Goal: Download file/media: Download file/media

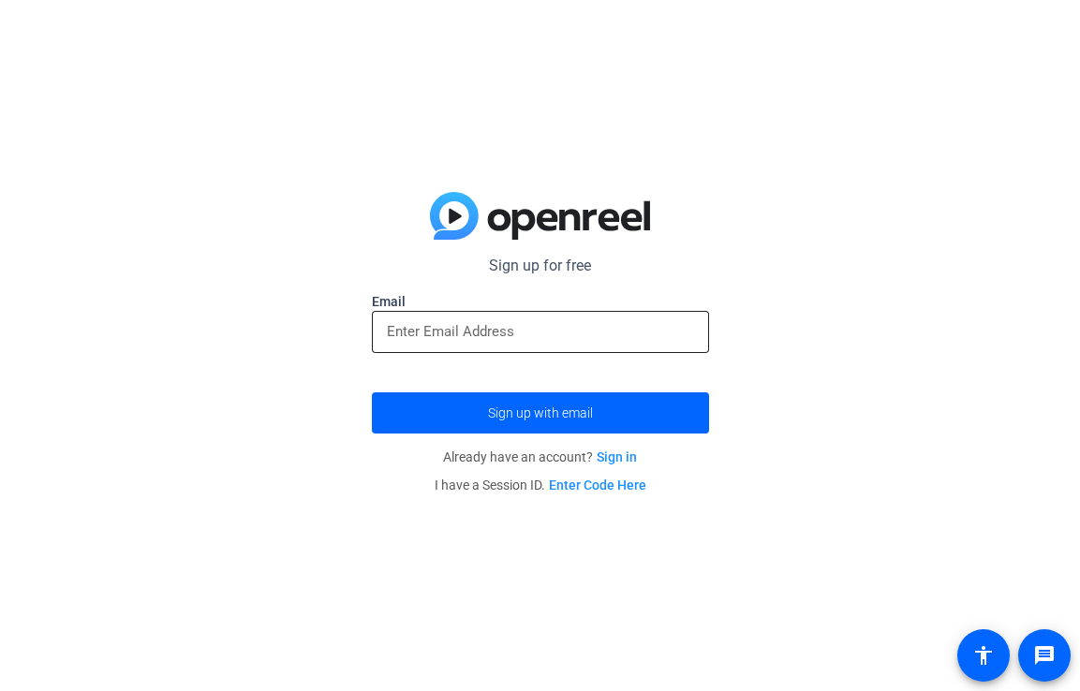
click at [482, 345] on div at bounding box center [540, 332] width 307 height 42
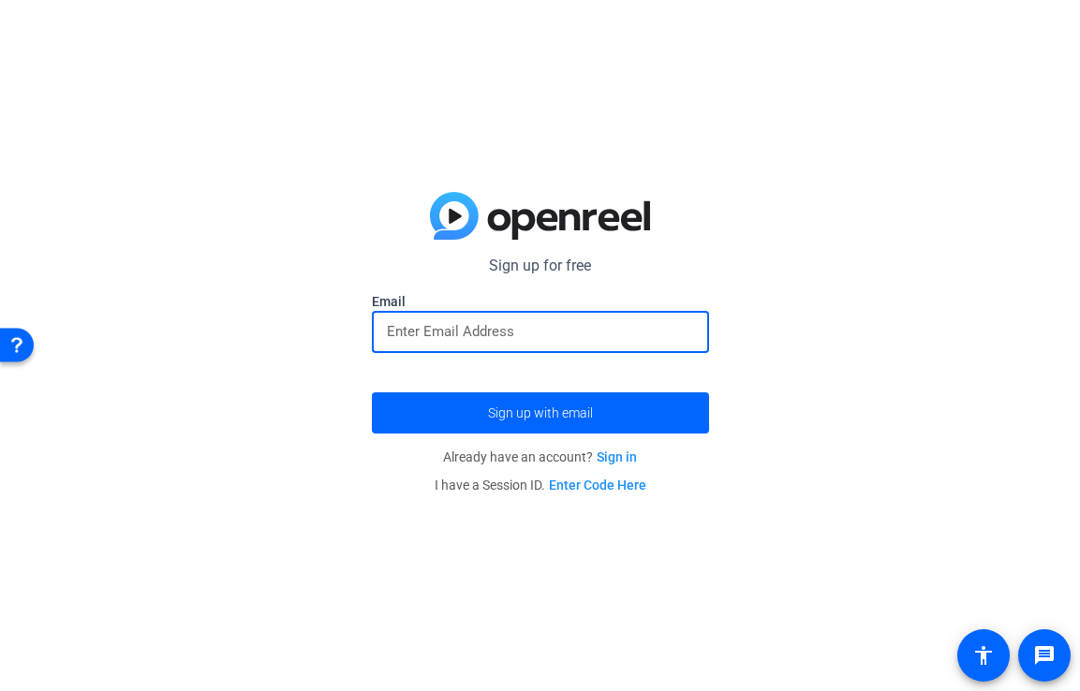
click at [621, 460] on link "Sign in" at bounding box center [617, 457] width 40 height 15
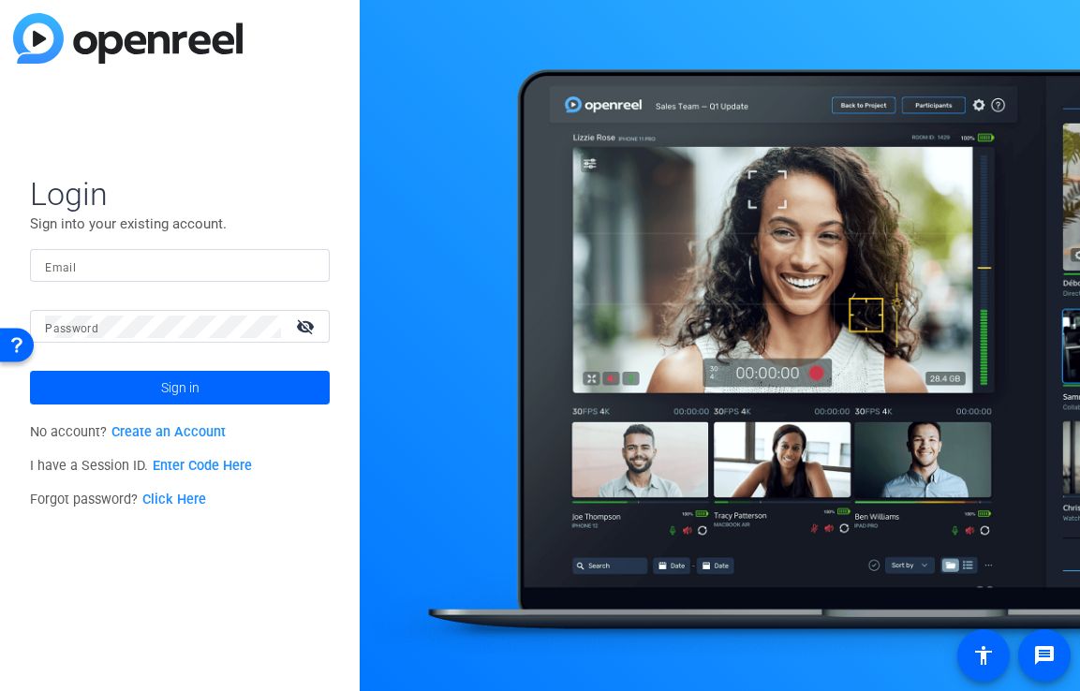
type input "abby.byrne@companymanstudios.com"
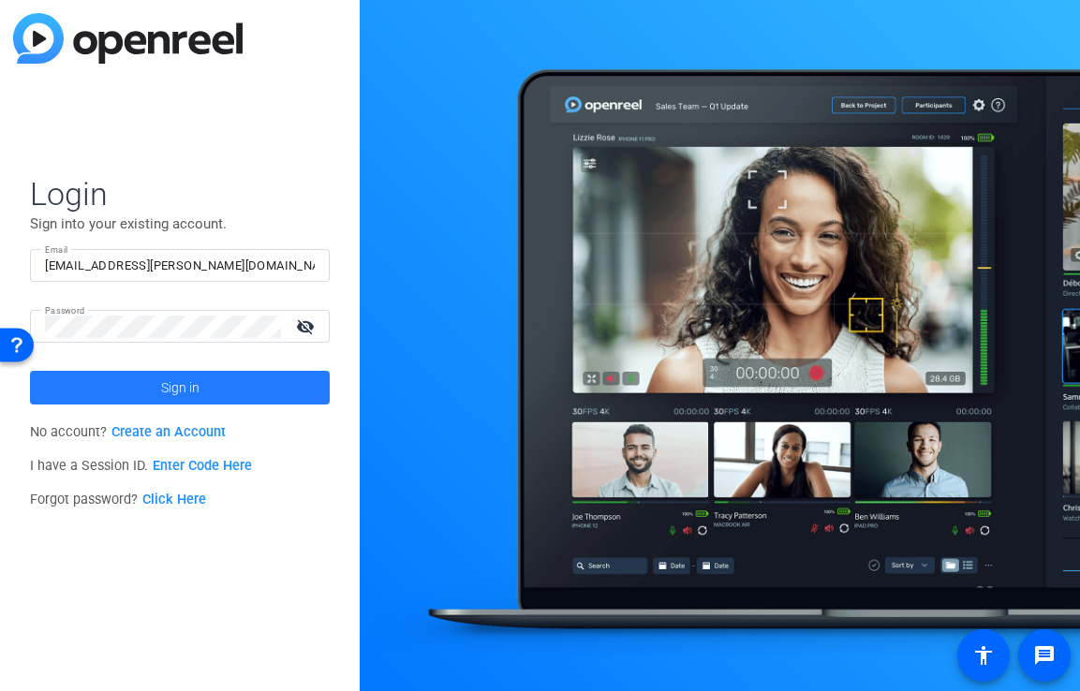
click at [175, 382] on span "Sign in" at bounding box center [180, 387] width 38 height 47
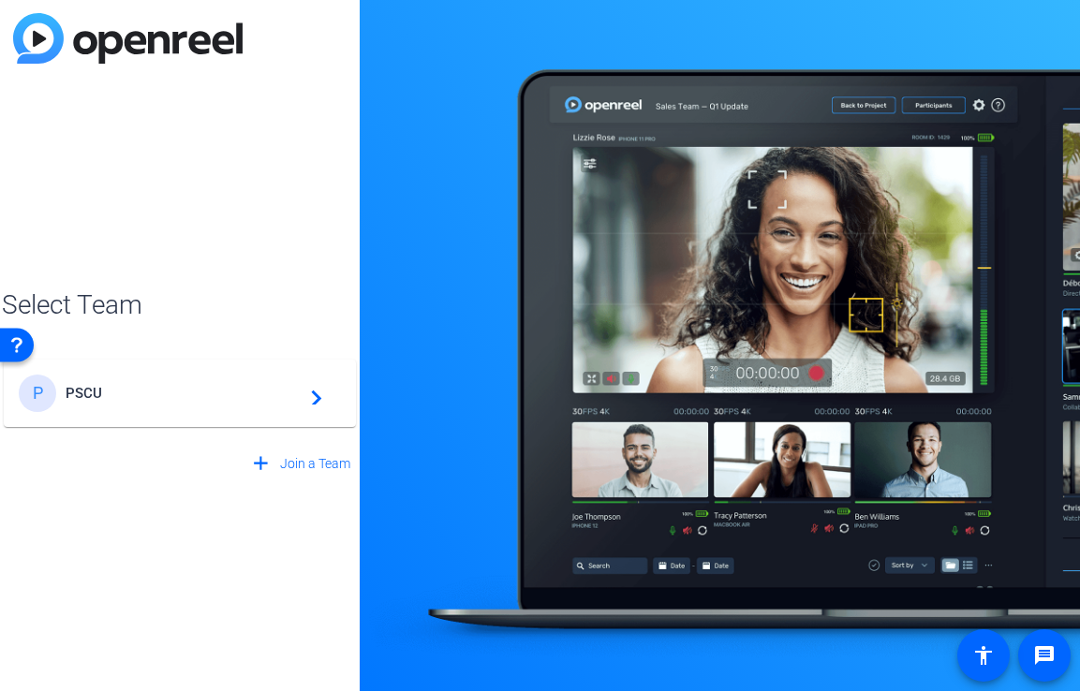
click at [175, 383] on div "P PSCU navigate_next" at bounding box center [180, 393] width 322 height 37
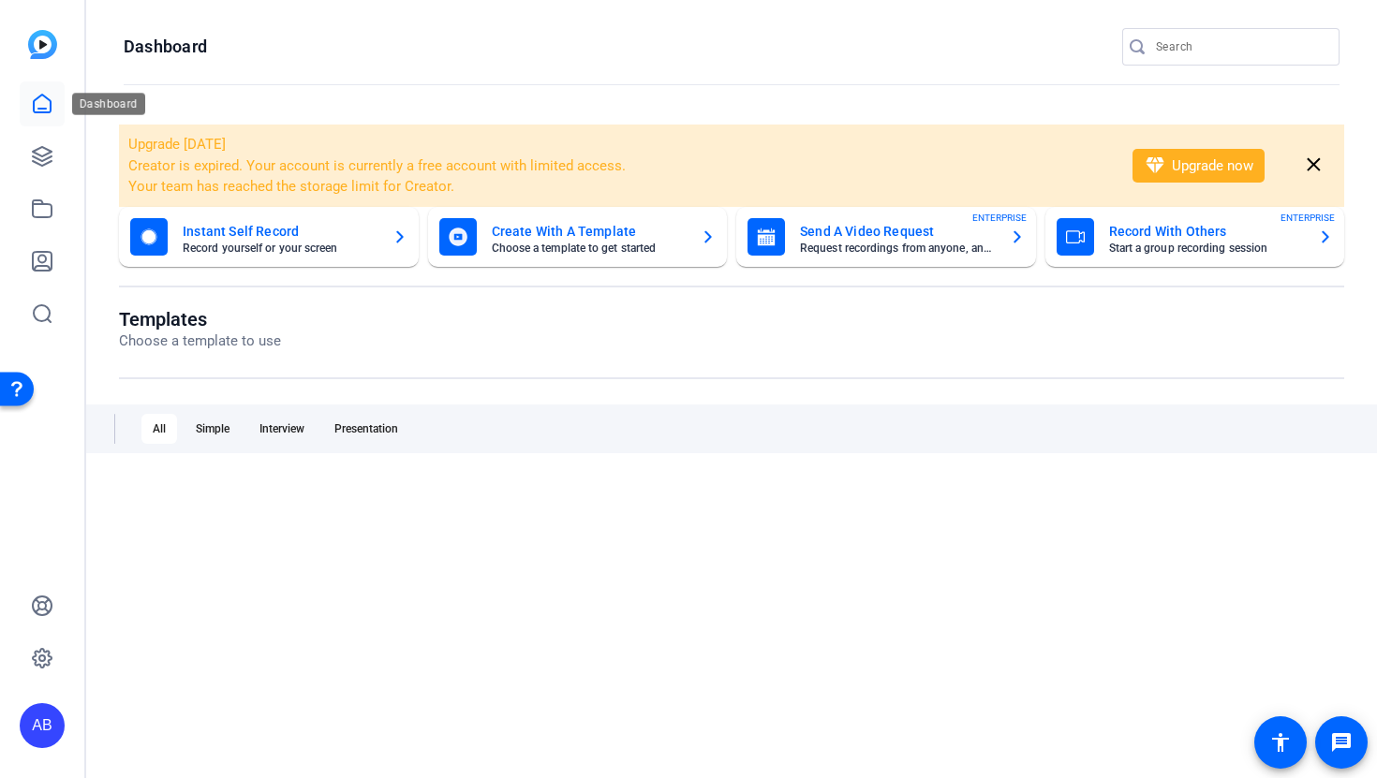
click at [52, 117] on link at bounding box center [42, 104] width 45 height 45
click at [49, 171] on link at bounding box center [42, 156] width 45 height 45
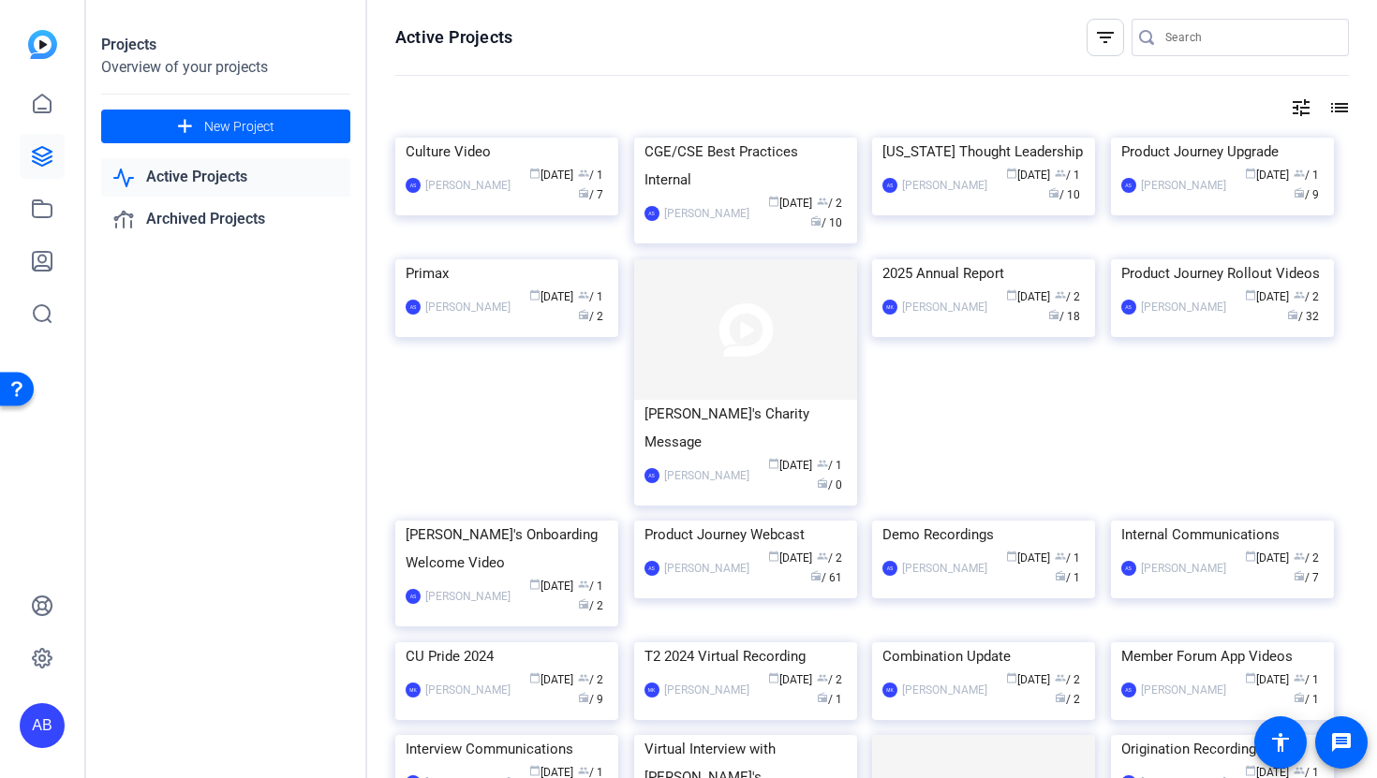
click at [205, 184] on link "Active Projects" at bounding box center [225, 177] width 249 height 38
click at [37, 105] on icon at bounding box center [42, 104] width 22 height 22
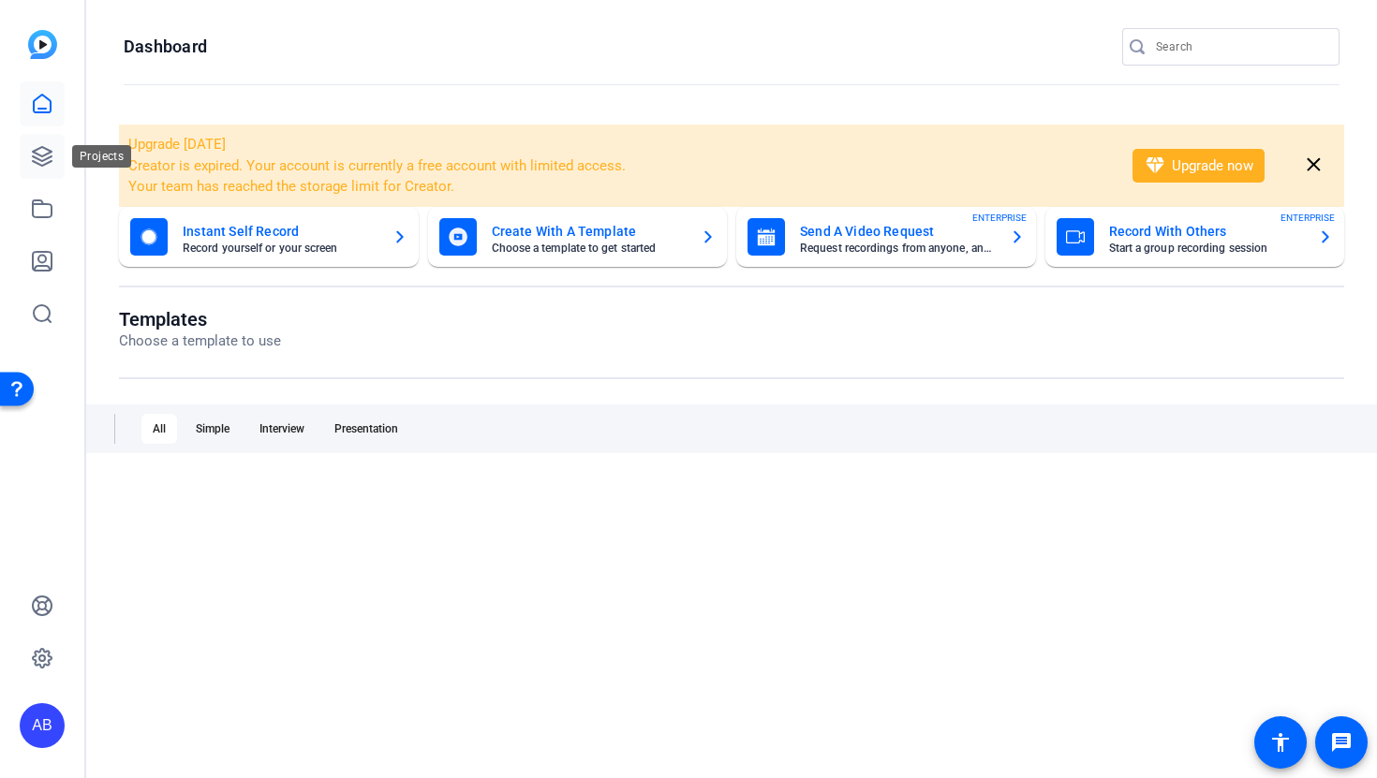
click at [39, 162] on icon at bounding box center [42, 156] width 22 height 22
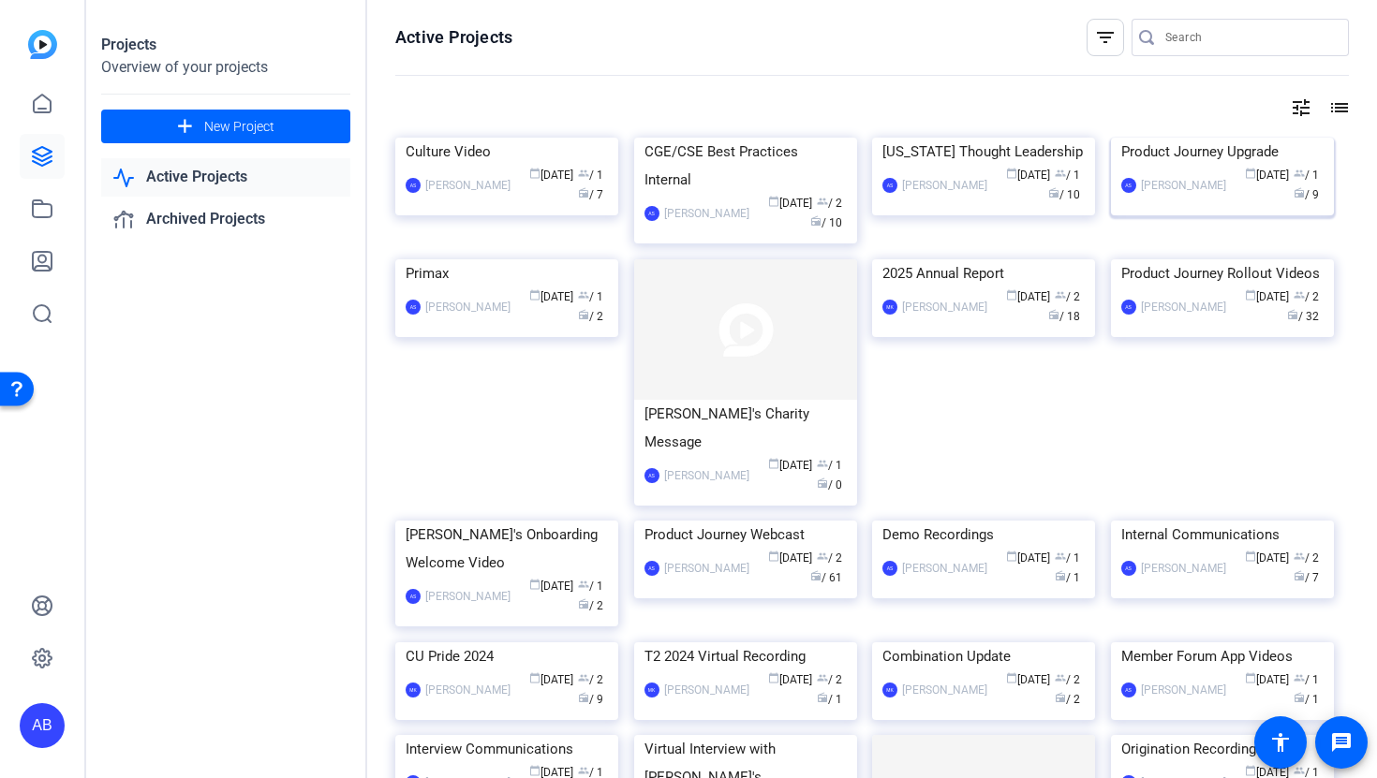
click at [1079, 166] on div "Product Journey Upgrade" at bounding box center [1222, 152] width 202 height 28
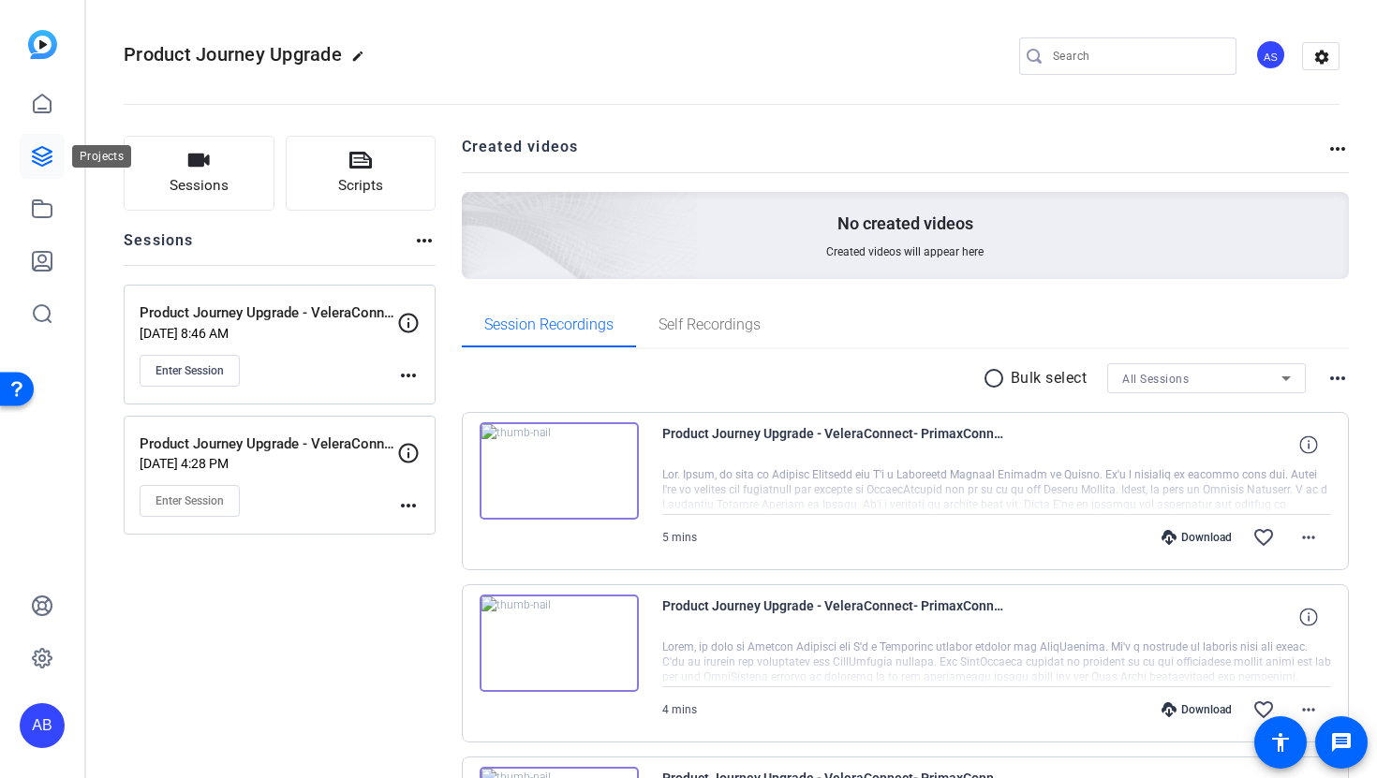
click at [42, 170] on link at bounding box center [42, 156] width 45 height 45
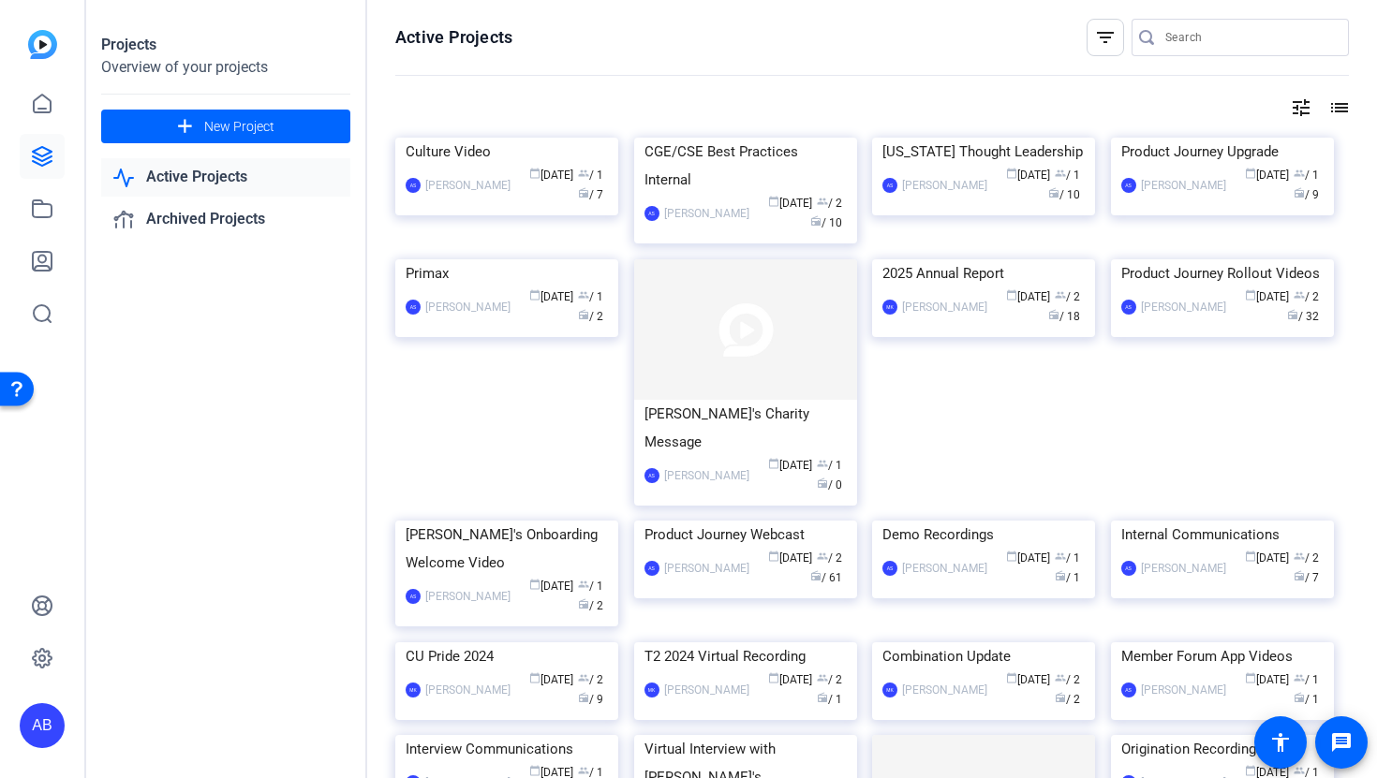
click at [238, 193] on link "Active Projects" at bounding box center [225, 177] width 249 height 38
click at [479, 288] on div "Primax" at bounding box center [507, 273] width 202 height 28
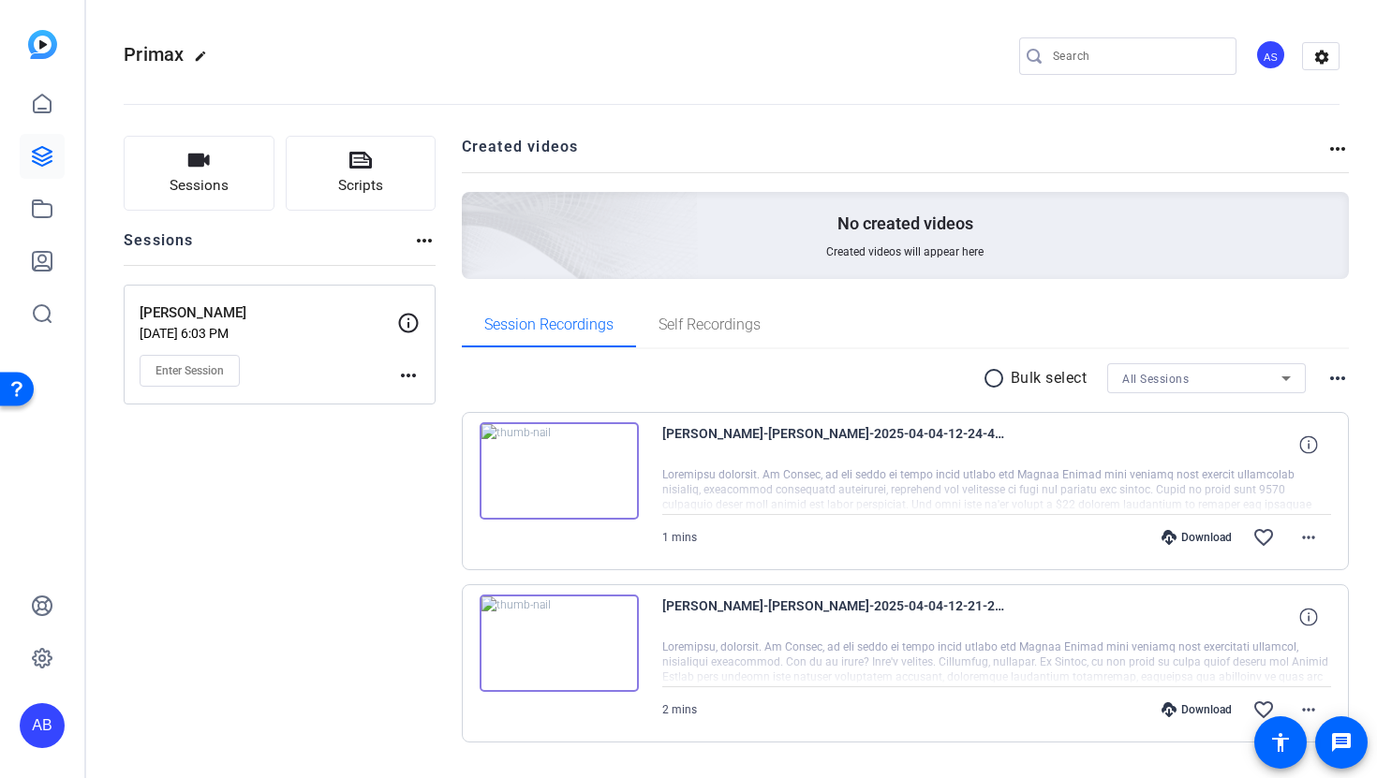
scroll to position [48, 0]
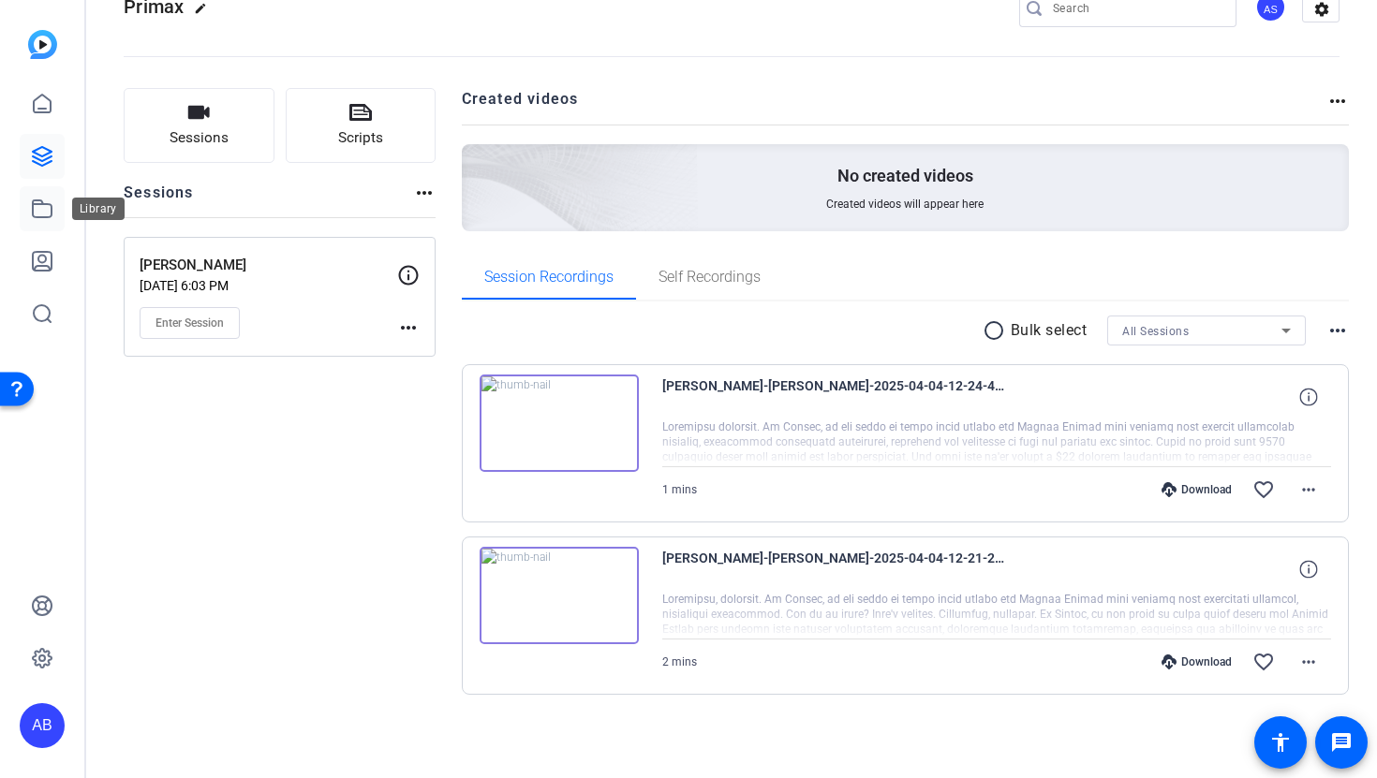
click at [40, 202] on icon at bounding box center [42, 209] width 22 height 22
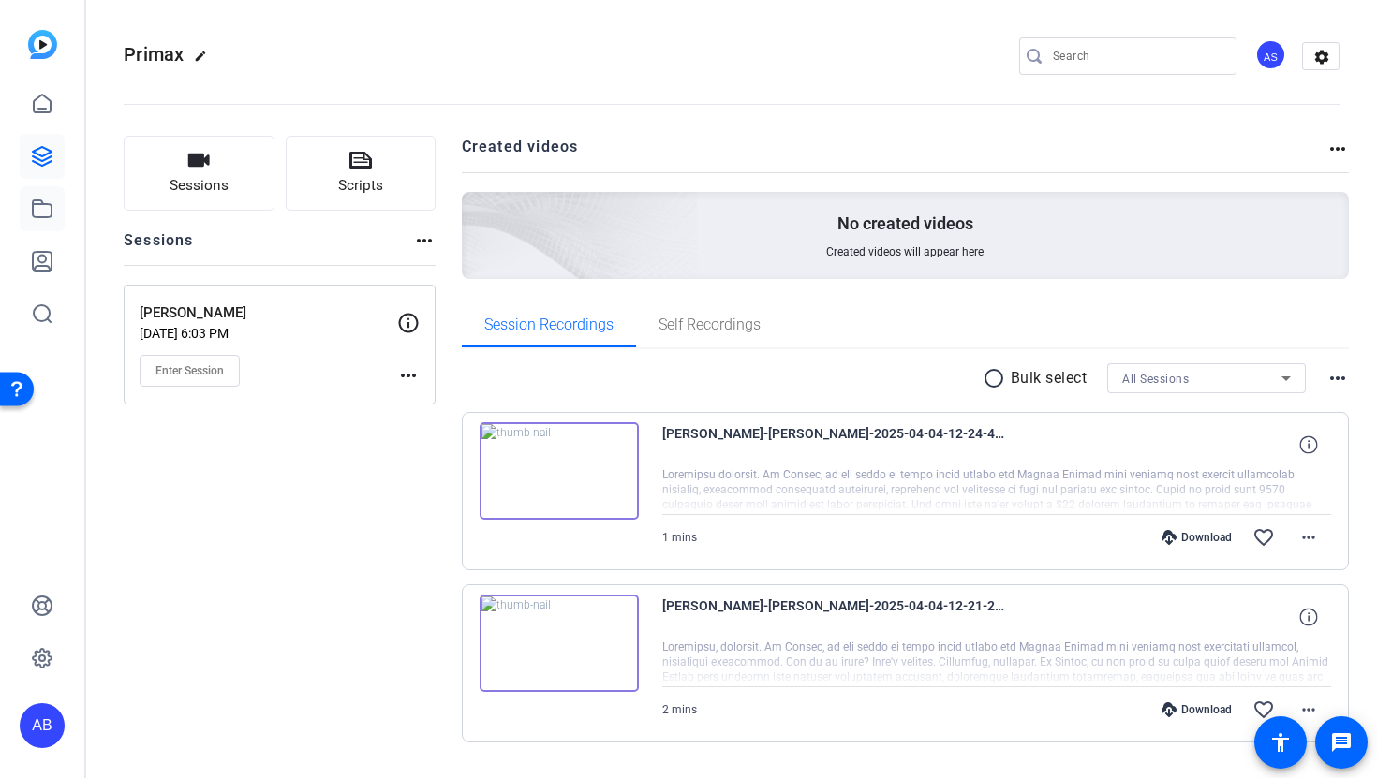
click at [44, 217] on icon at bounding box center [42, 208] width 19 height 17
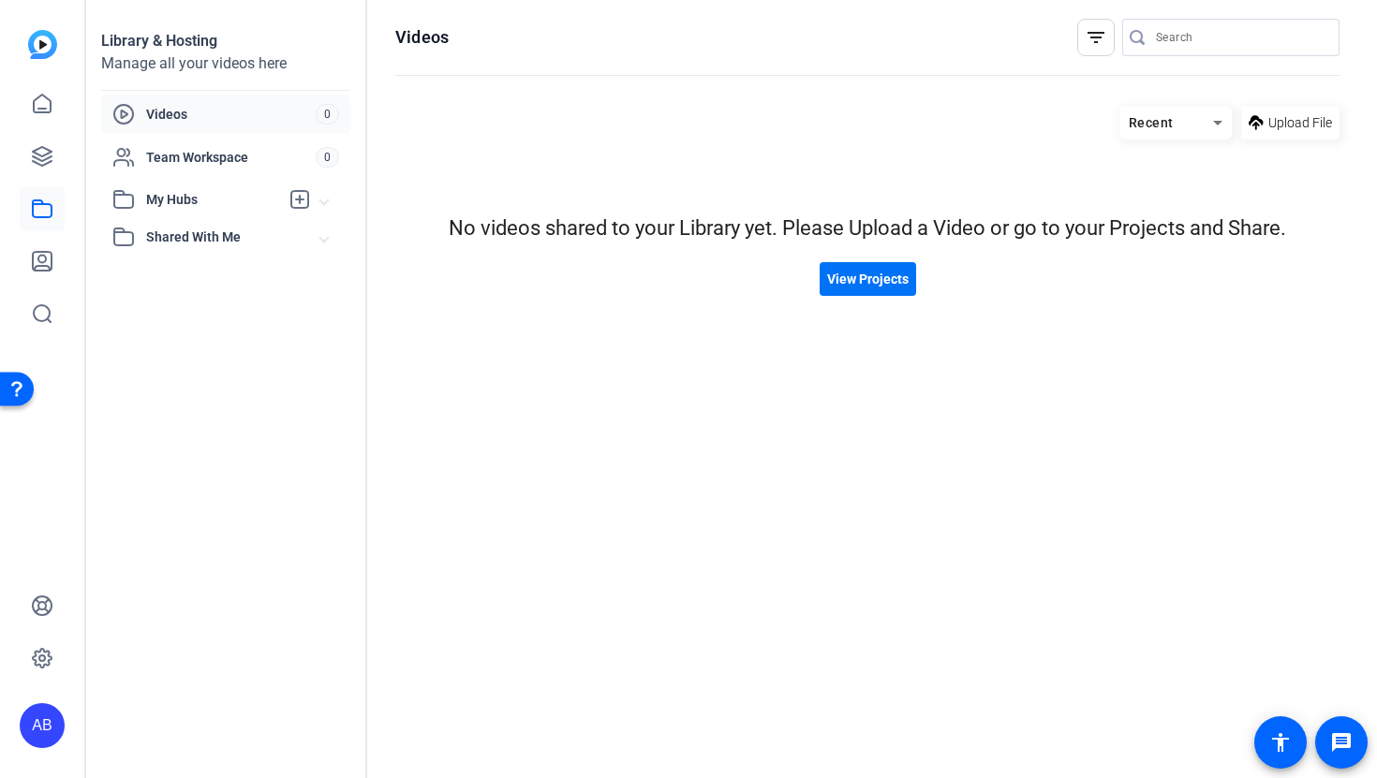
click at [879, 288] on span "View Projects" at bounding box center [868, 280] width 82 height 20
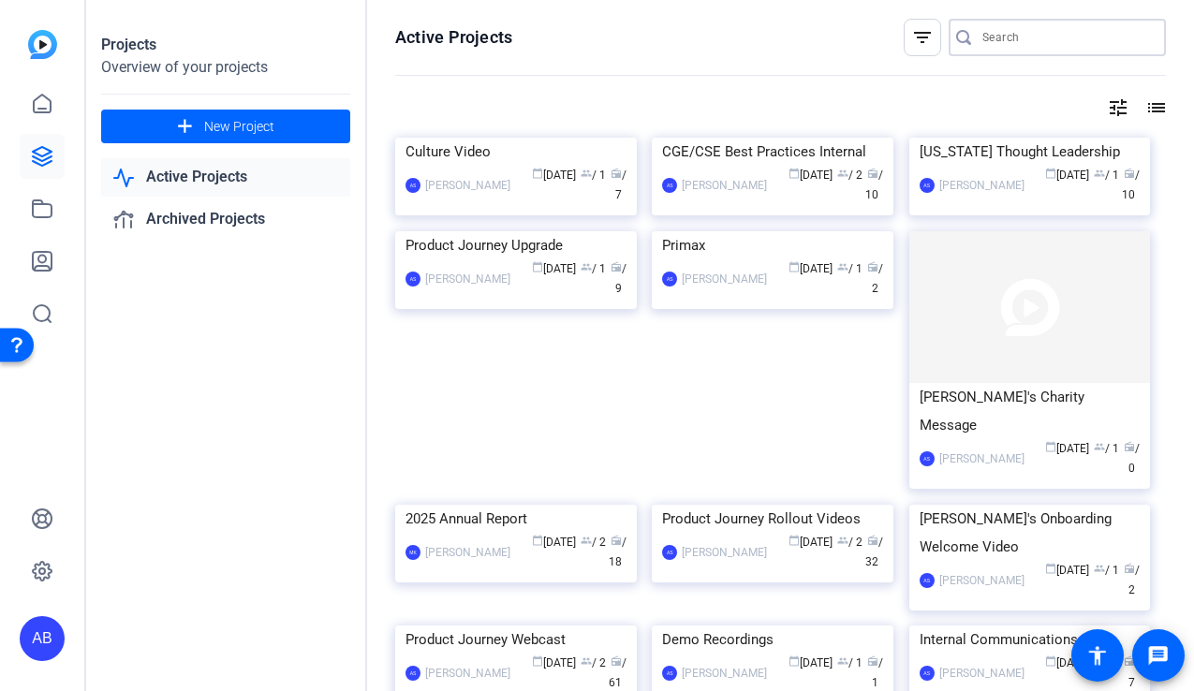
click at [1002, 31] on input "Search" at bounding box center [1067, 37] width 169 height 22
paste input "Product Journey Upgrade - VeleraConnect, PrimaxConnect, CardConnect"
type input "Product Journey Upgrade - VeleraConnect, PrimaxConnect, CardConnect"
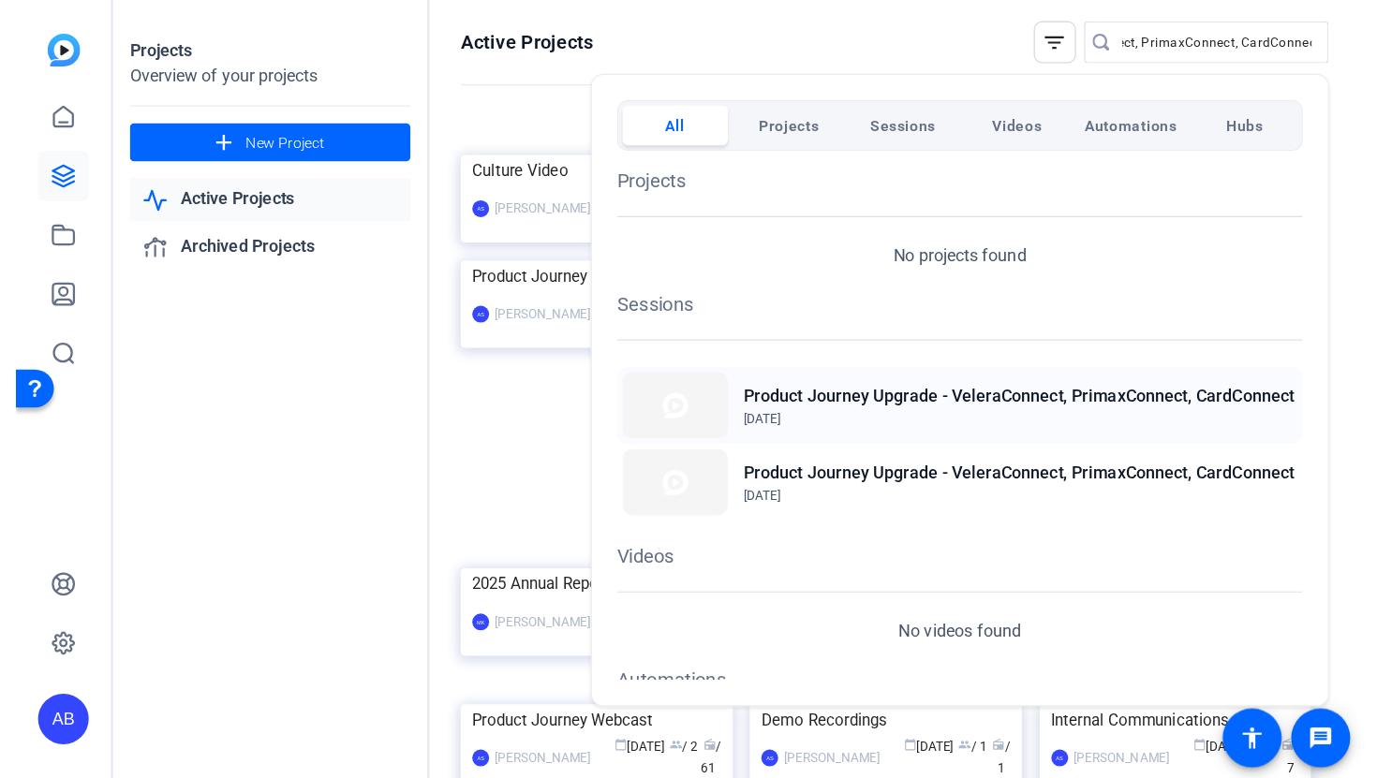
scroll to position [0, 0]
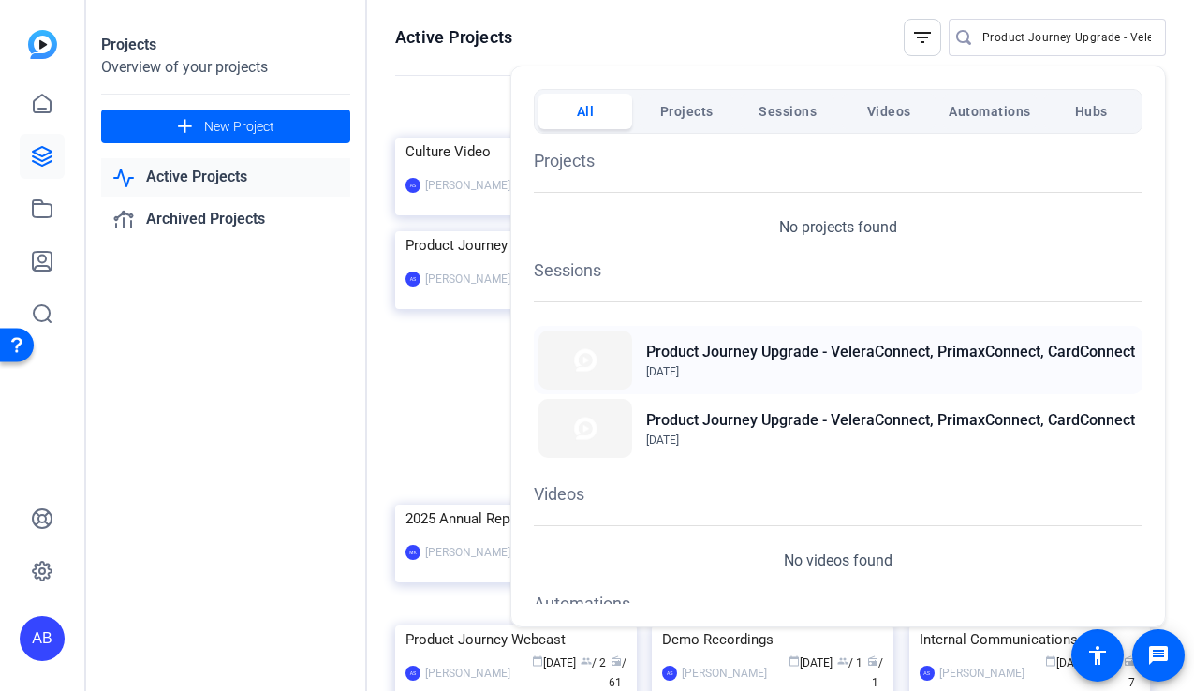
click at [778, 351] on h2 "Product Journey Upgrade - VeleraConnect, PrimaxConnect, CardConnect" at bounding box center [890, 352] width 489 height 22
click at [689, 89] on mat-button-toggle-group "All Projects Sessions Videos Automations Hubs" at bounding box center [838, 111] width 609 height 45
click at [689, 116] on span "Projects" at bounding box center [686, 112] width 53 height 34
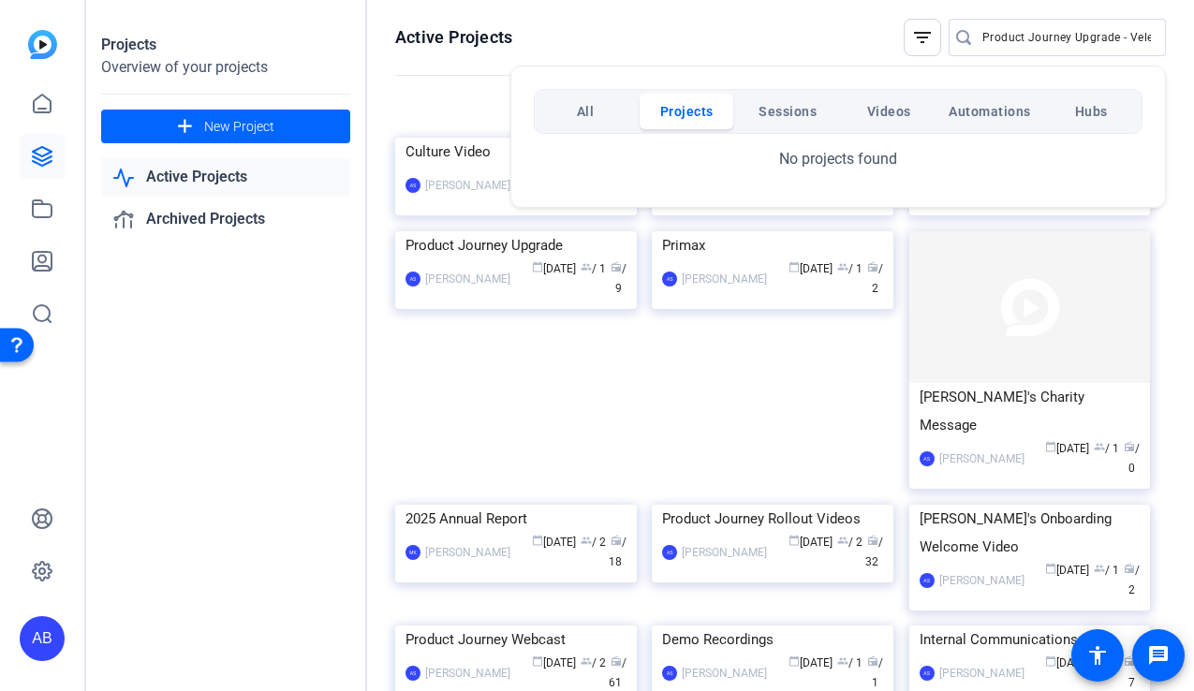
click at [46, 265] on div at bounding box center [597, 345] width 1194 height 691
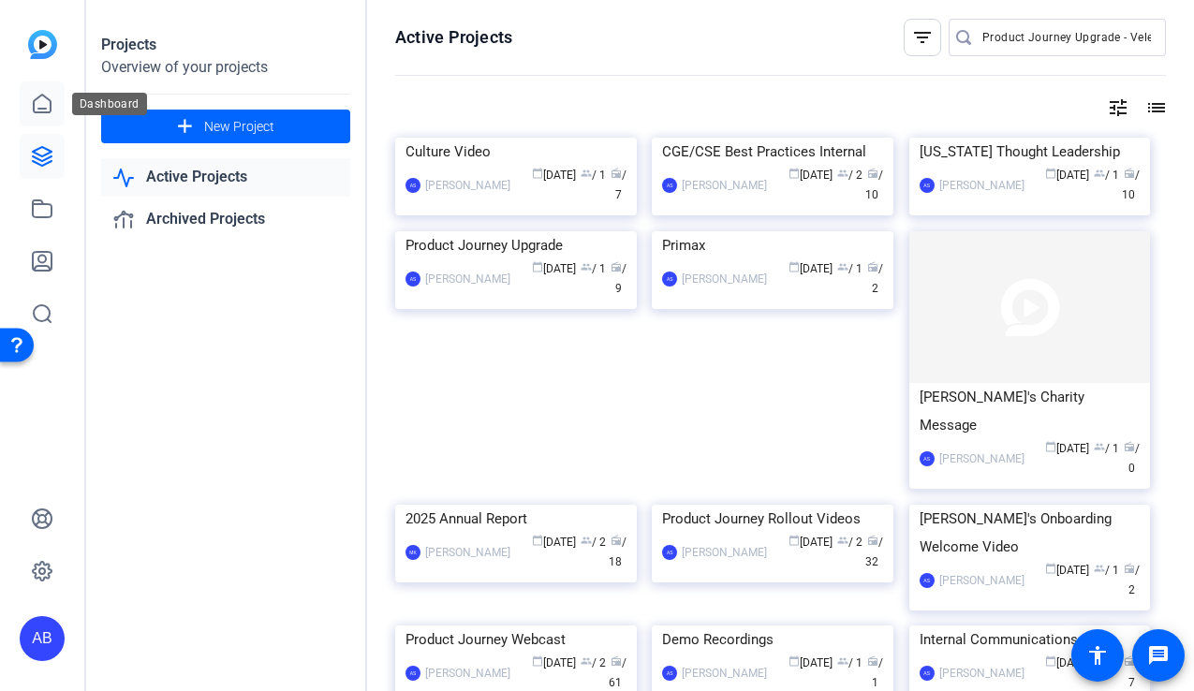
click at [46, 111] on icon at bounding box center [42, 104] width 22 height 22
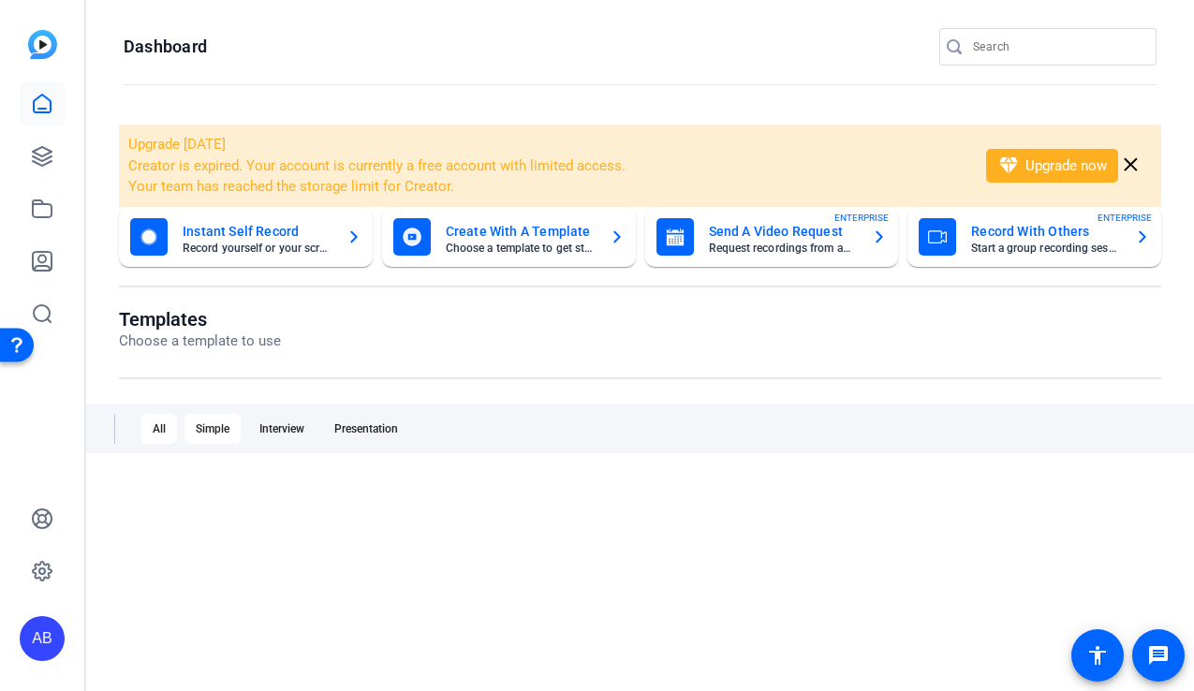
click at [241, 427] on div "Simple" at bounding box center [213, 429] width 56 height 30
click at [270, 434] on div "Interview" at bounding box center [281, 429] width 67 height 30
click at [337, 431] on div "Presentation" at bounding box center [366, 429] width 86 height 30
click at [1079, 165] on mat-icon "close" at bounding box center [1130, 165] width 23 height 23
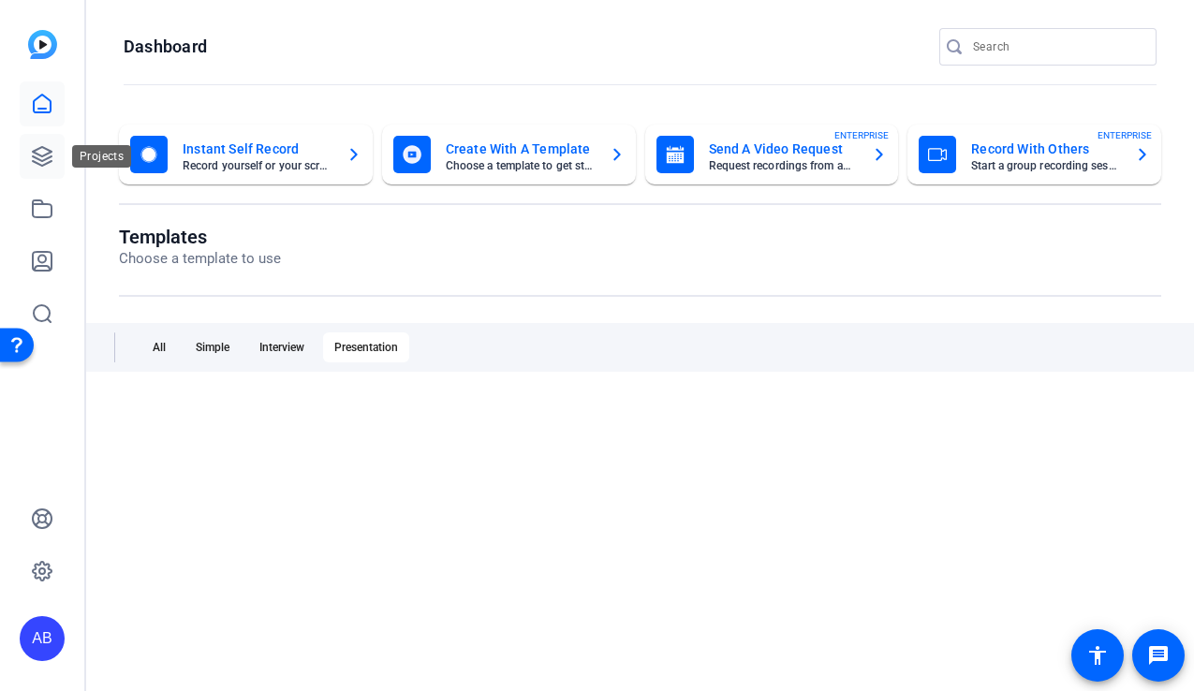
click at [48, 137] on link at bounding box center [42, 156] width 45 height 45
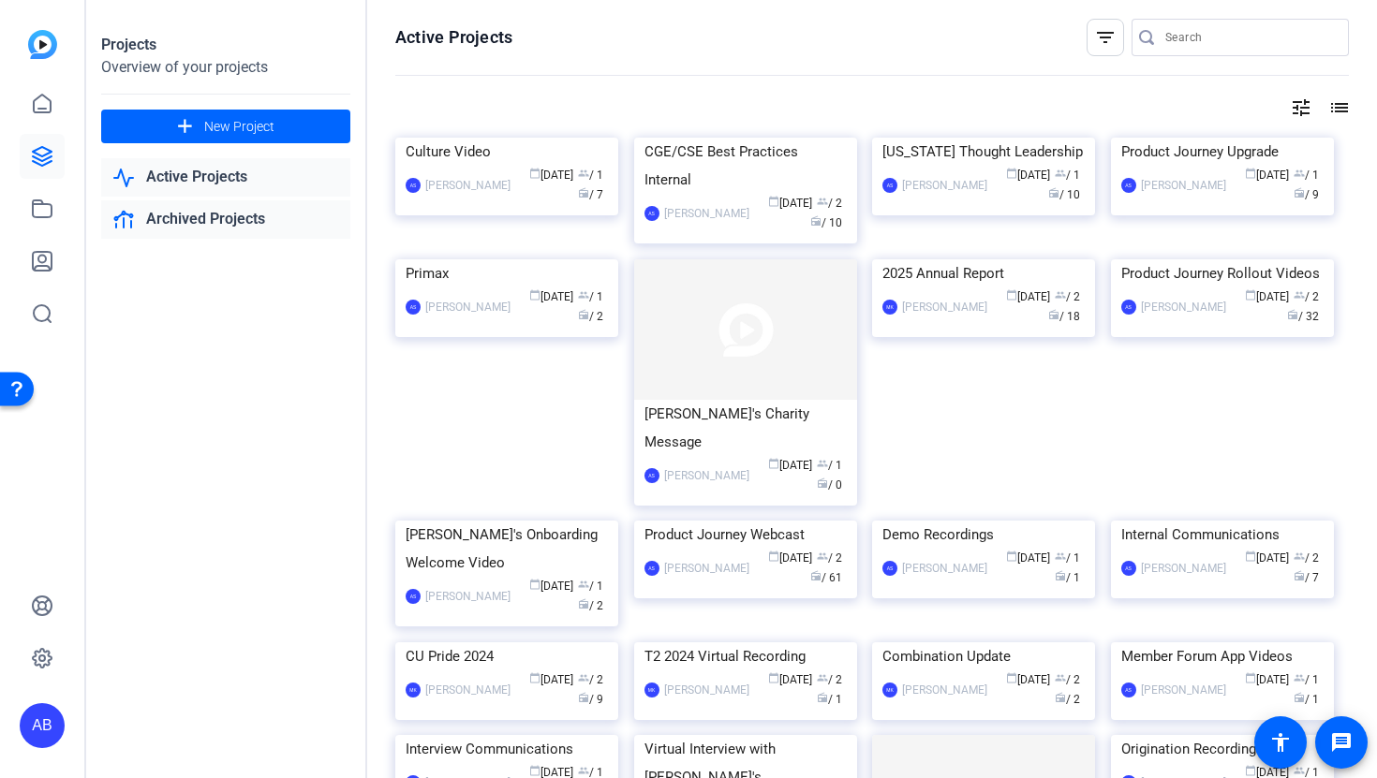
click at [209, 215] on link "Archived Projects" at bounding box center [225, 219] width 249 height 38
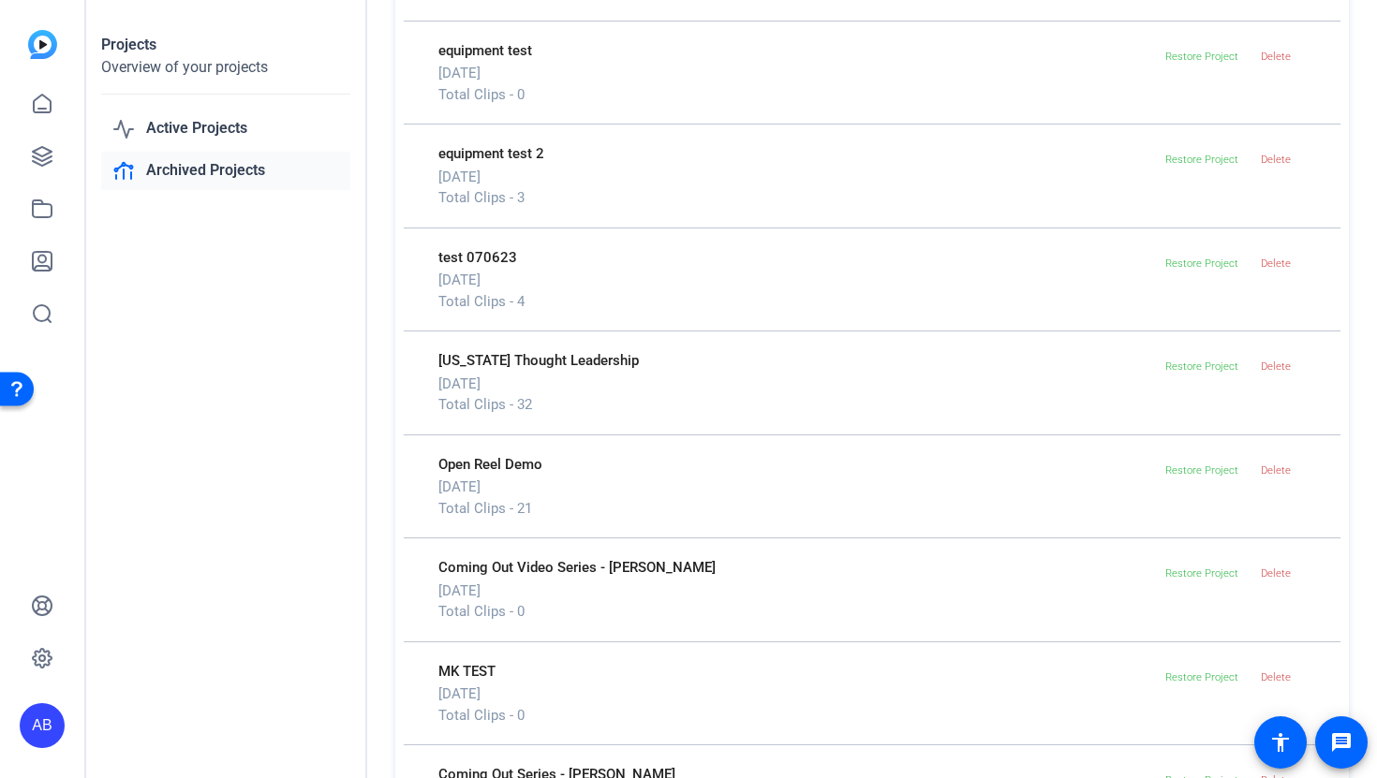
scroll to position [1107, 0]
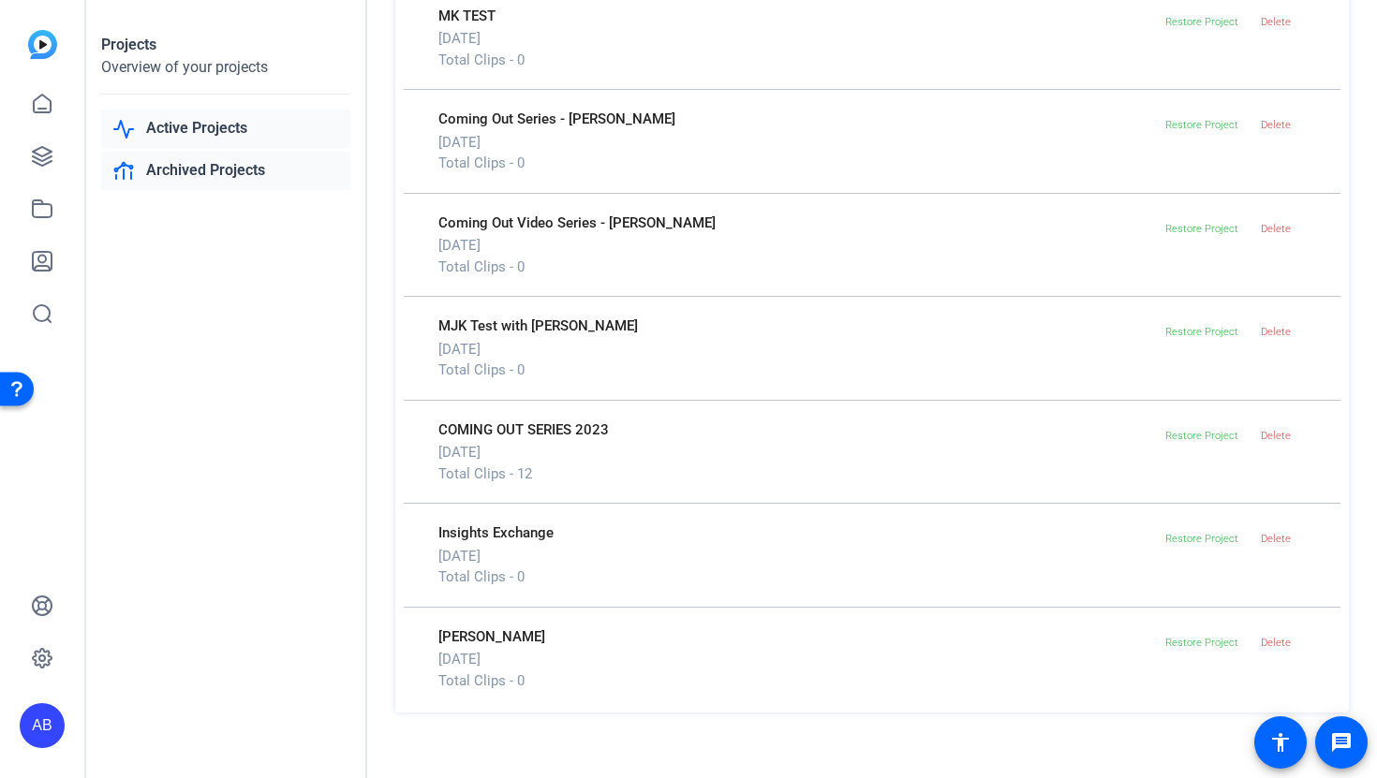
click at [242, 131] on link "Active Projects" at bounding box center [225, 129] width 249 height 38
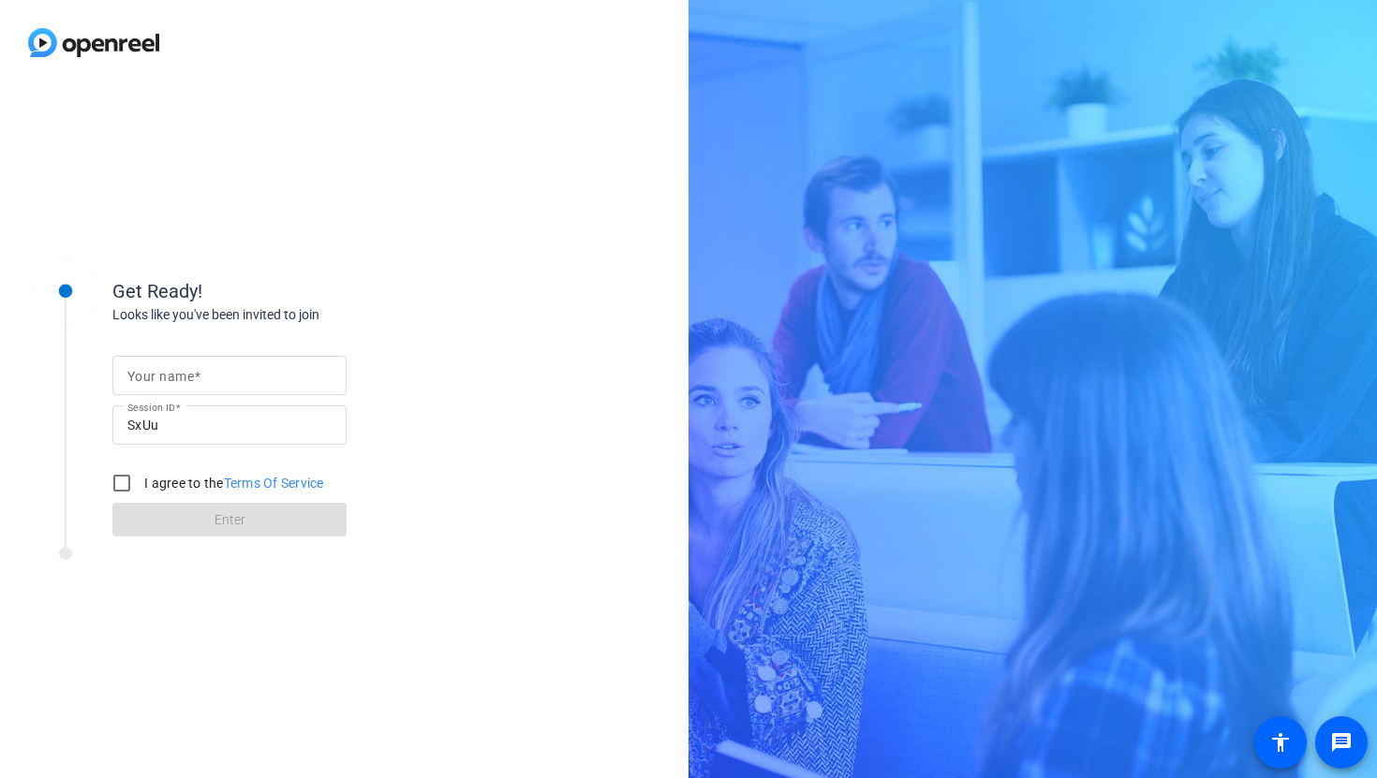
click at [209, 370] on input "Your name" at bounding box center [229, 375] width 204 height 22
type input "Abby Byrne"
click at [123, 475] on input "I agree to the Terms Of Service" at bounding box center [121, 483] width 37 height 37
checkbox input "true"
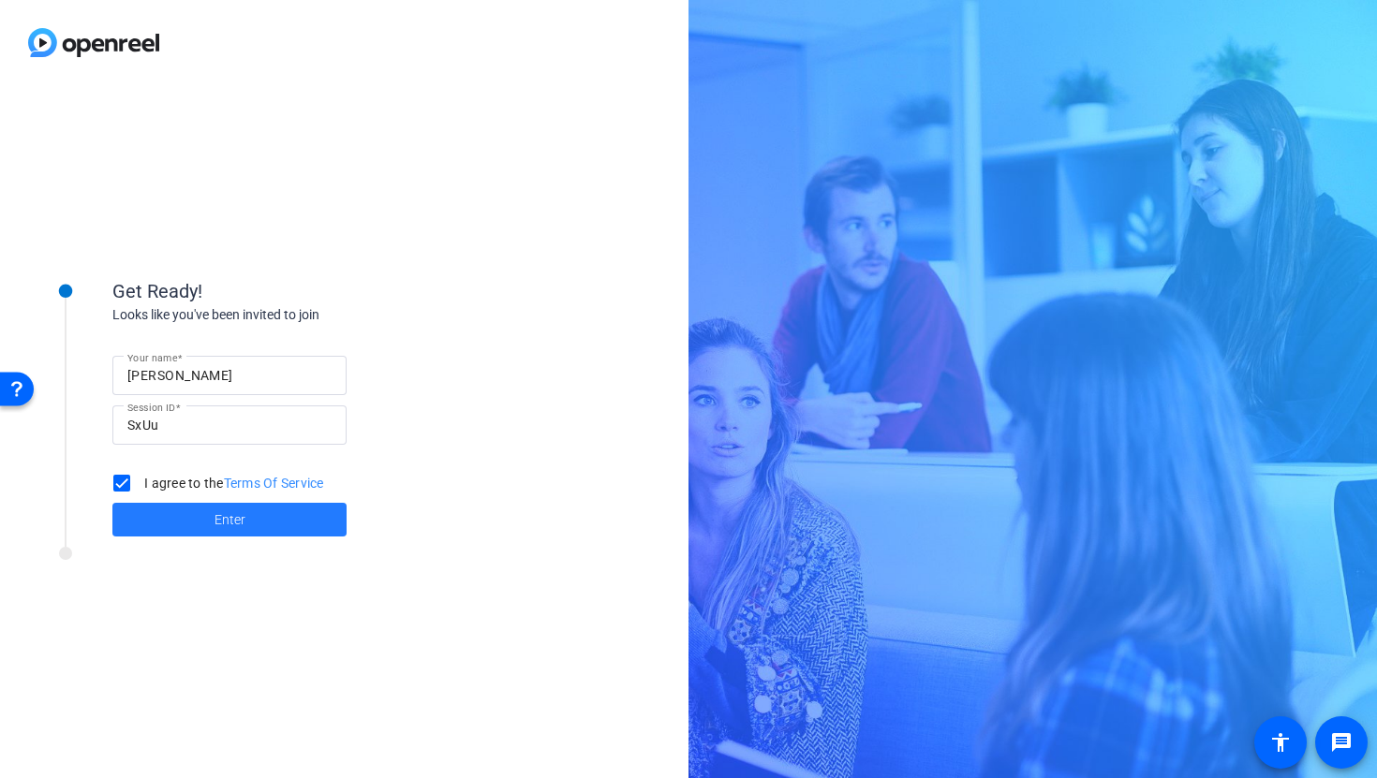
click at [215, 528] on span "Enter" at bounding box center [230, 521] width 31 height 20
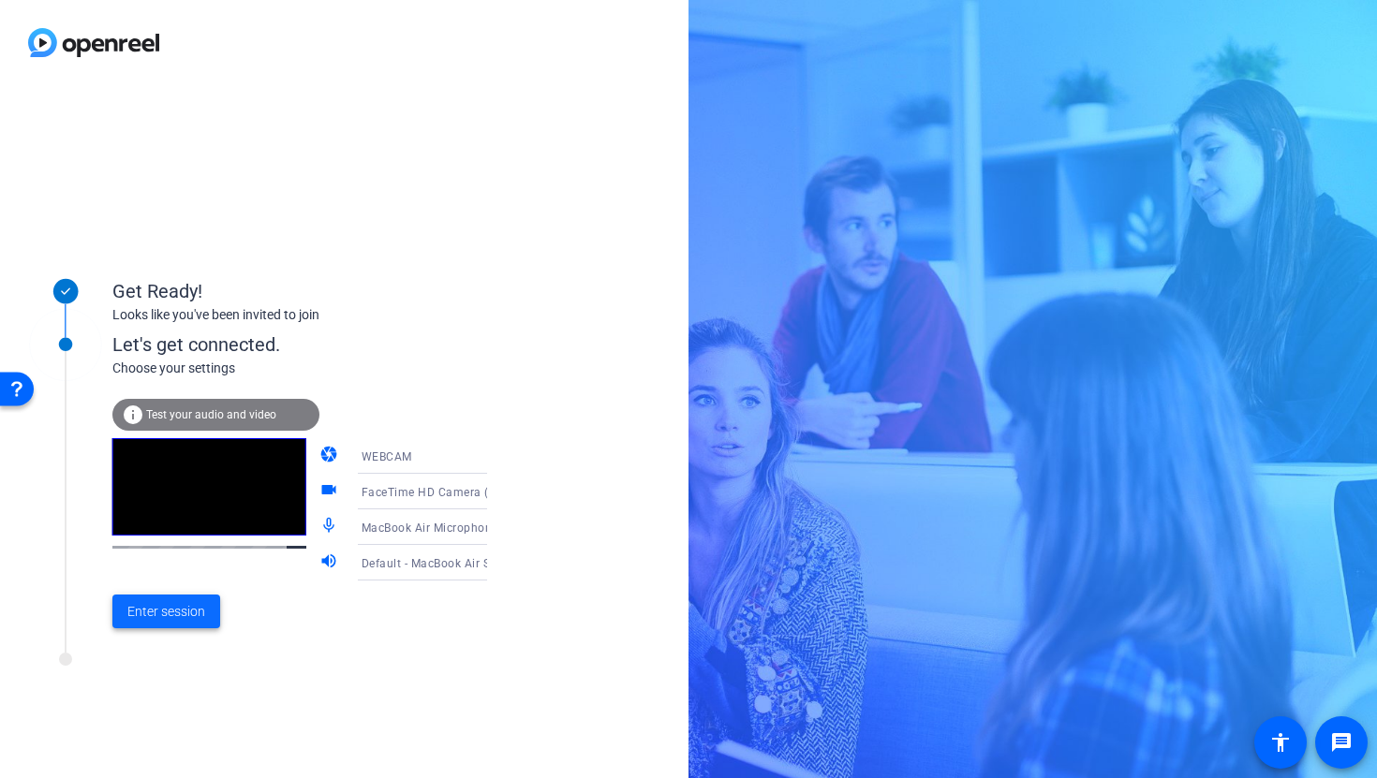
click at [191, 619] on span "Enter session" at bounding box center [166, 612] width 78 height 20
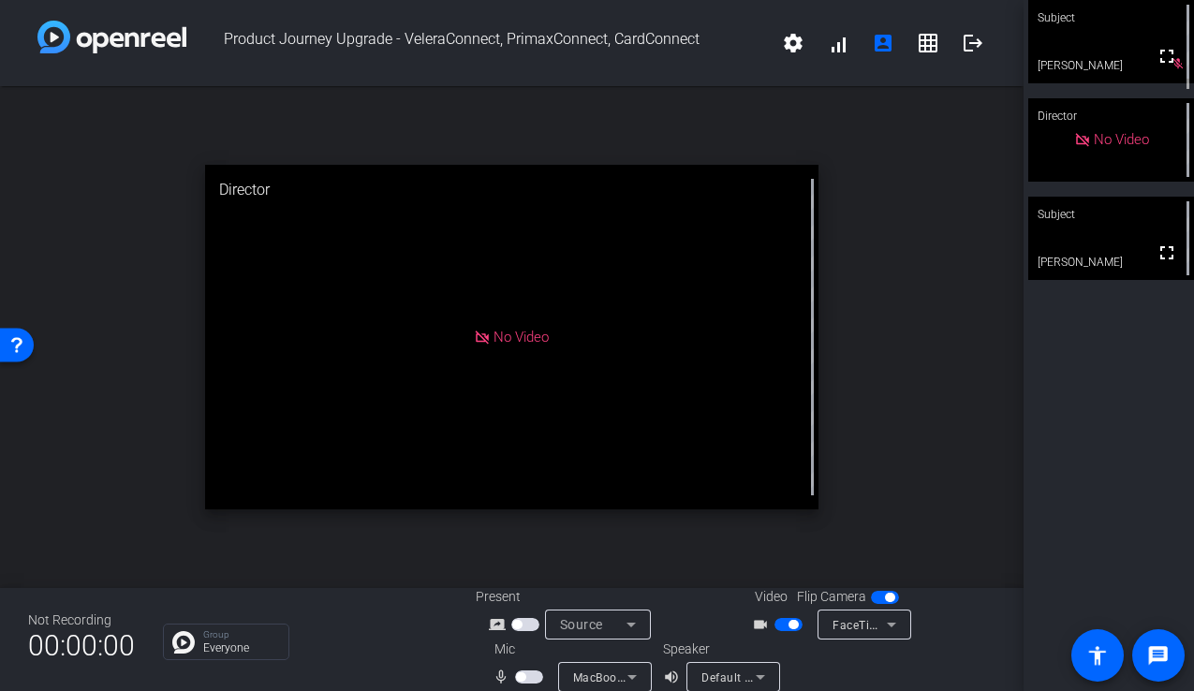
click at [527, 677] on span "button" at bounding box center [529, 677] width 28 height 13
drag, startPoint x: 713, startPoint y: 32, endPoint x: 222, endPoint y: 37, distance: 490.9
click at [222, 37] on span "Product Journey Upgrade - VeleraConnect, PrimaxConnect, CardConnect" at bounding box center [478, 43] width 585 height 45
copy span "Product Journey Upgrade - VeleraConnect, PrimaxConnect, CardConnect"
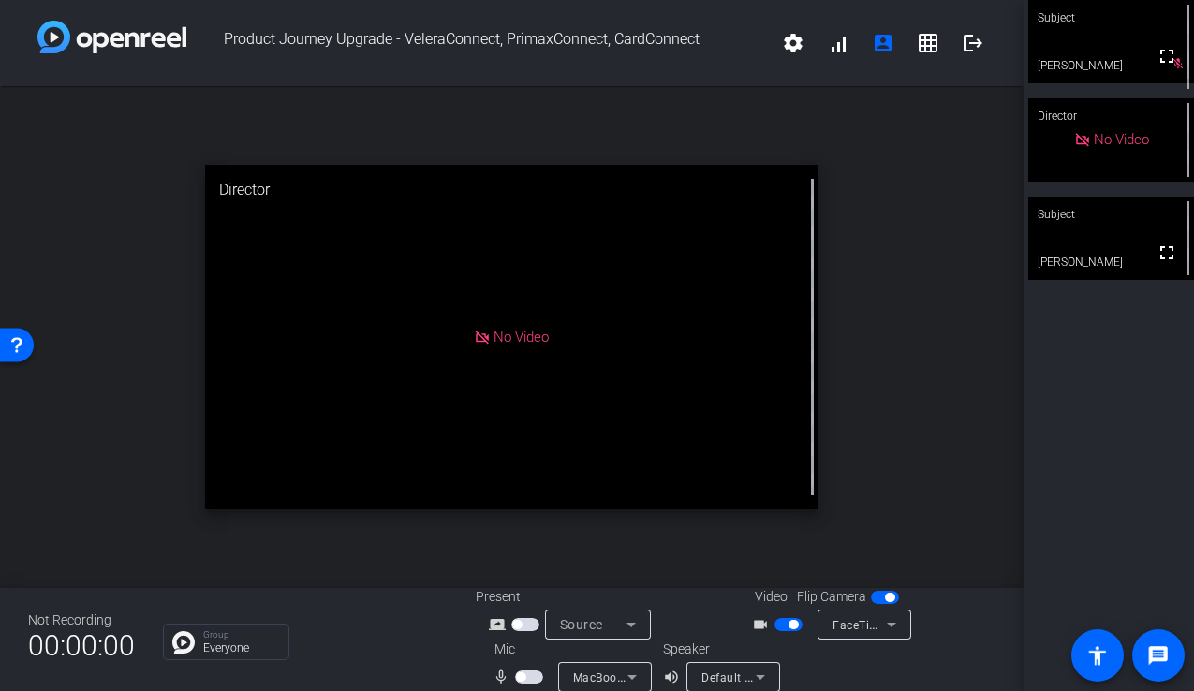
click at [525, 684] on mat-slide-toggle at bounding box center [531, 677] width 32 height 20
click at [522, 676] on span "button" at bounding box center [520, 677] width 9 height 9
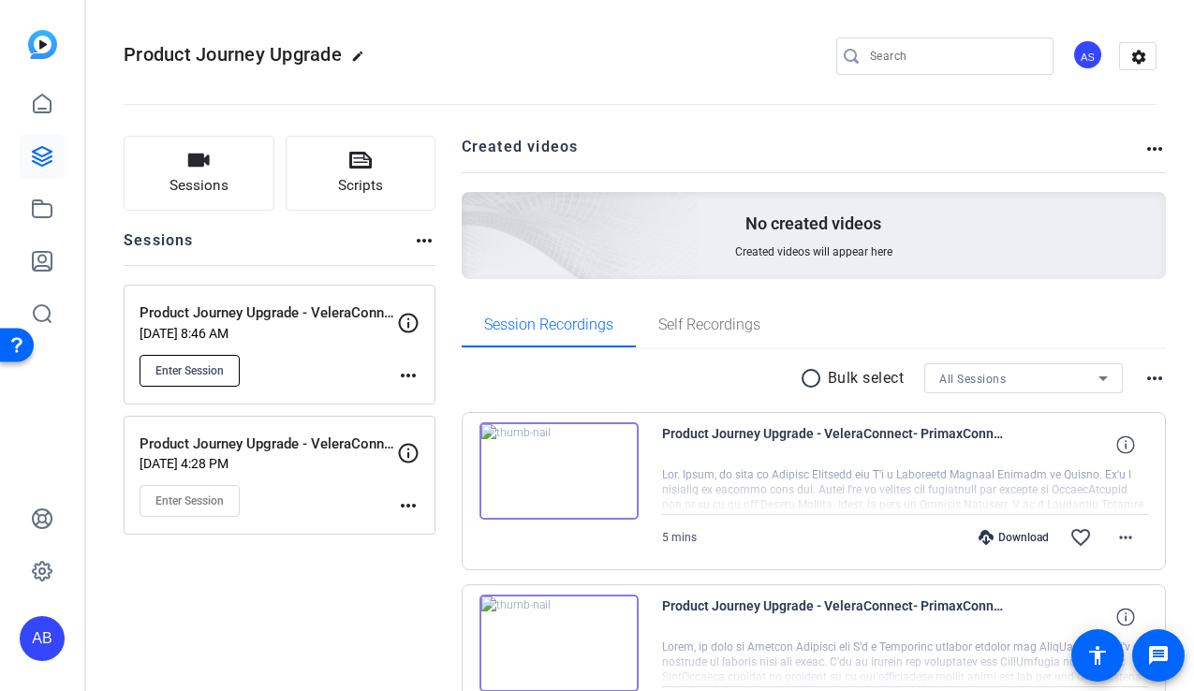
click at [174, 381] on button "Enter Session" at bounding box center [190, 371] width 100 height 32
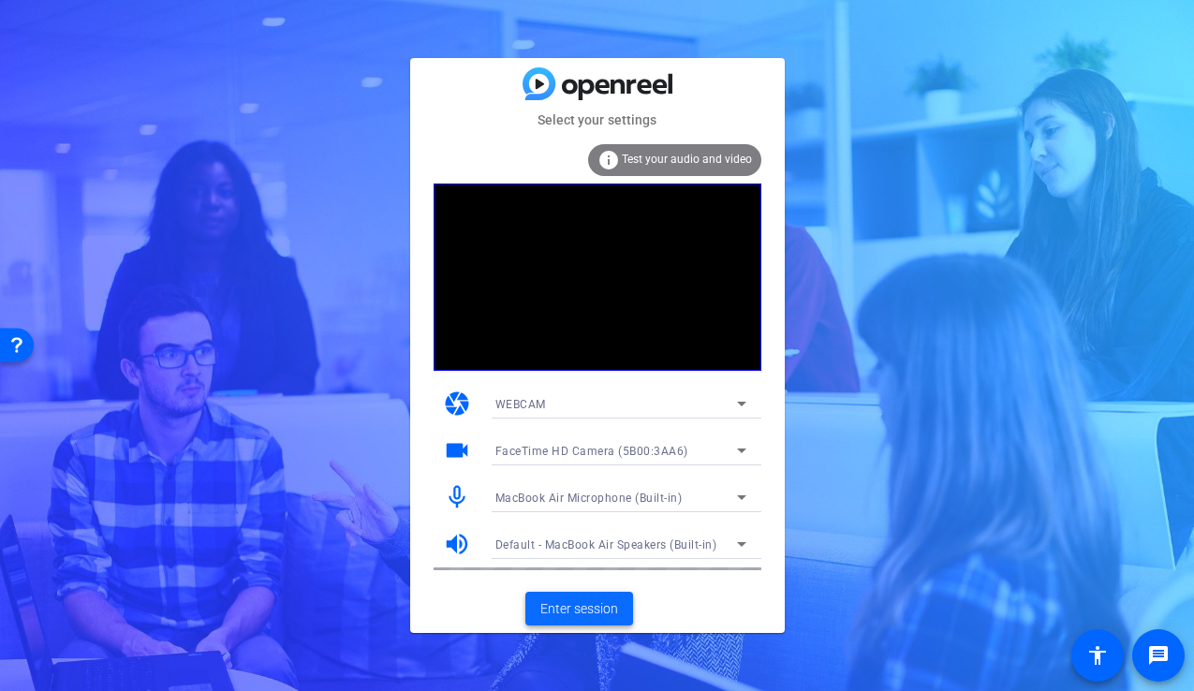
click at [586, 613] on span "Enter session" at bounding box center [580, 610] width 78 height 20
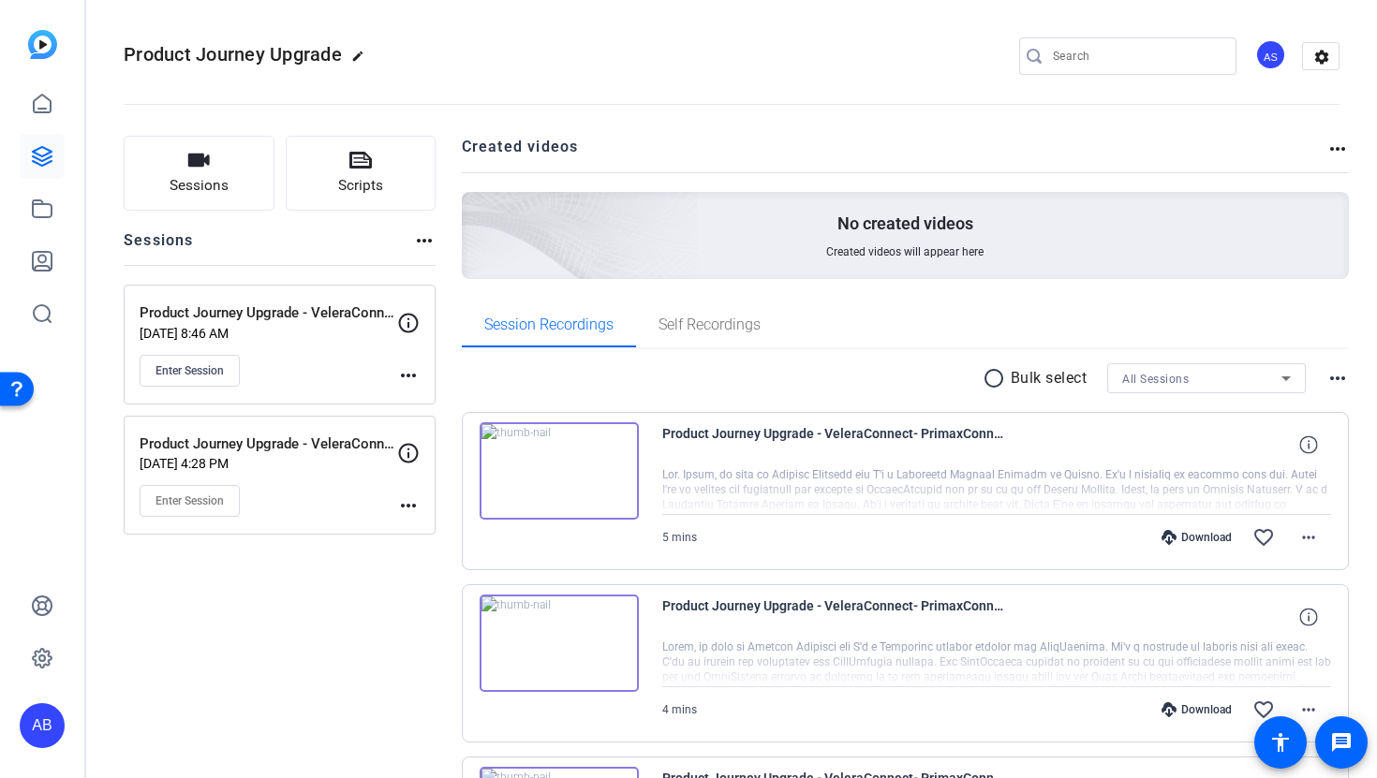
scroll to position [22, 0]
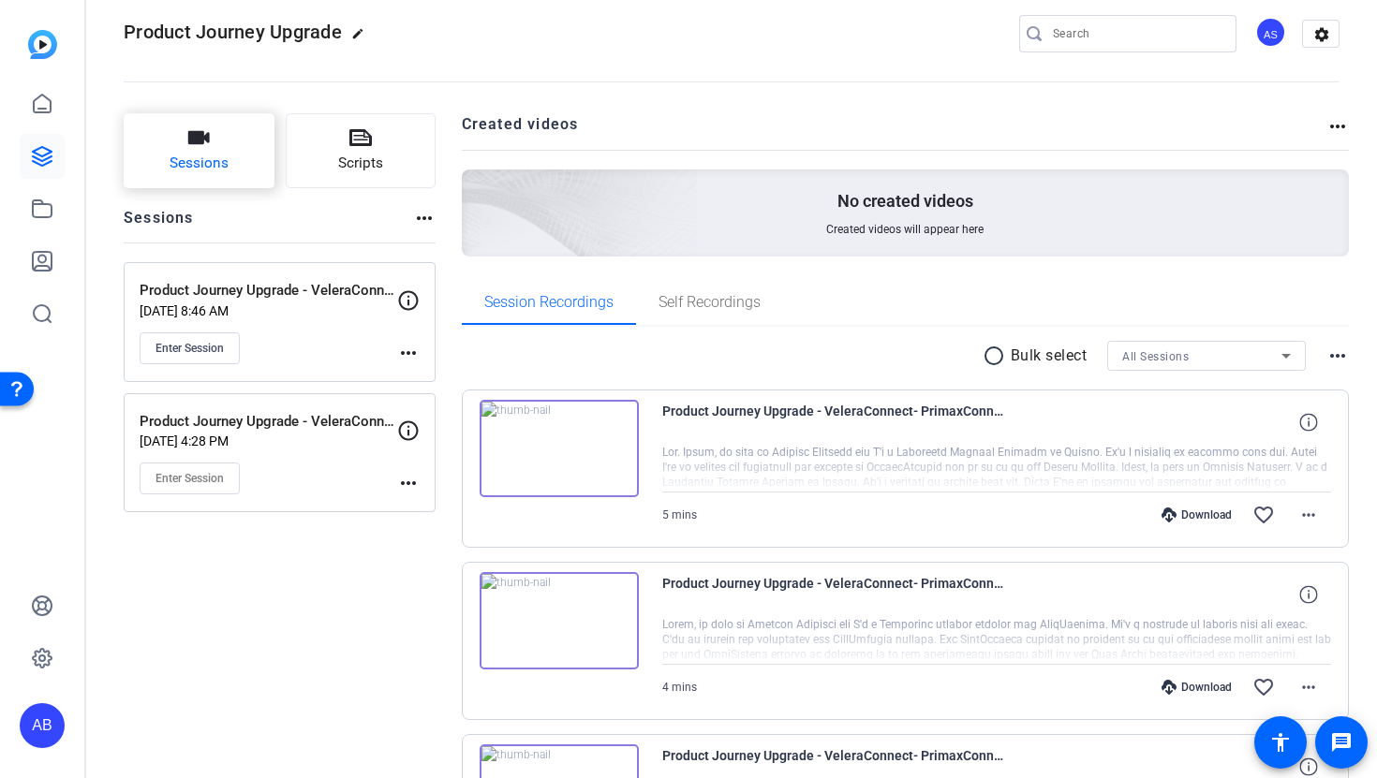
click at [199, 172] on span "Sessions" at bounding box center [199, 164] width 59 height 22
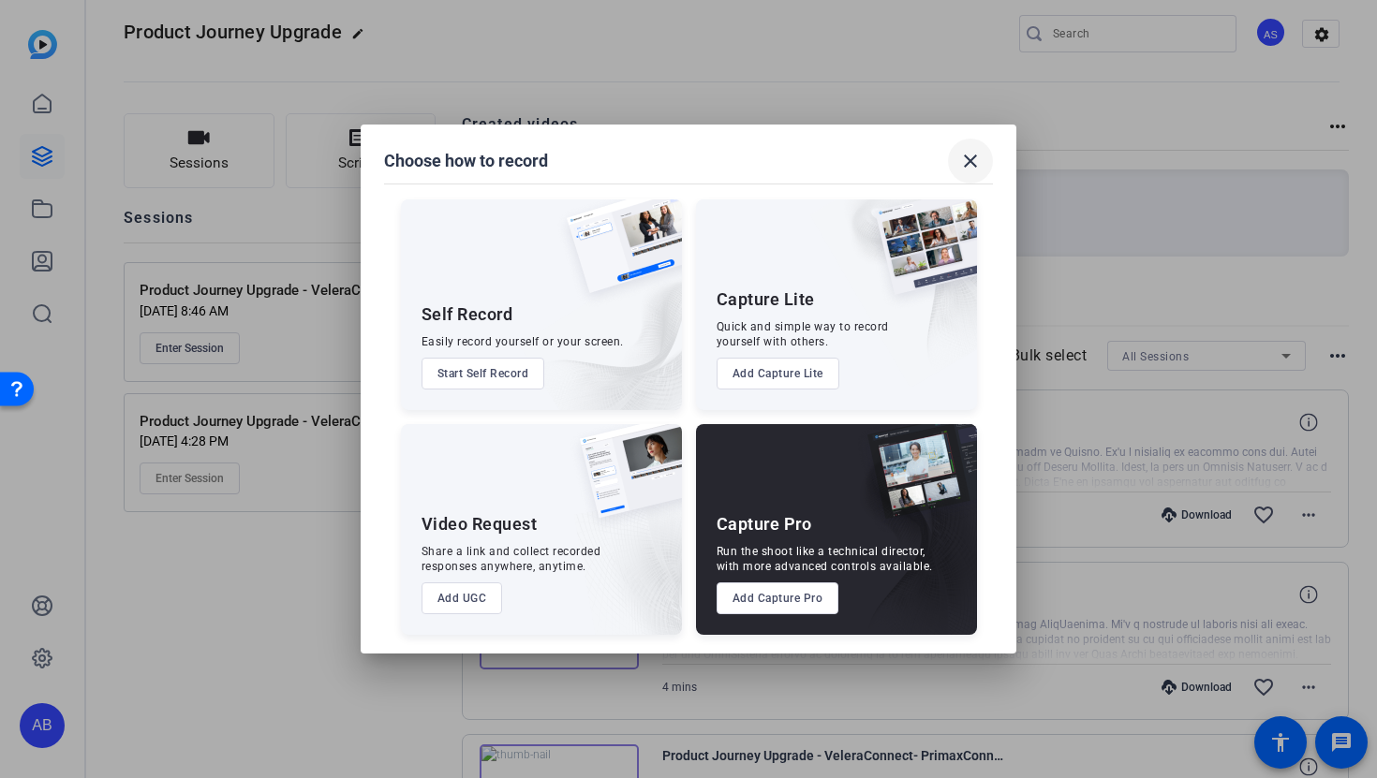
click at [965, 151] on mat-icon "close" at bounding box center [970, 161] width 22 height 22
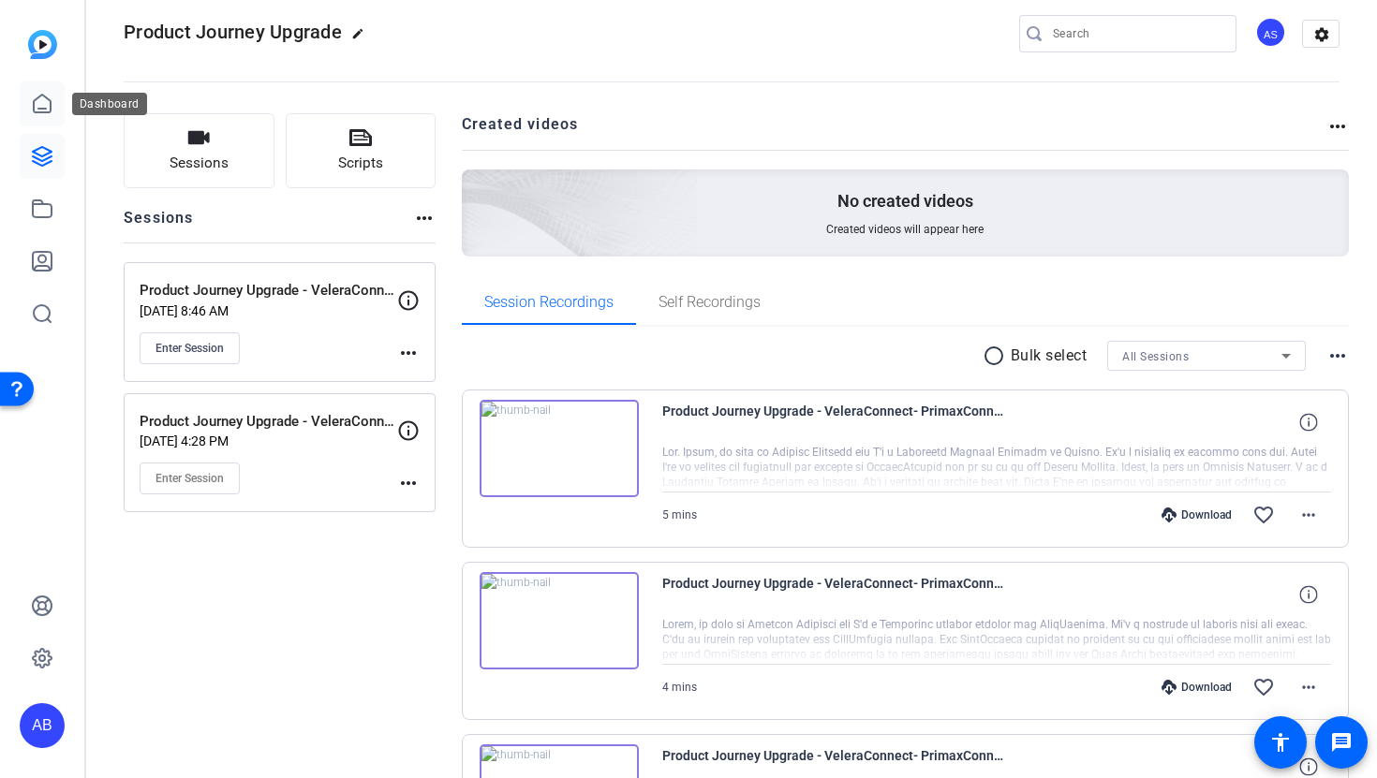
click at [34, 101] on icon at bounding box center [42, 104] width 17 height 18
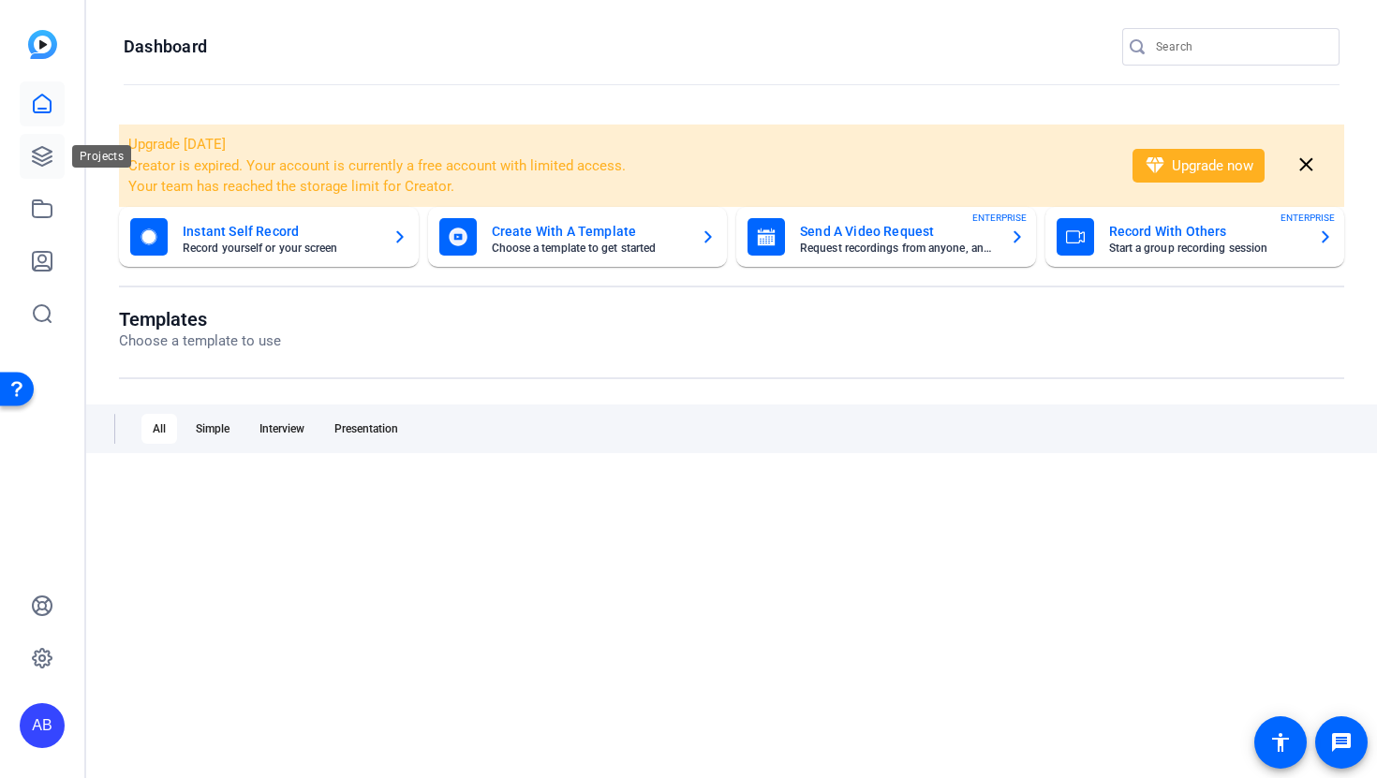
click at [35, 151] on icon at bounding box center [42, 156] width 22 height 22
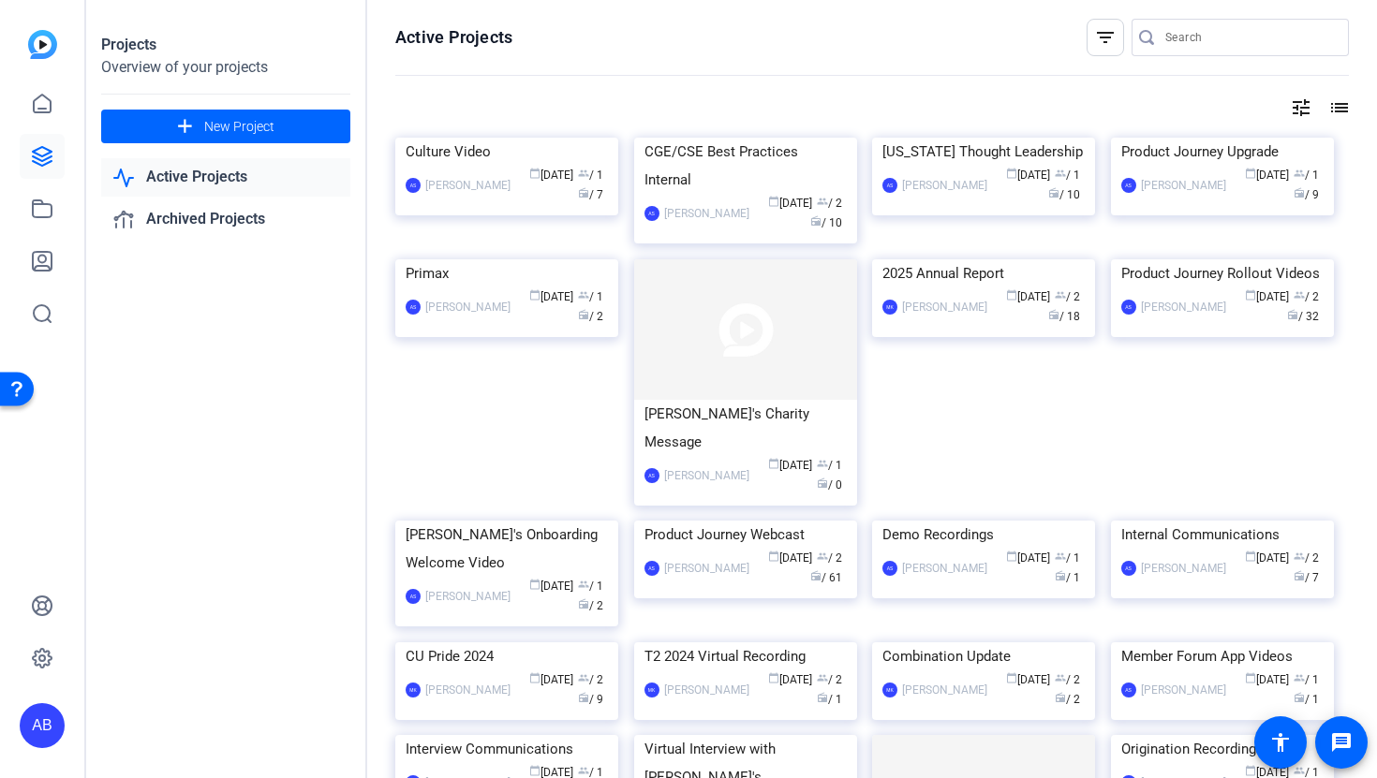
click at [1194, 112] on mat-icon "tune" at bounding box center [1301, 107] width 22 height 22
click at [1194, 141] on div "Newest First" at bounding box center [1198, 146] width 159 height 22
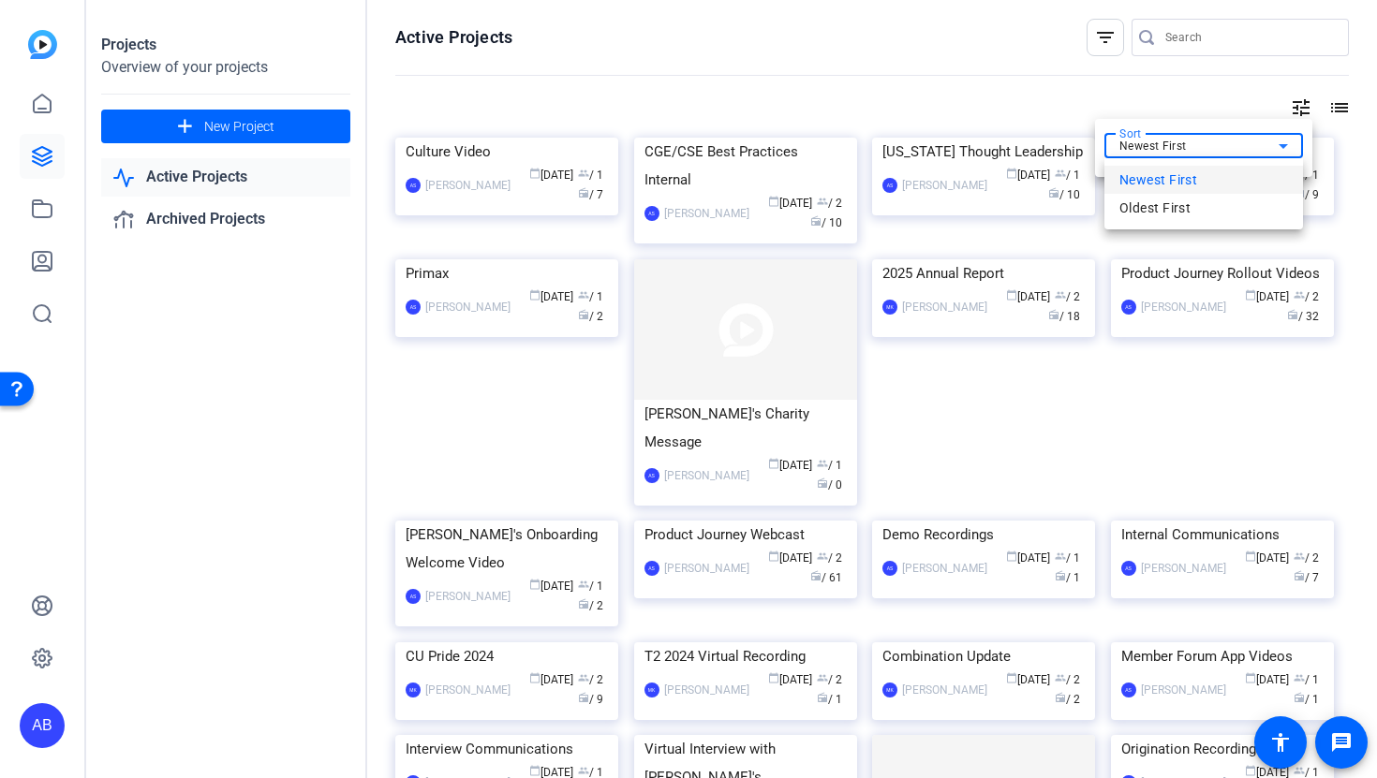
click at [1194, 141] on div at bounding box center [688, 389] width 1377 height 778
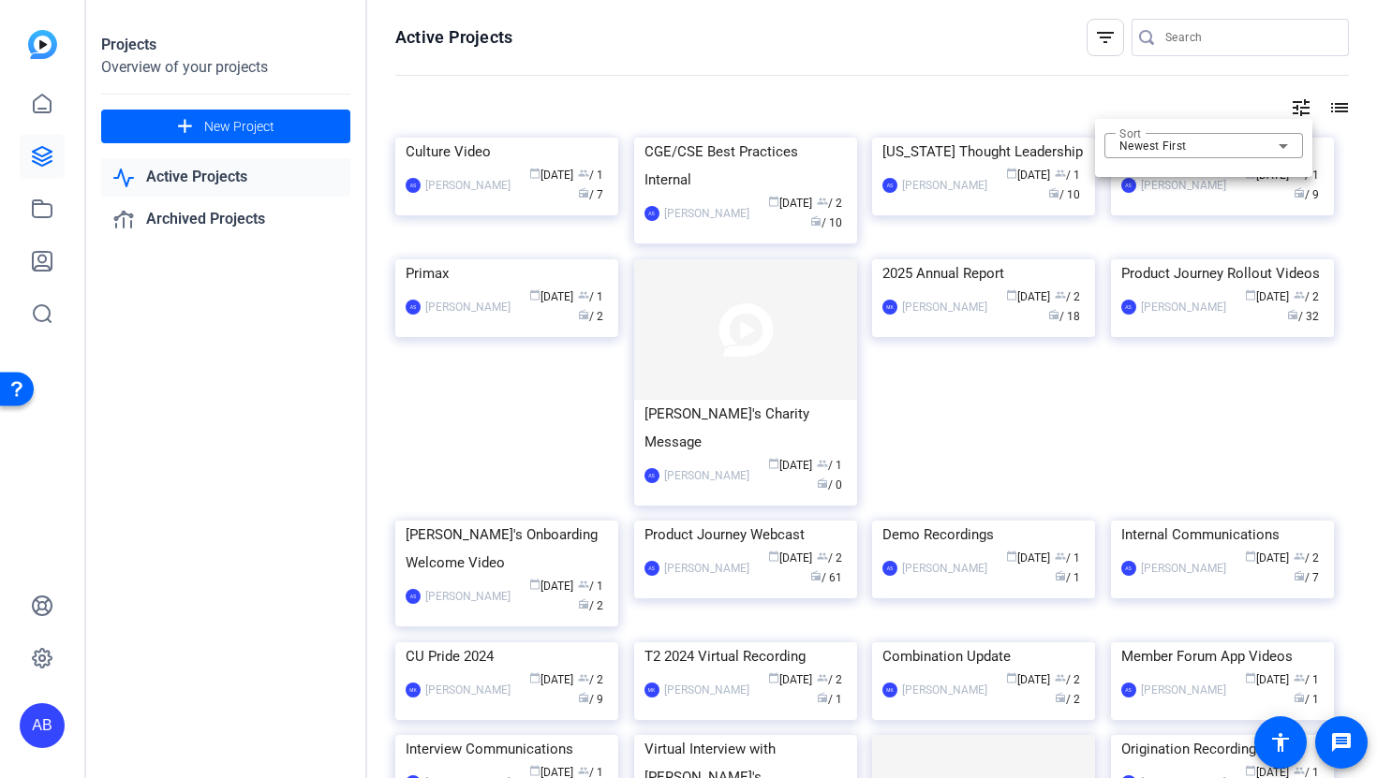
click at [655, 34] on div at bounding box center [688, 389] width 1377 height 778
click at [492, 166] on div "Culture Video" at bounding box center [507, 152] width 202 height 28
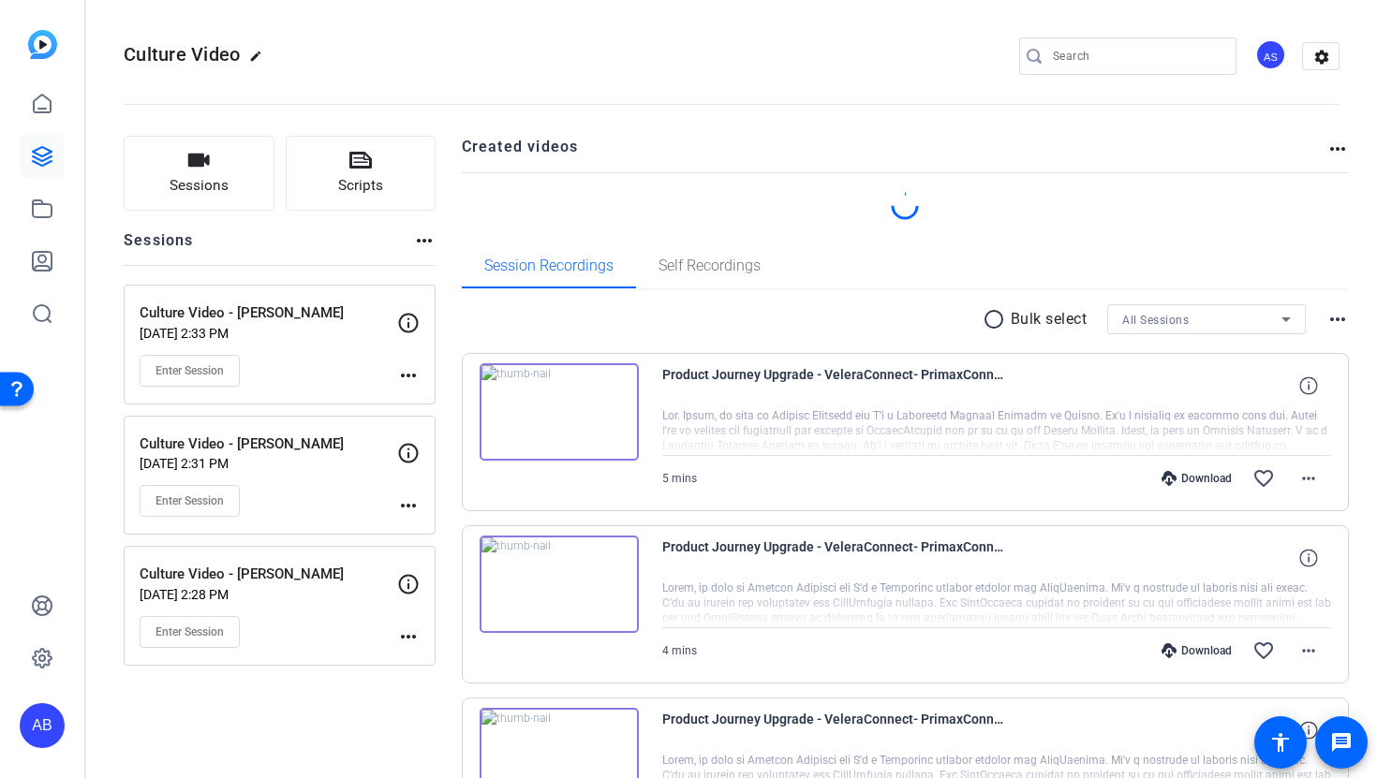
scroll to position [50, 0]
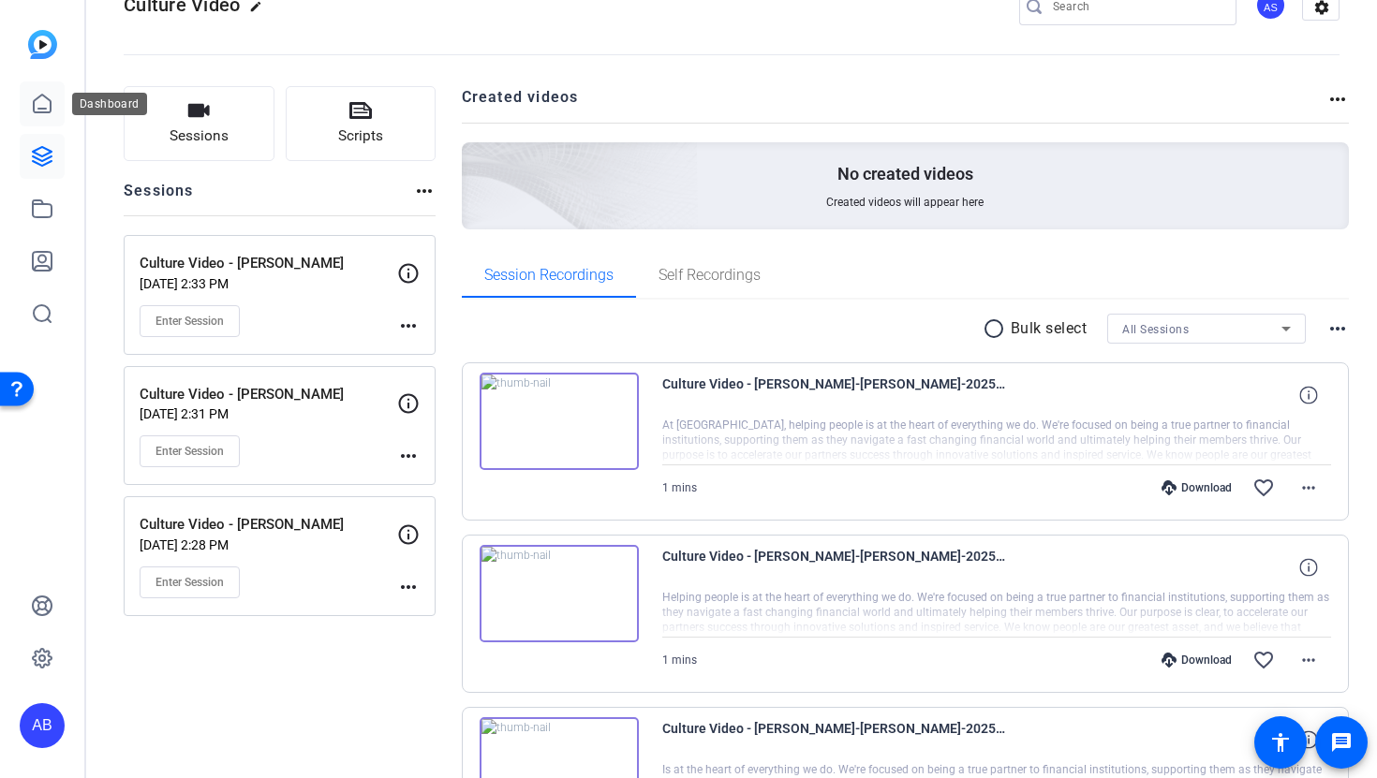
click at [39, 101] on icon at bounding box center [42, 104] width 22 height 22
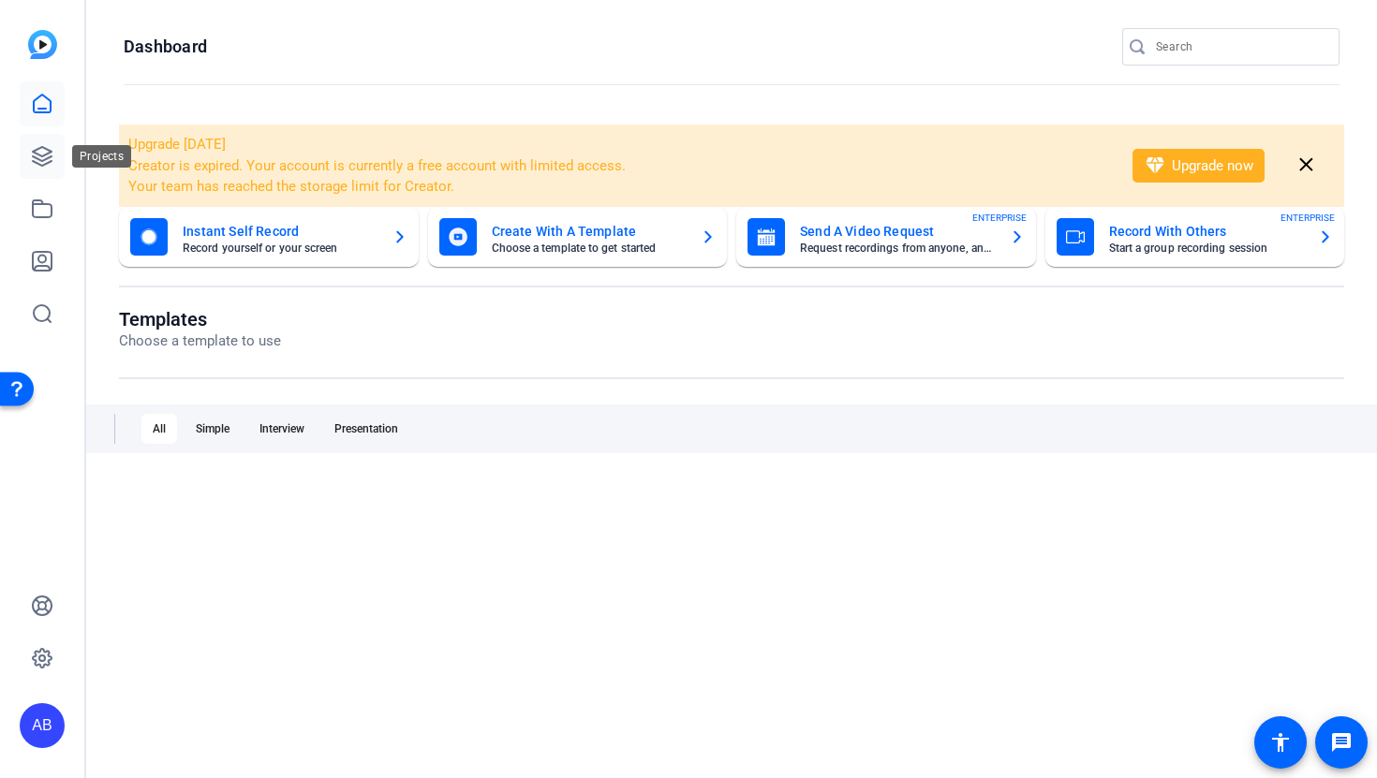
click at [39, 154] on icon at bounding box center [42, 156] width 22 height 22
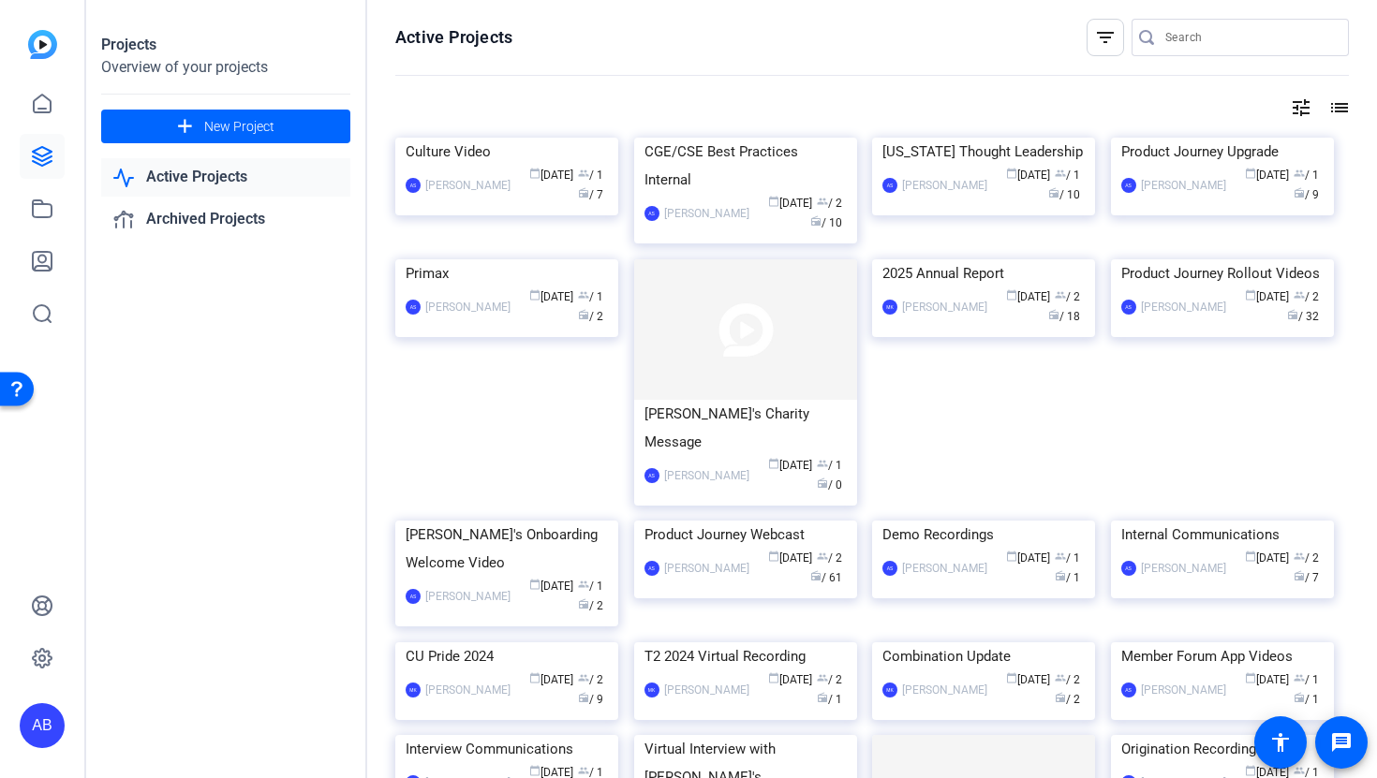
click at [1194, 35] on input "Search" at bounding box center [1249, 37] width 169 height 22
paste input "Journey Upgrade 3 Part Video Series"
type input "Journey Upgrade 3 Part Video Series"
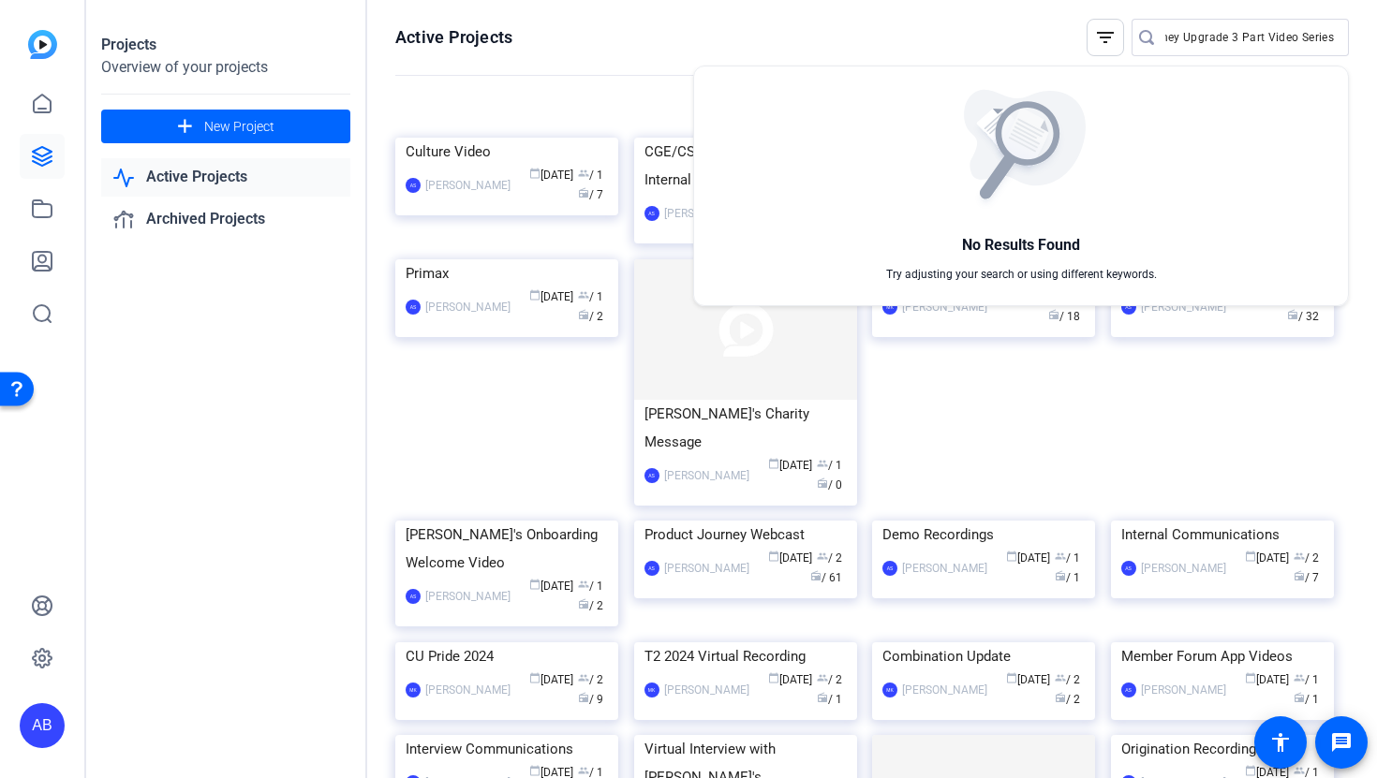
scroll to position [0, 0]
click at [1194, 35] on div at bounding box center [688, 389] width 1377 height 778
click at [1194, 35] on input "Journey Upgrade 3 Part Video Series" at bounding box center [1249, 37] width 169 height 22
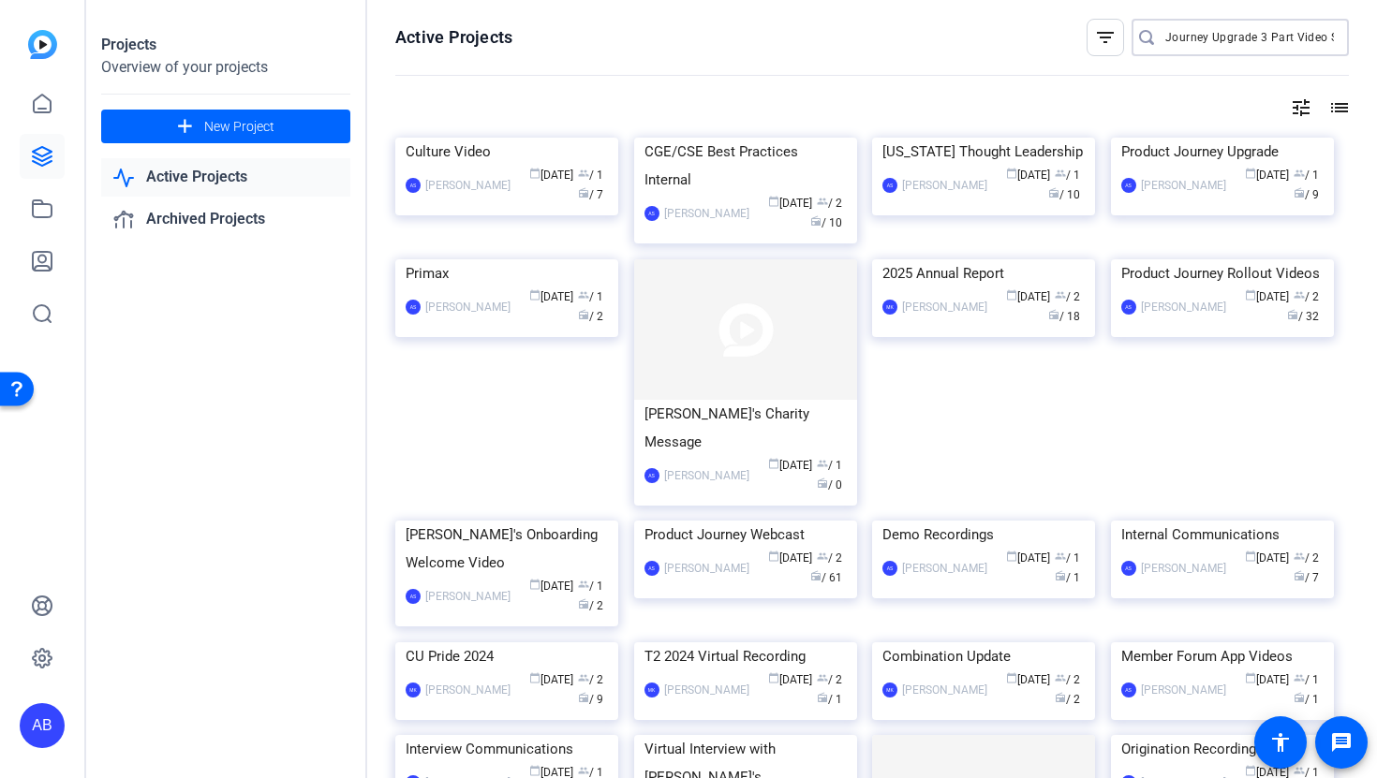
click at [1194, 35] on input "Journey Upgrade 3 Part Video Series" at bounding box center [1249, 37] width 169 height 22
click at [29, 109] on link at bounding box center [42, 104] width 45 height 45
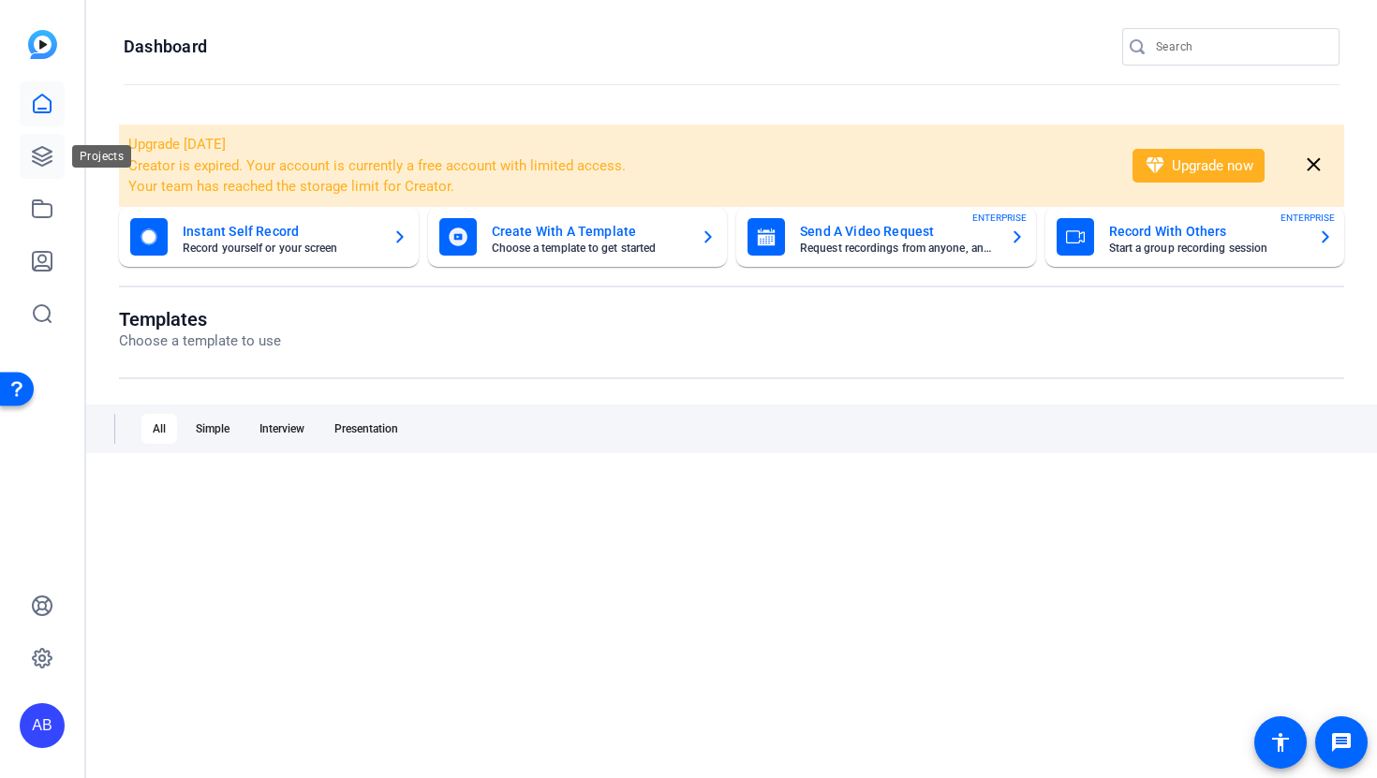
click at [30, 155] on link at bounding box center [42, 156] width 45 height 45
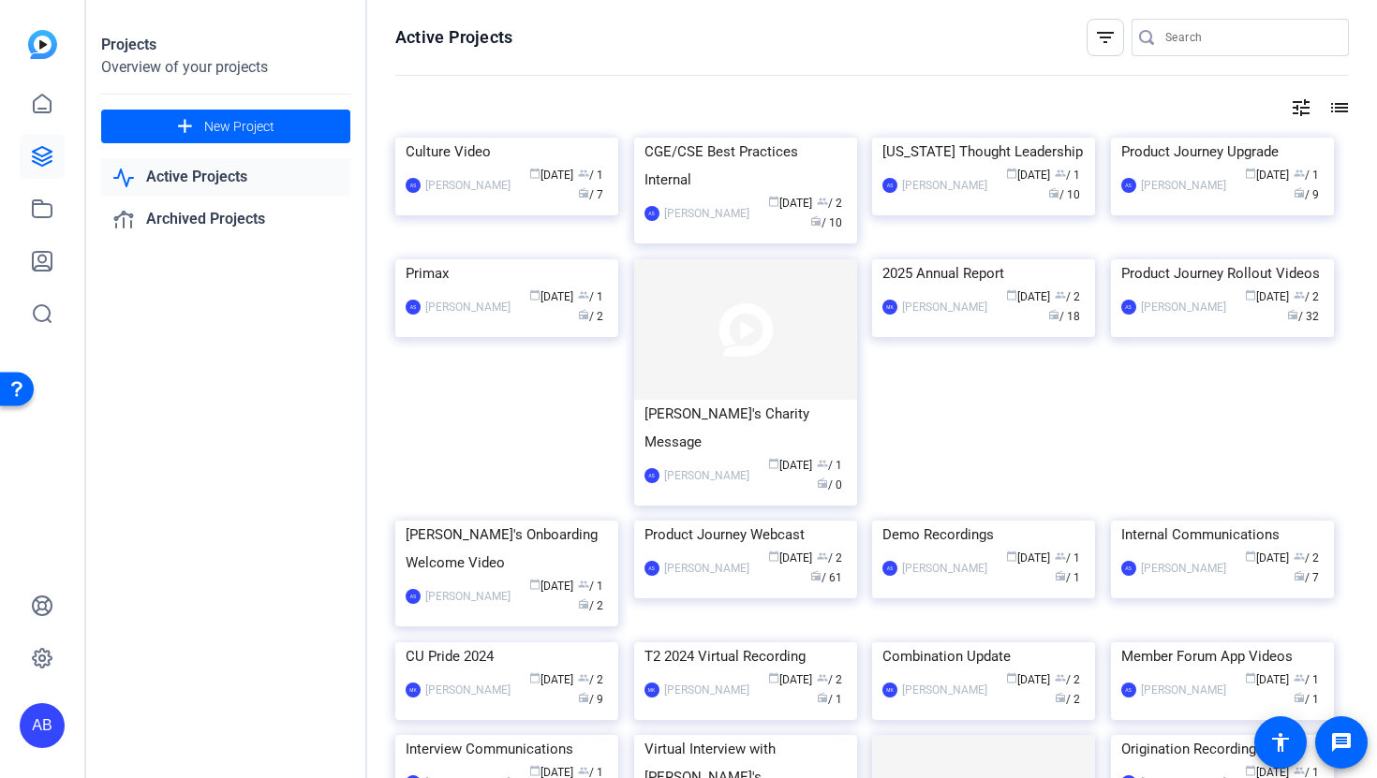
click at [1194, 104] on mat-icon "tune" at bounding box center [1301, 107] width 22 height 22
click at [1194, 149] on div "Newest First" at bounding box center [1198, 146] width 159 height 22
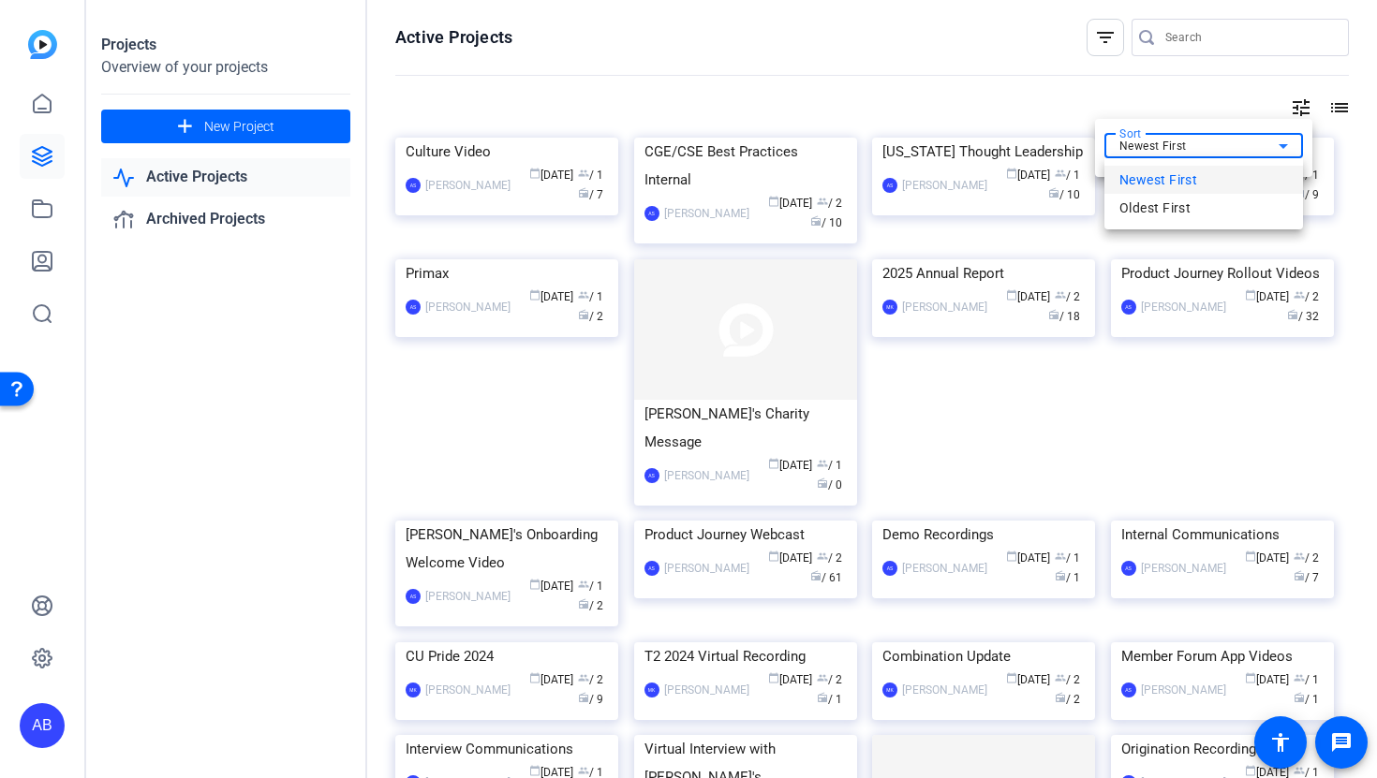
click at [1194, 102] on div at bounding box center [688, 389] width 1377 height 778
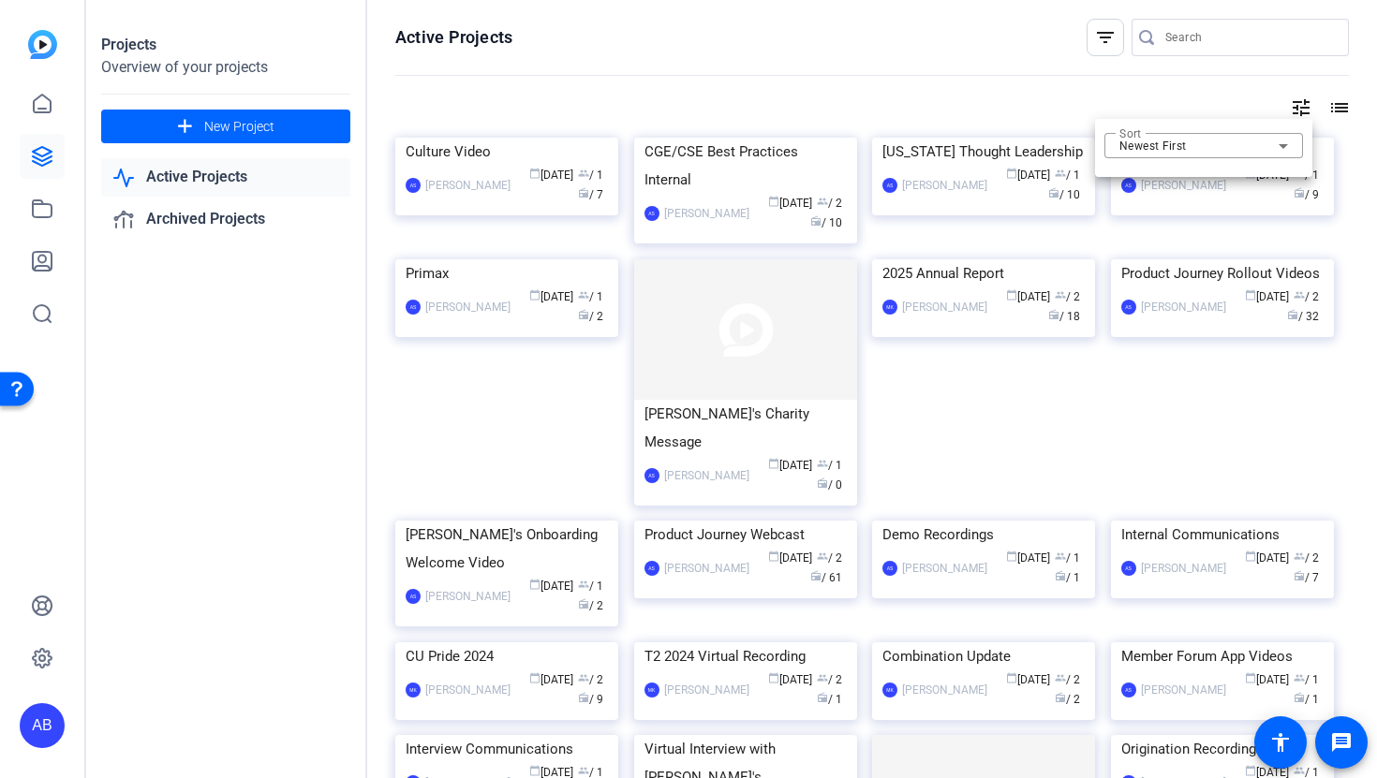
click at [1194, 112] on div at bounding box center [688, 389] width 1377 height 778
click at [1194, 108] on mat-icon "list" at bounding box center [1338, 107] width 22 height 22
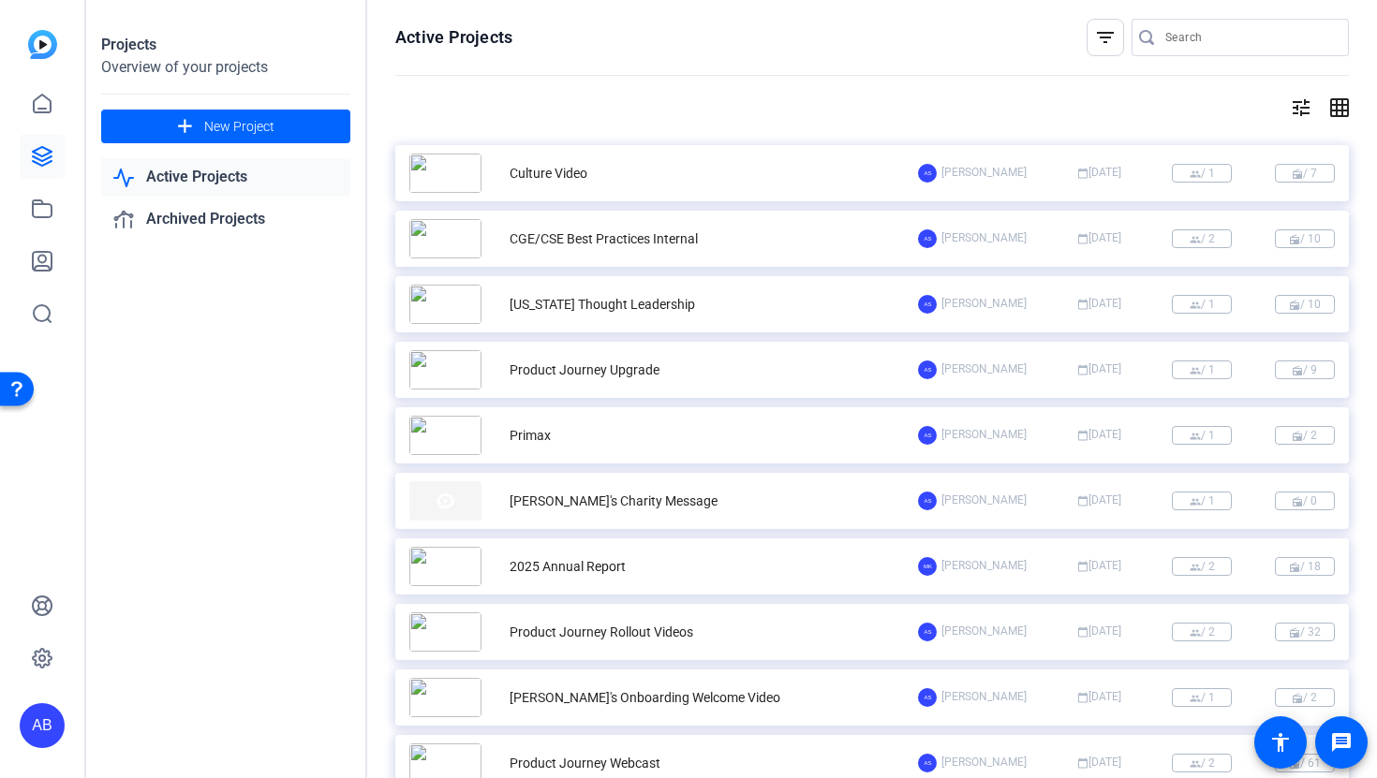
click at [629, 383] on div "Product Journey Upgrade" at bounding box center [663, 369] width 509 height 39
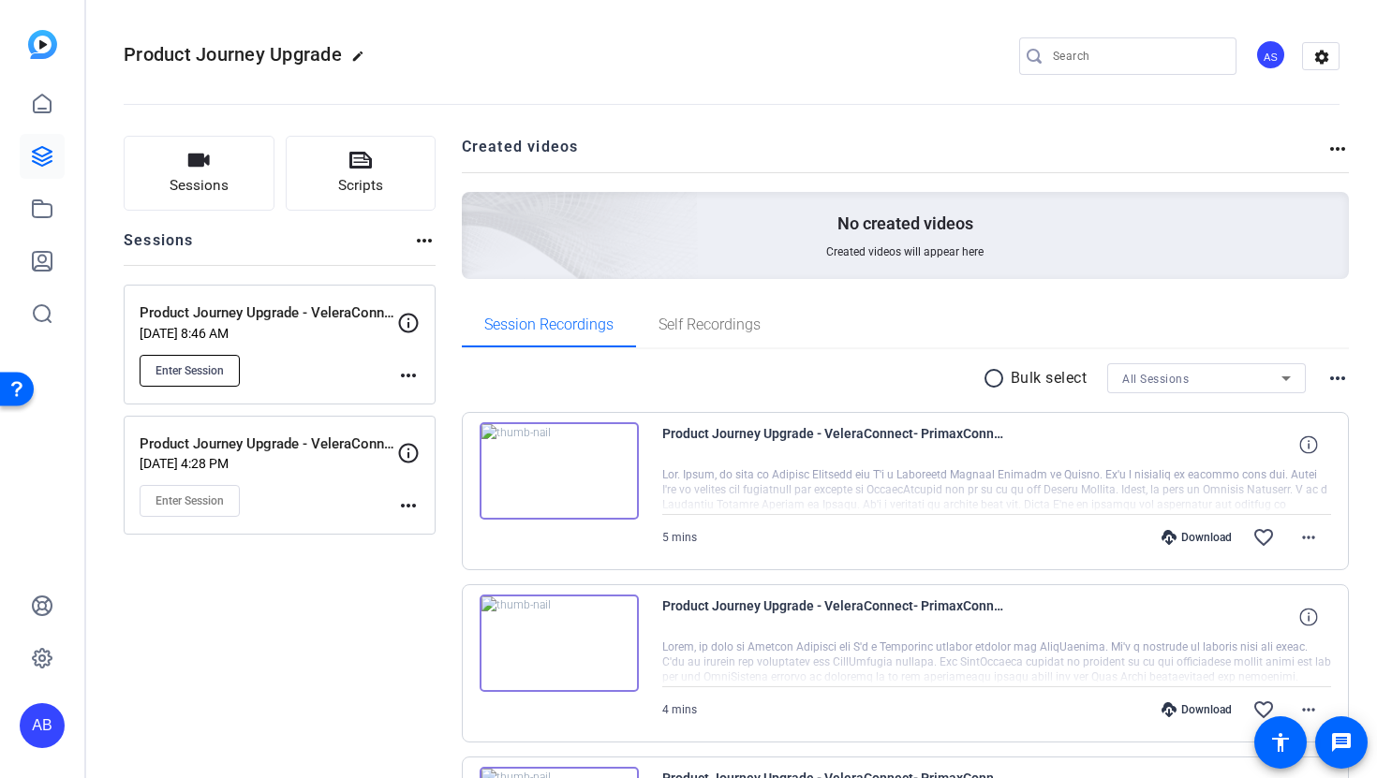
click at [207, 379] on button "Enter Session" at bounding box center [190, 371] width 100 height 32
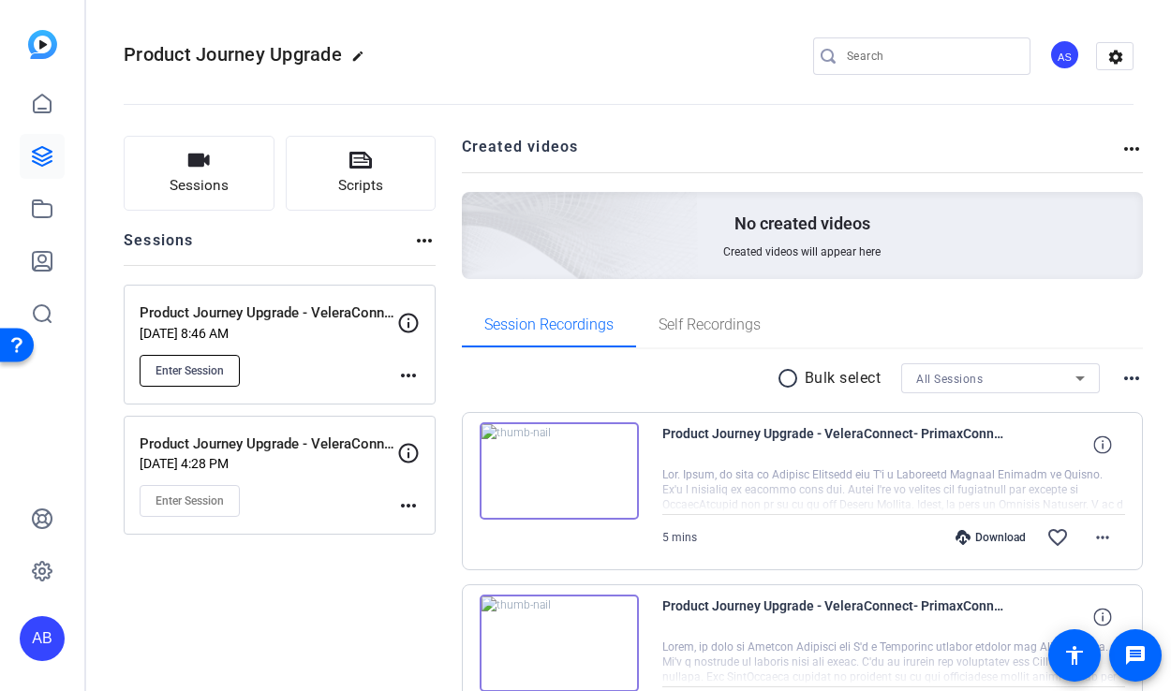
click at [194, 376] on span "Enter Session" at bounding box center [190, 370] width 68 height 15
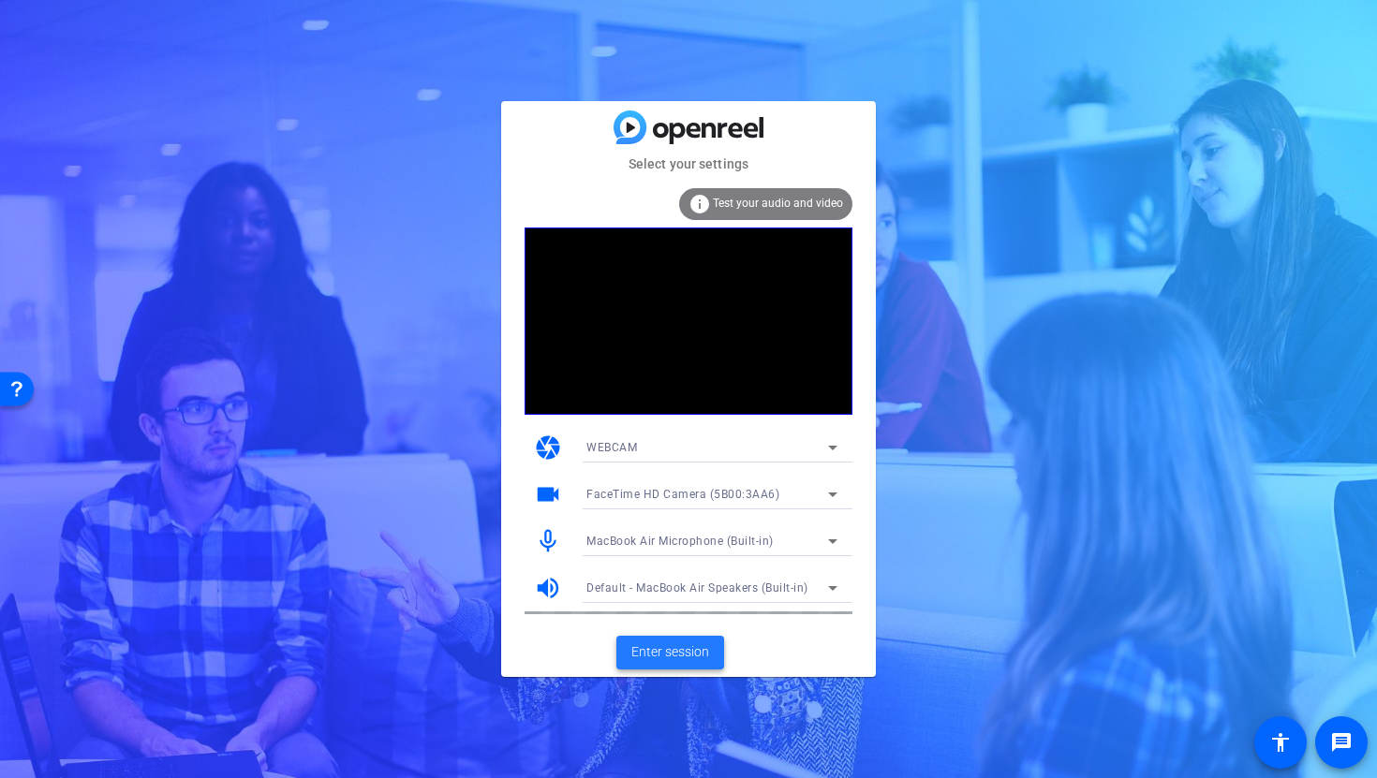
click at [677, 660] on span "Enter session" at bounding box center [670, 653] width 78 height 20
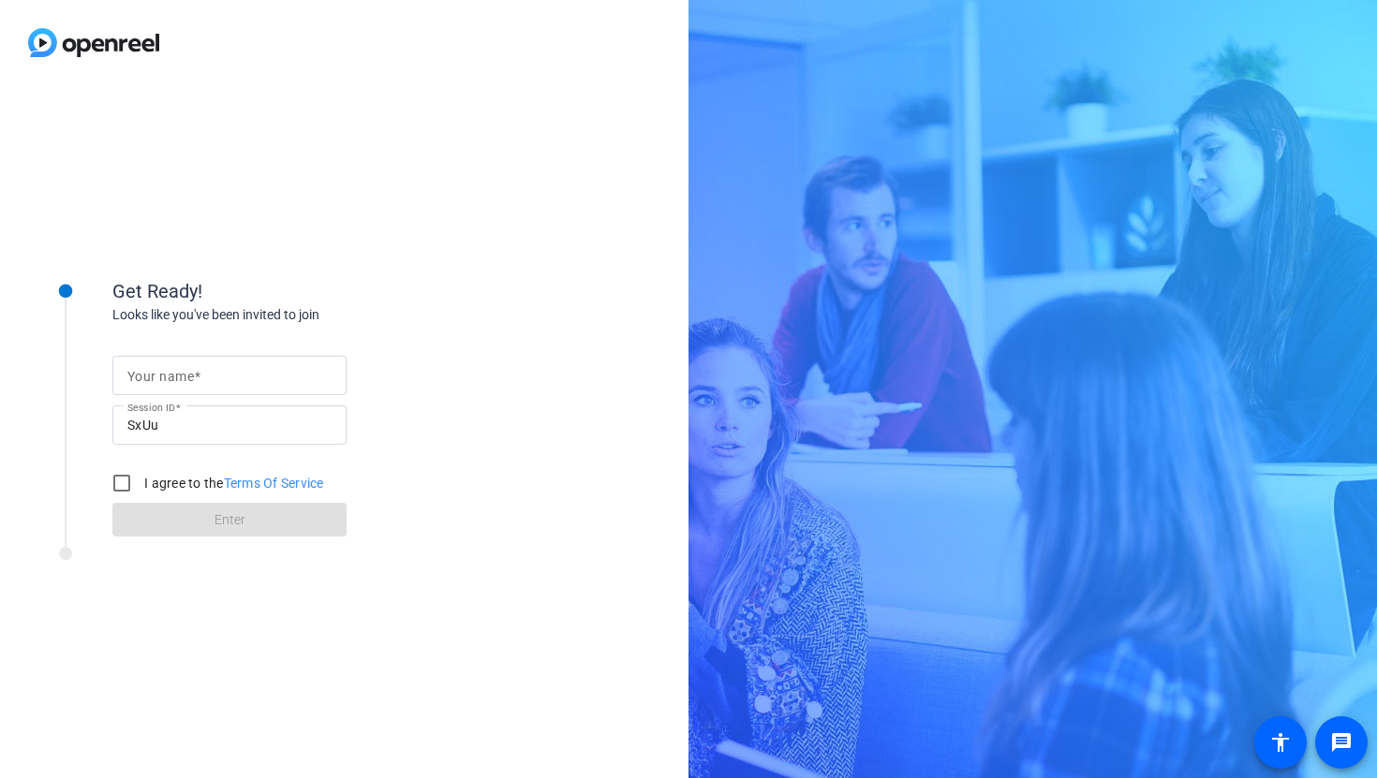
click at [170, 378] on mat-label "Your name" at bounding box center [160, 376] width 67 height 15
click at [170, 378] on input "Your name" at bounding box center [229, 375] width 204 height 22
type input "Abby Byrne"
click at [113, 482] on input "I agree to the Terms Of Service" at bounding box center [121, 483] width 37 height 37
checkbox input "true"
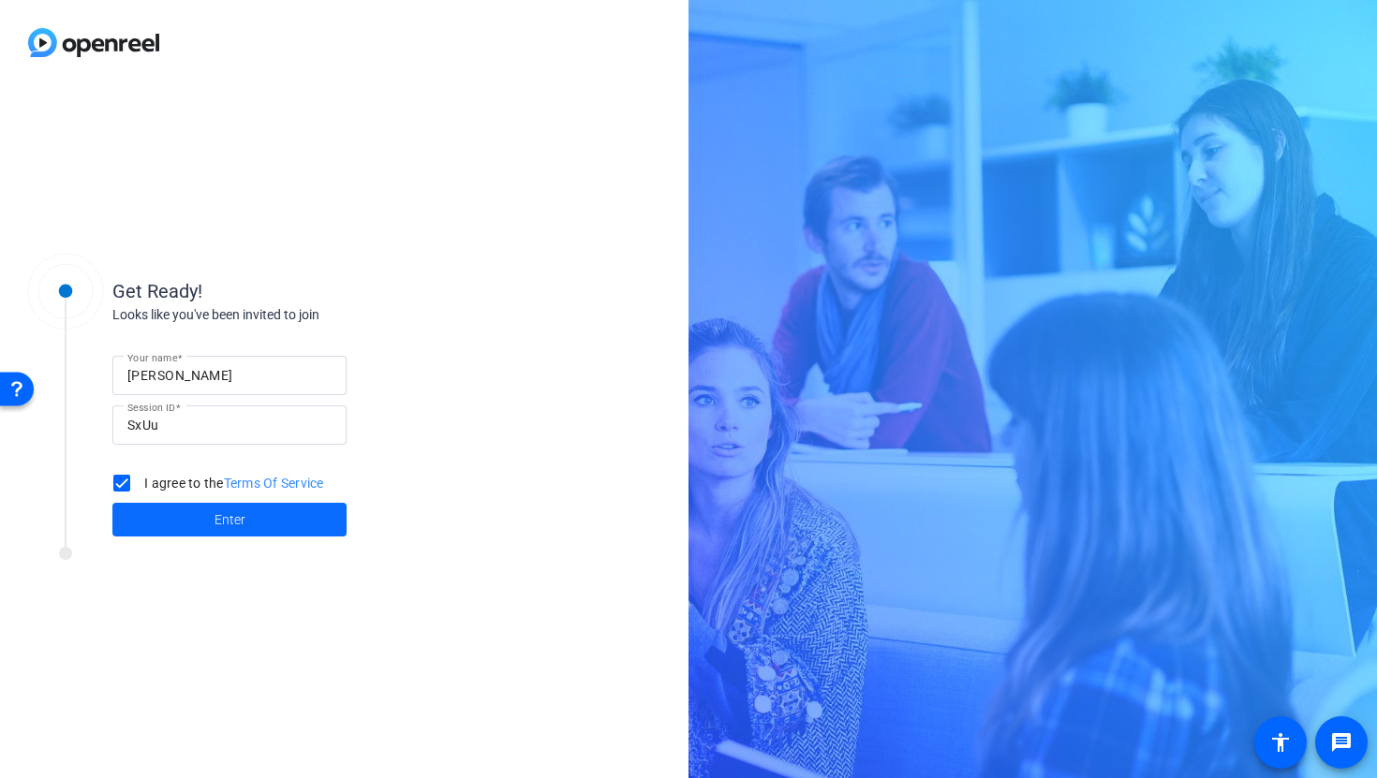
click at [188, 510] on span at bounding box center [229, 519] width 234 height 45
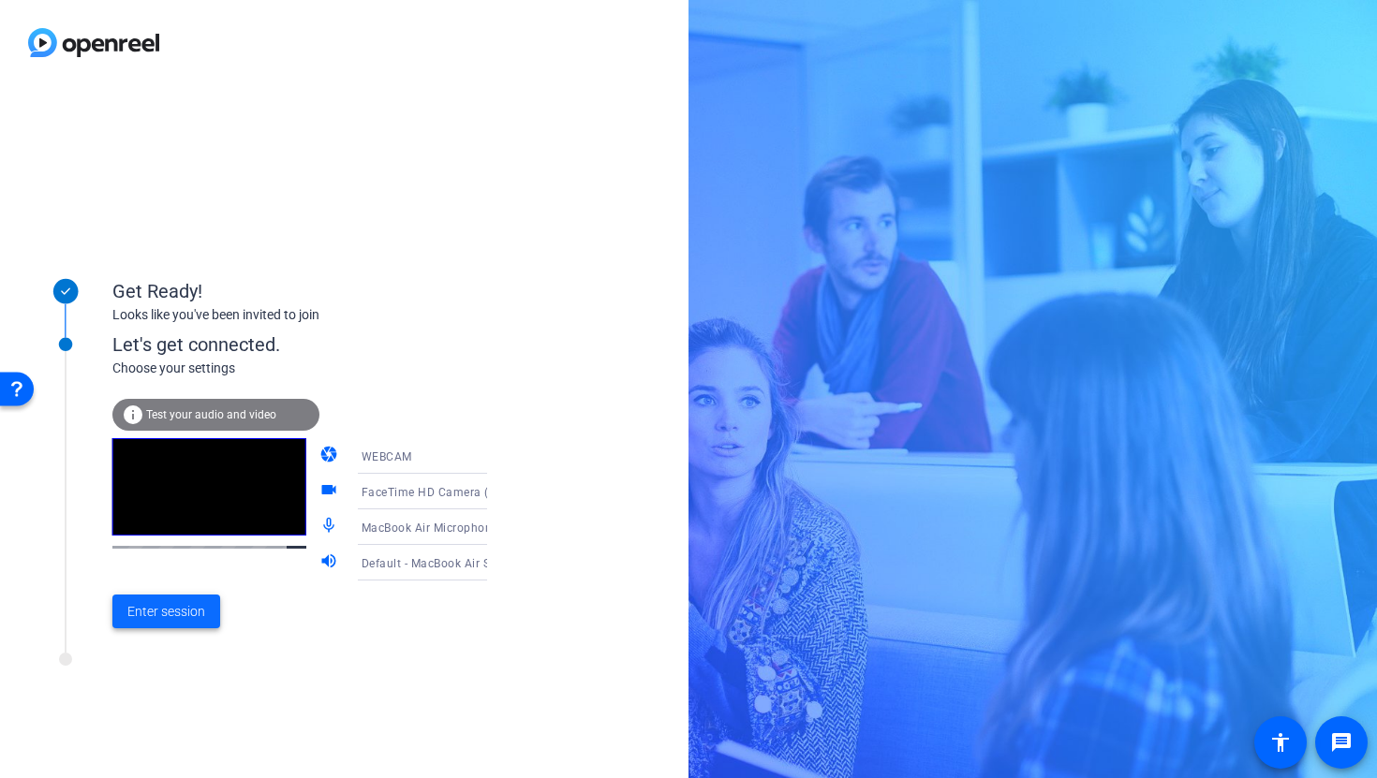
click at [163, 613] on span "Enter session" at bounding box center [166, 612] width 78 height 20
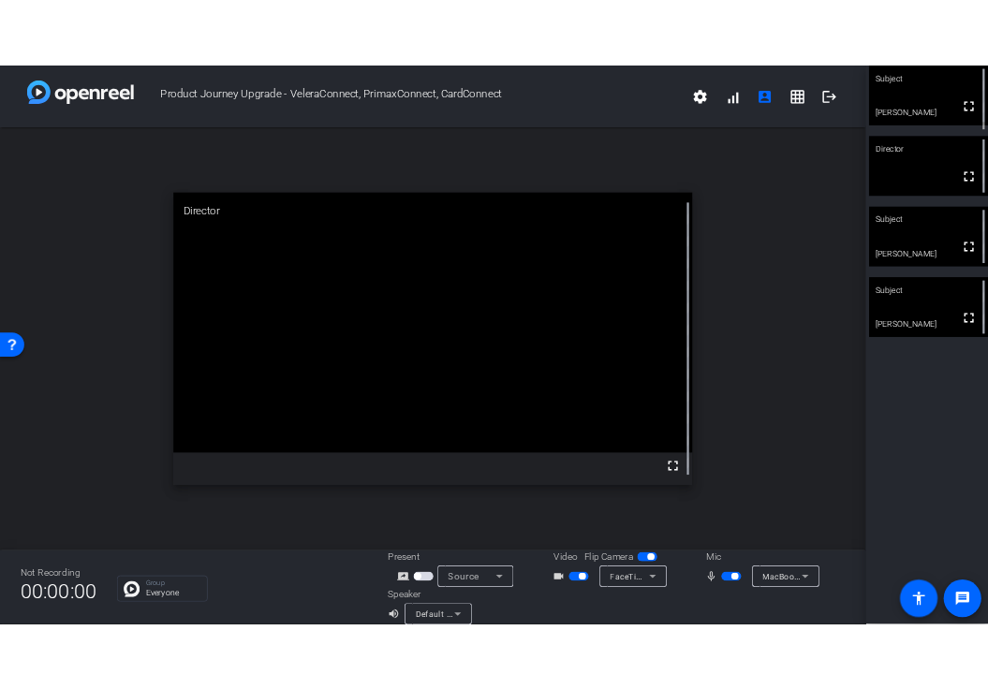
scroll to position [22, 0]
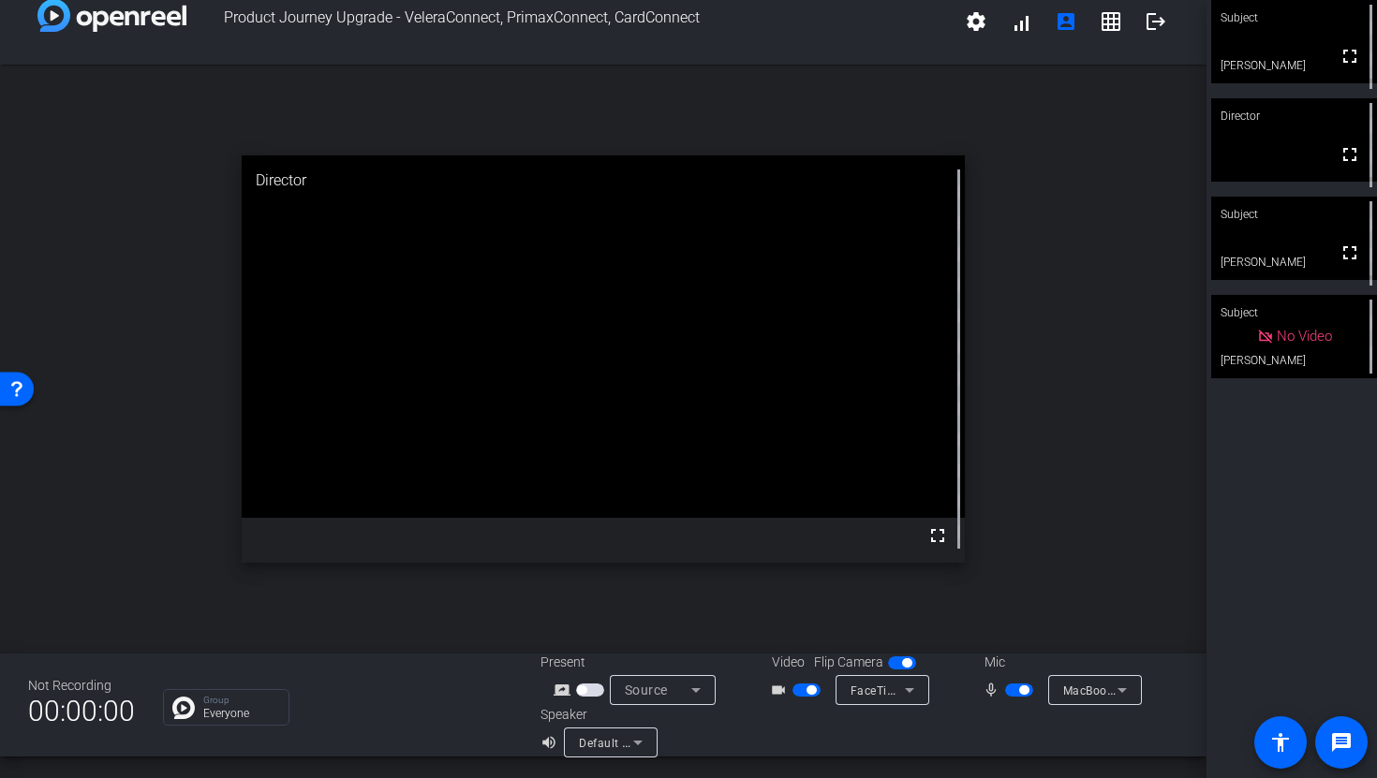
click at [1025, 692] on span "button" at bounding box center [1023, 690] width 9 height 9
click at [1353, 368] on div "No Video" at bounding box center [1294, 336] width 166 height 83
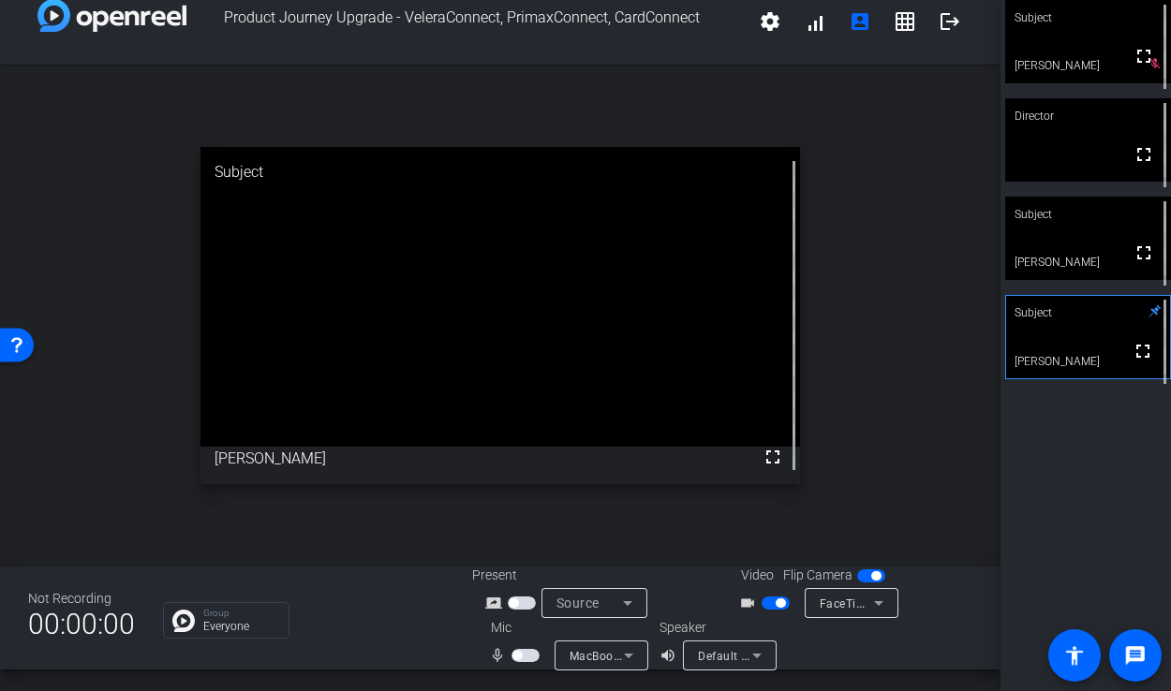
click at [1116, 230] on div "Subject" at bounding box center [1088, 215] width 166 height 36
drag, startPoint x: 521, startPoint y: 662, endPoint x: 471, endPoint y: 651, distance: 50.9
click at [472, 651] on div "mic_none MacBook Air Microphone (Built-in)" at bounding box center [565, 656] width 187 height 30
click at [522, 658] on span "button" at bounding box center [526, 655] width 28 height 13
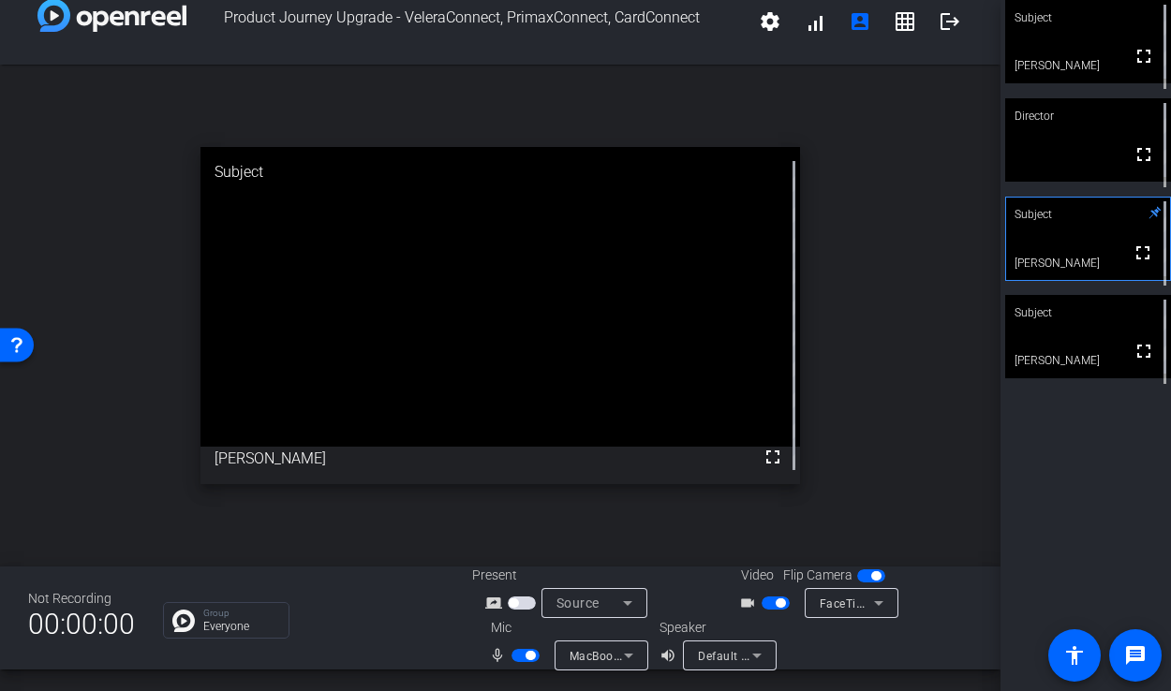
click at [526, 657] on span "button" at bounding box center [530, 655] width 9 height 9
drag, startPoint x: 414, startPoint y: 96, endPoint x: 914, endPoint y: 212, distance: 513.4
click at [907, 207] on div "open_in_new Subject fullscreen Kristin Hinojosa" at bounding box center [500, 316] width 1001 height 502
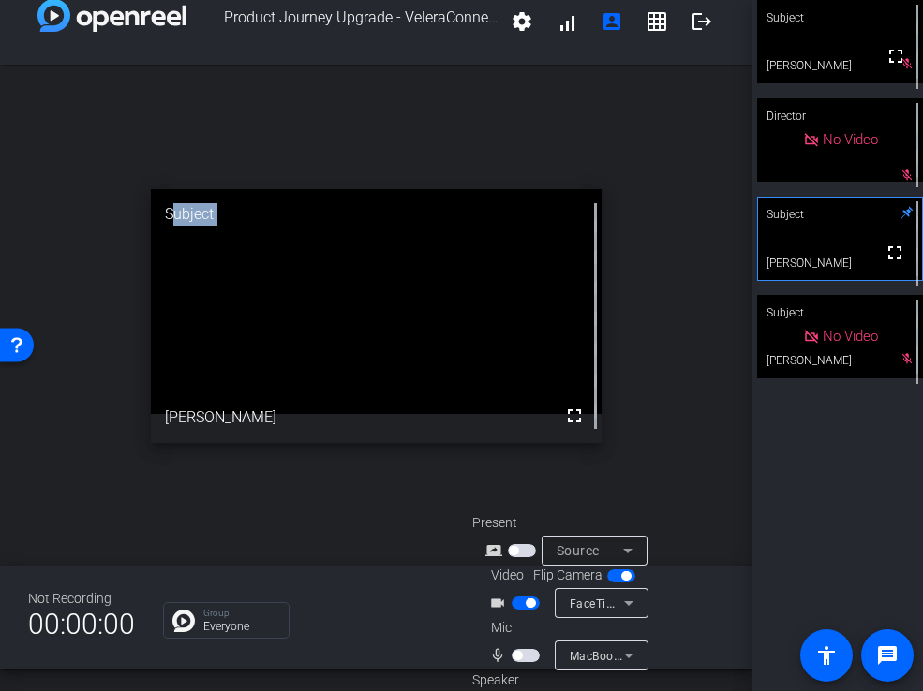
click at [532, 602] on span "button" at bounding box center [530, 603] width 9 height 9
click at [480, 123] on div "open_in_new Subject fullscreen Kristin Hinojosa" at bounding box center [376, 316] width 752 height 502
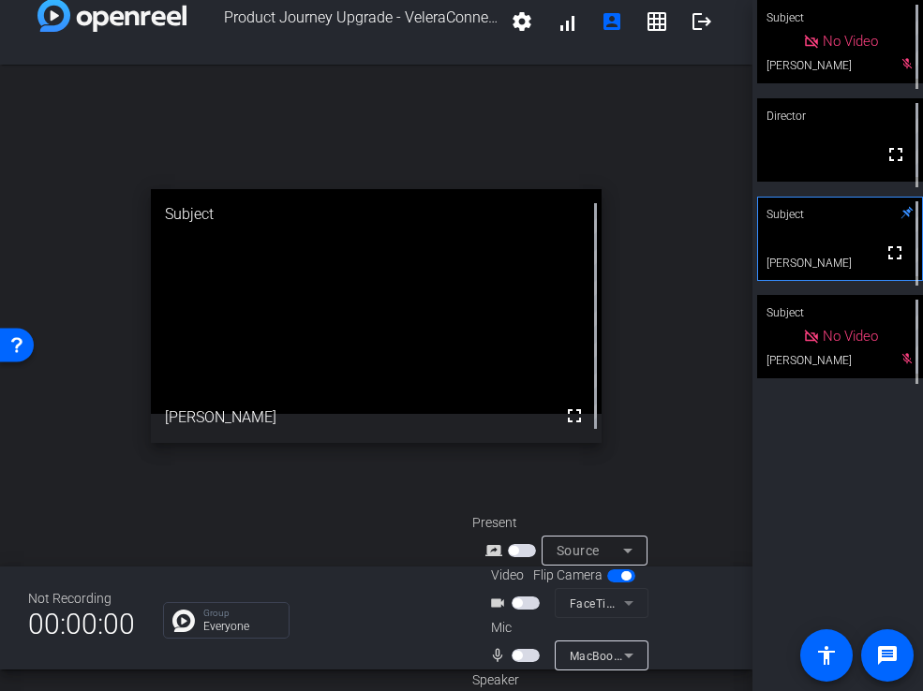
click at [681, 407] on div "open_in_new Subject fullscreen Kristin Hinojosa" at bounding box center [376, 316] width 752 height 502
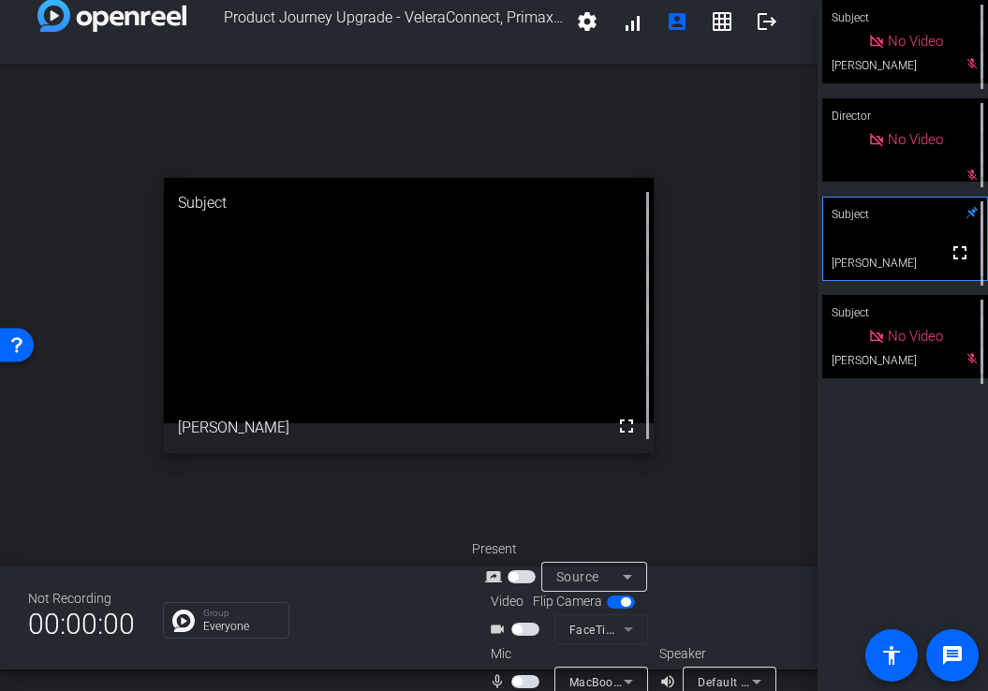
click at [754, 314] on div "open_in_new Subject fullscreen Kristin Hinojosa" at bounding box center [409, 316] width 818 height 502
click at [514, 680] on span "button" at bounding box center [516, 681] width 9 height 9
click at [526, 680] on span "button" at bounding box center [530, 681] width 9 height 9
click at [525, 680] on span "button" at bounding box center [526, 681] width 28 height 13
click at [526, 680] on span "button" at bounding box center [530, 681] width 9 height 9
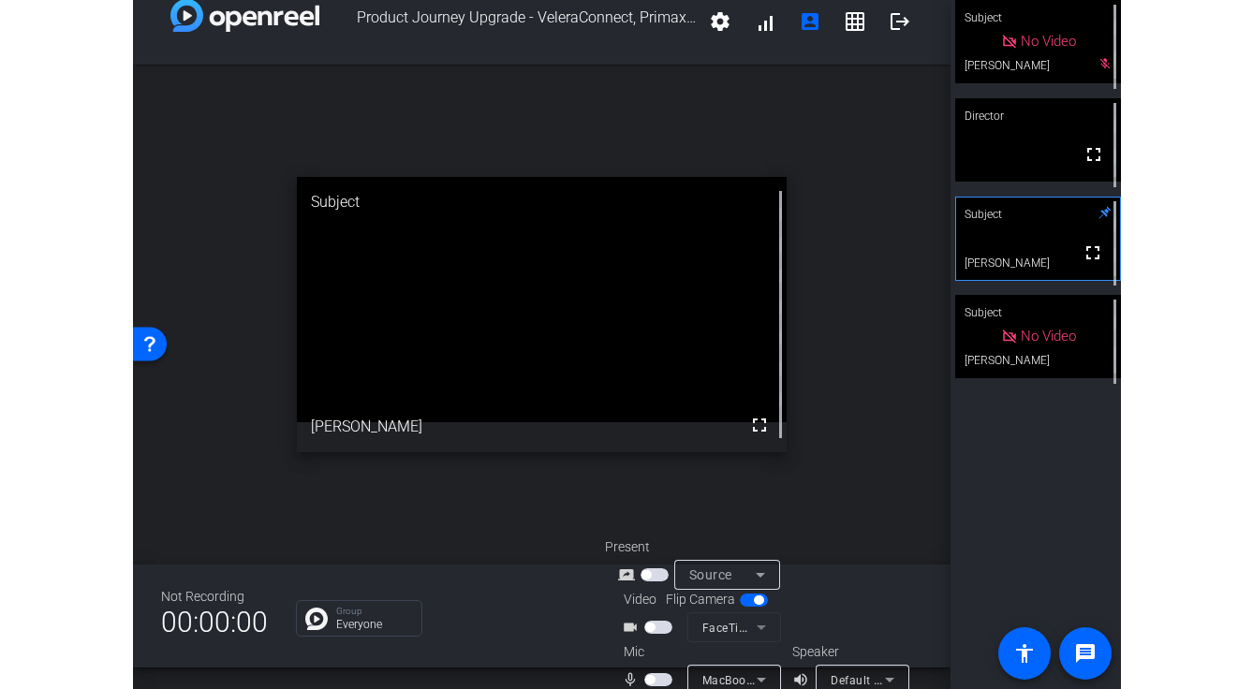
scroll to position [0, 0]
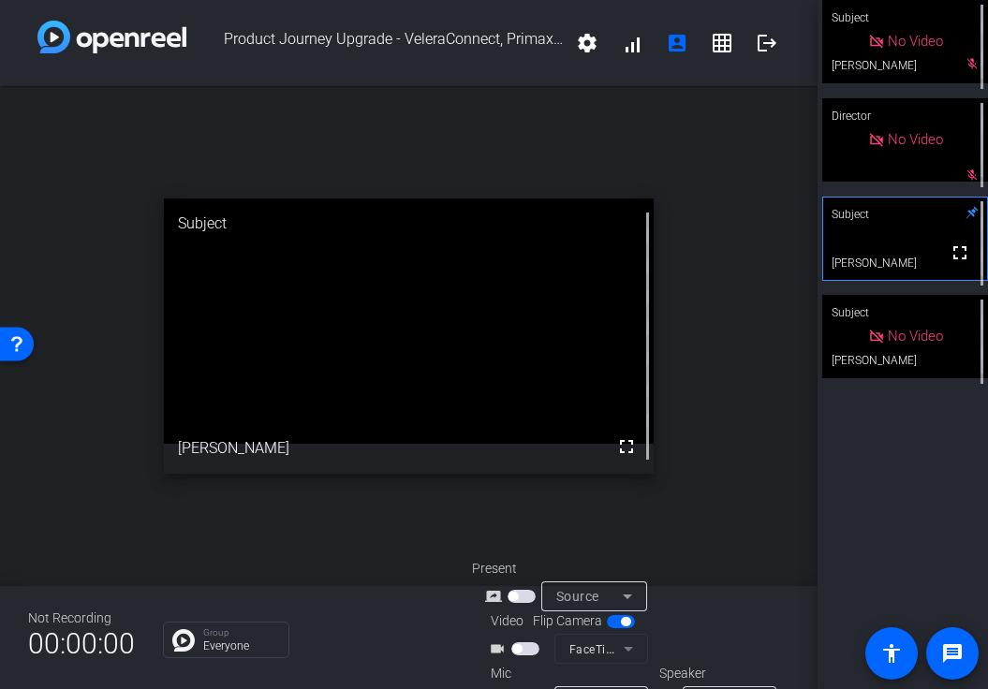
click at [541, 146] on div "open_in_new Subject fullscreen Kristin Hinojosa" at bounding box center [409, 336] width 818 height 500
click at [526, 142] on div "open_in_new Subject fullscreen Kristin Hinojosa" at bounding box center [409, 336] width 818 height 500
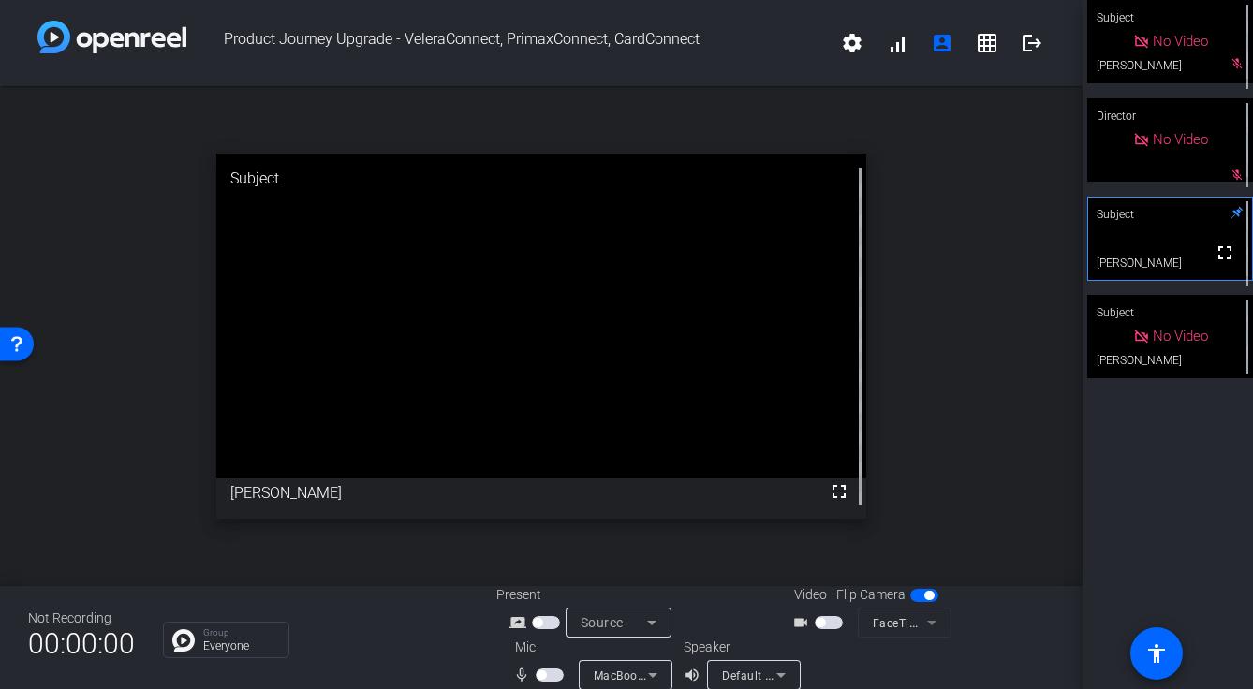
click at [973, 513] on div "open_in_new Subject fullscreen Kristin Hinojosa" at bounding box center [541, 336] width 1083 height 500
click at [543, 680] on span "button" at bounding box center [550, 675] width 28 height 13
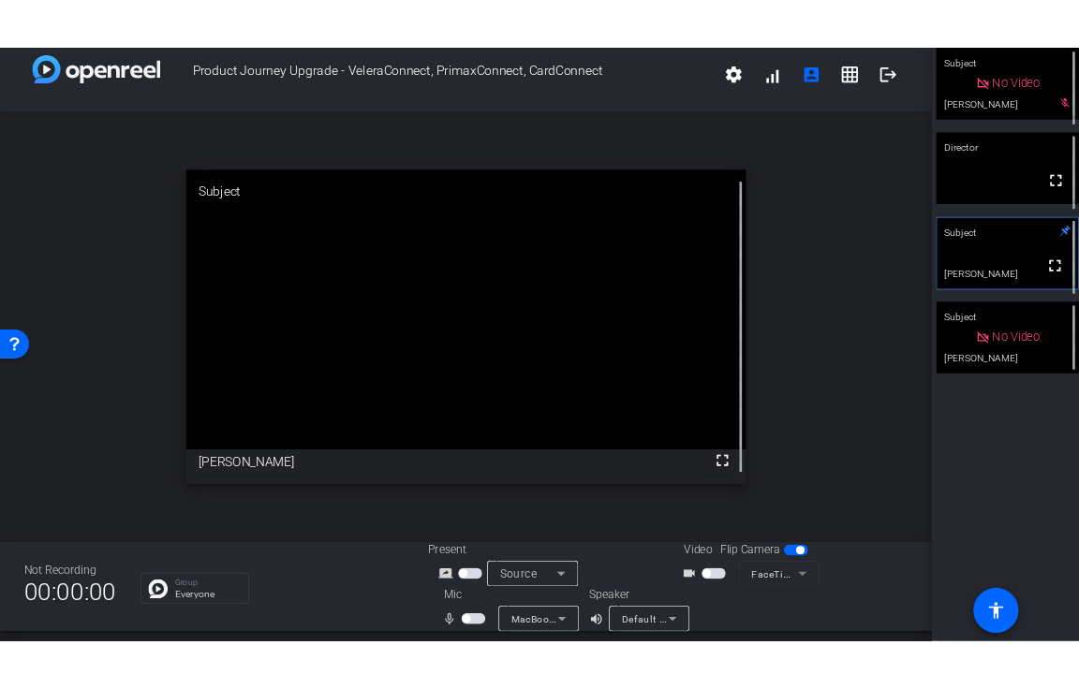
scroll to position [22, 0]
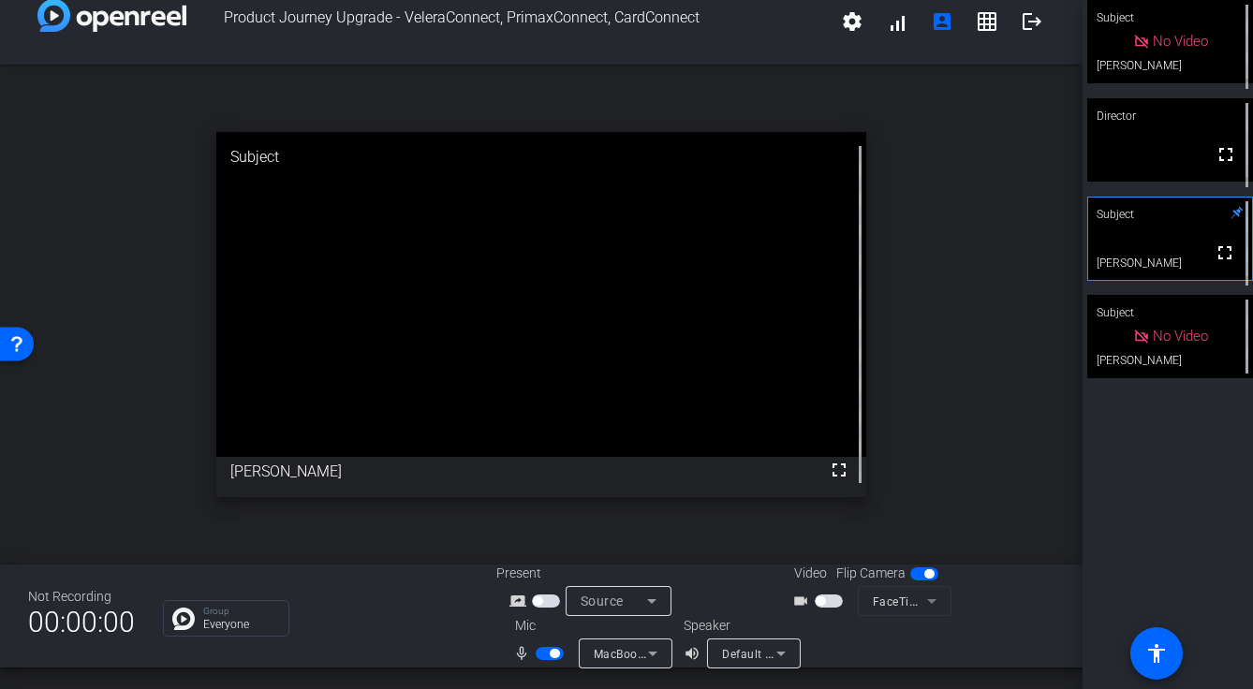
click at [547, 653] on span "button" at bounding box center [550, 653] width 28 height 13
click at [561, 649] on span "button" at bounding box center [550, 653] width 28 height 13
click at [547, 652] on span "button" at bounding box center [550, 653] width 28 height 13
click at [551, 655] on span "button" at bounding box center [554, 653] width 9 height 9
click at [543, 656] on span "button" at bounding box center [541, 653] width 9 height 9
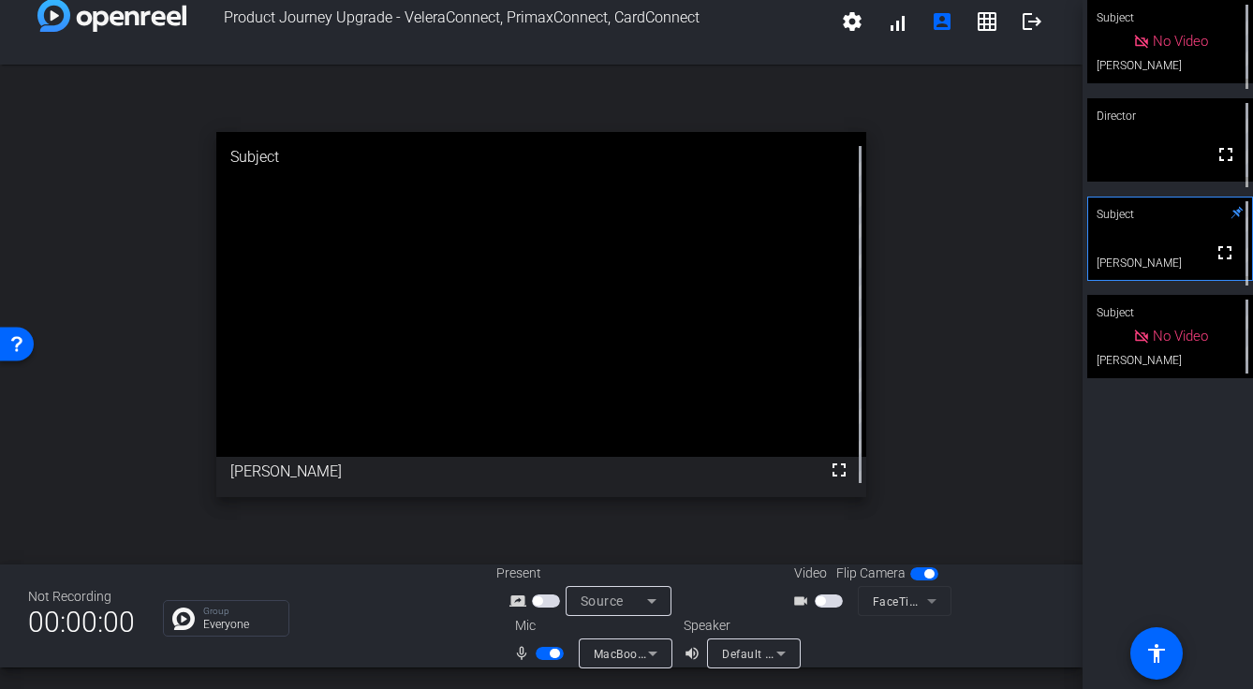
click at [554, 656] on span "button" at bounding box center [554, 653] width 9 height 9
click at [551, 656] on span "button" at bounding box center [550, 653] width 28 height 13
click at [546, 652] on span "button" at bounding box center [550, 653] width 28 height 13
click at [549, 645] on mat-slide-toggle at bounding box center [552, 654] width 32 height 20
click at [549, 651] on span "button" at bounding box center [550, 653] width 28 height 13
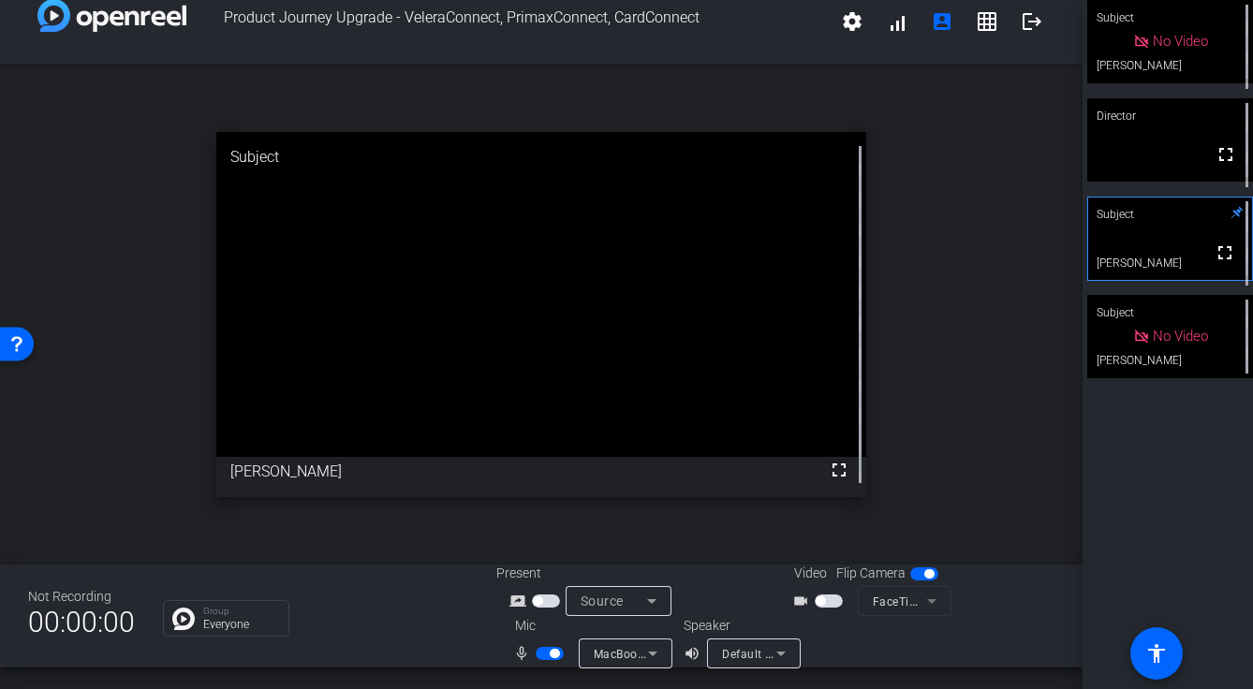
click at [550, 651] on span "button" at bounding box center [554, 653] width 9 height 9
click at [819, 605] on span "button" at bounding box center [820, 601] width 9 height 9
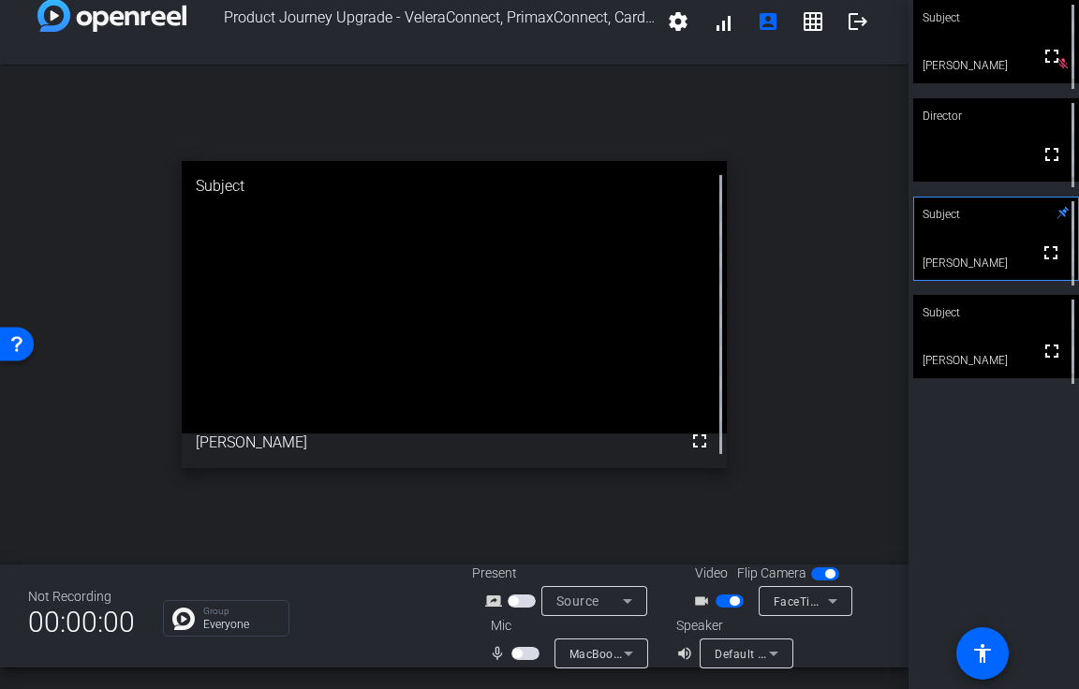
click at [514, 659] on span "button" at bounding box center [526, 653] width 28 height 13
click at [857, 28] on mat-icon "logout" at bounding box center [858, 21] width 22 height 22
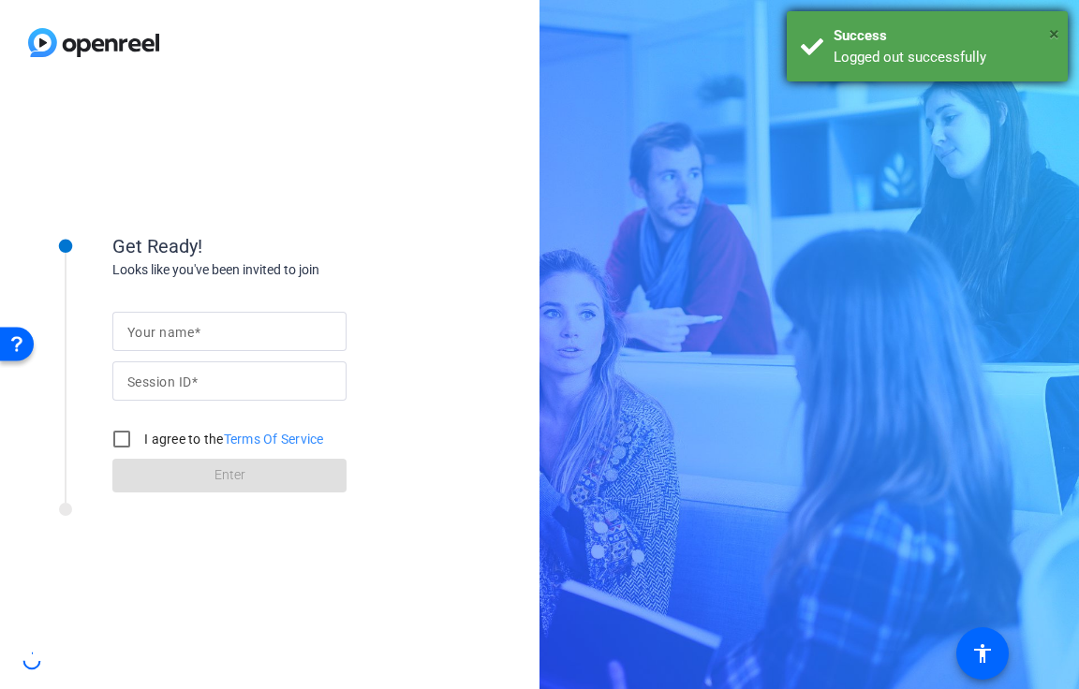
click at [1053, 31] on span "×" at bounding box center [1054, 33] width 10 height 22
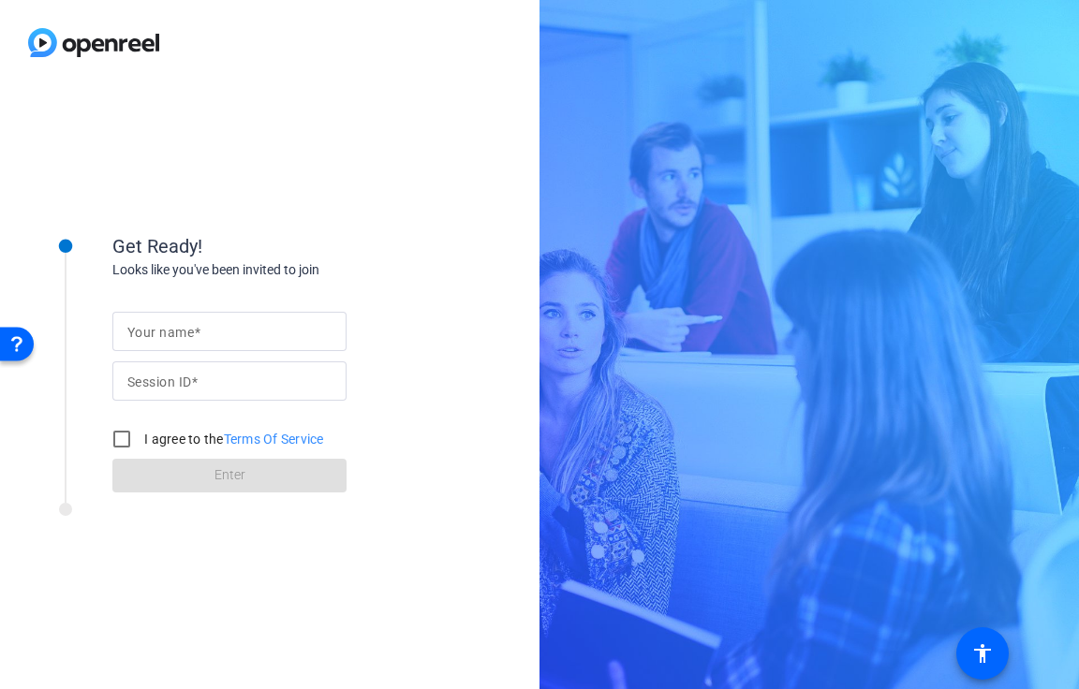
click at [119, 43] on img at bounding box center [93, 42] width 187 height 85
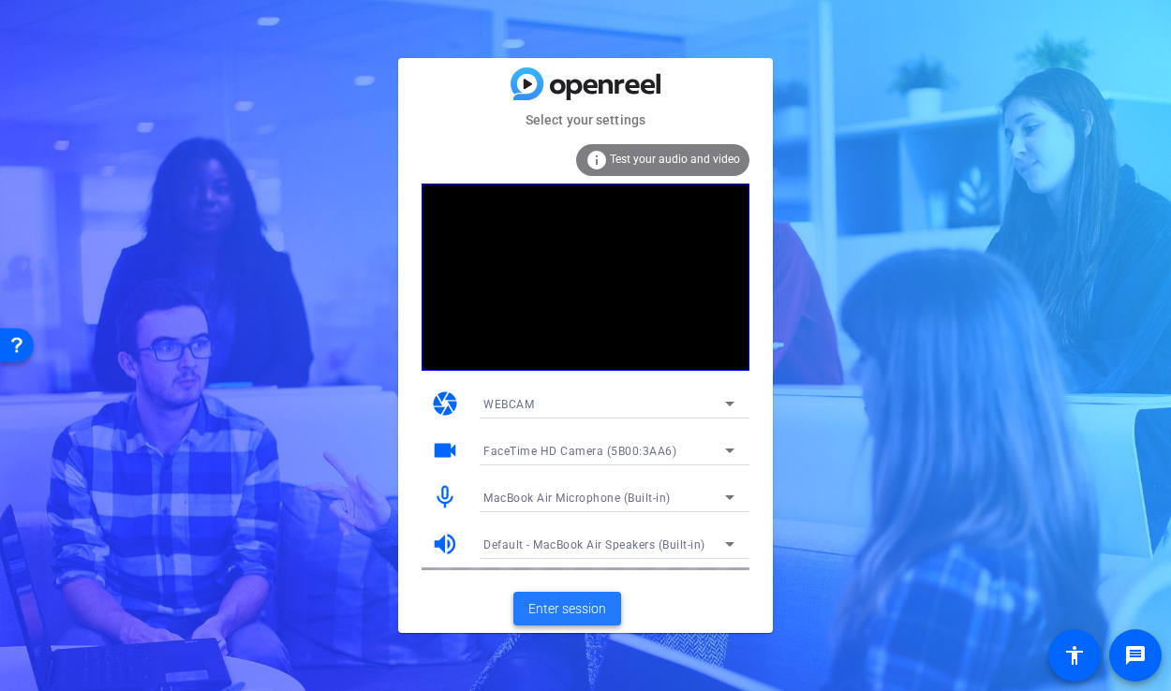
click at [583, 613] on span "Enter session" at bounding box center [567, 610] width 78 height 20
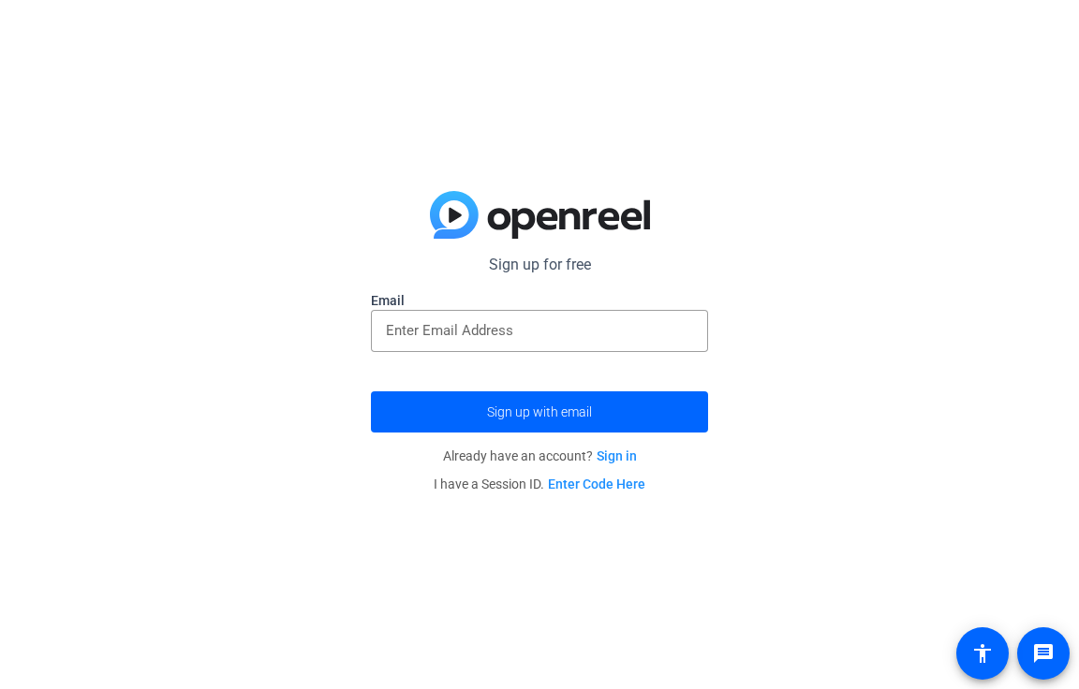
click at [620, 460] on link "Sign in" at bounding box center [617, 456] width 40 height 15
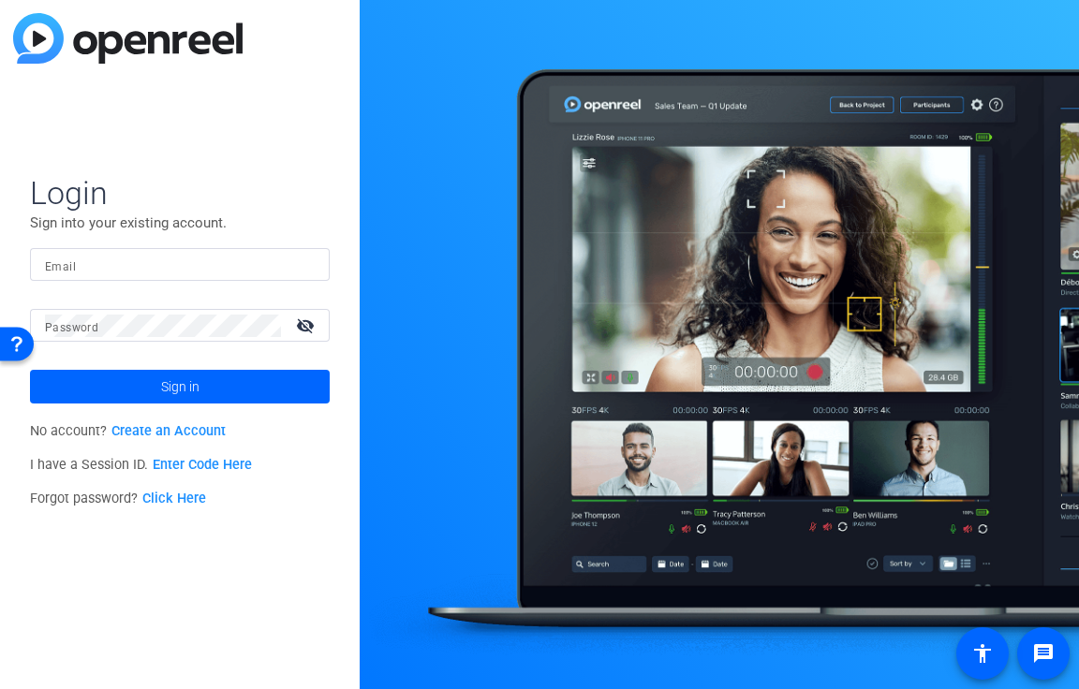
type input "[EMAIL_ADDRESS][PERSON_NAME][DOMAIN_NAME]"
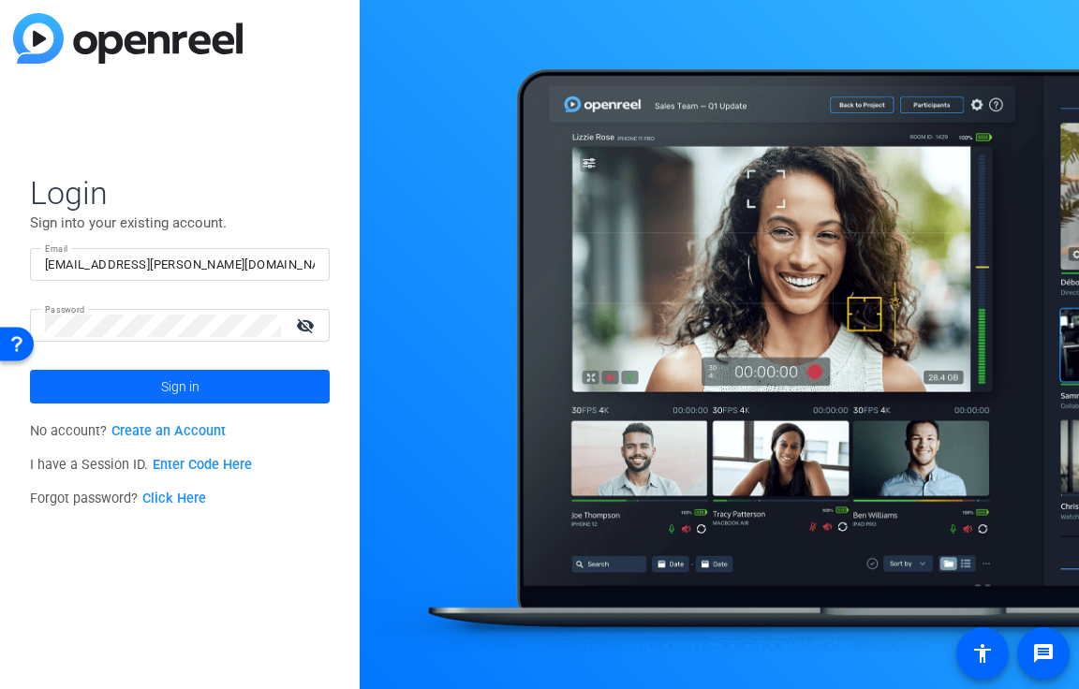
click at [112, 392] on span at bounding box center [180, 386] width 300 height 45
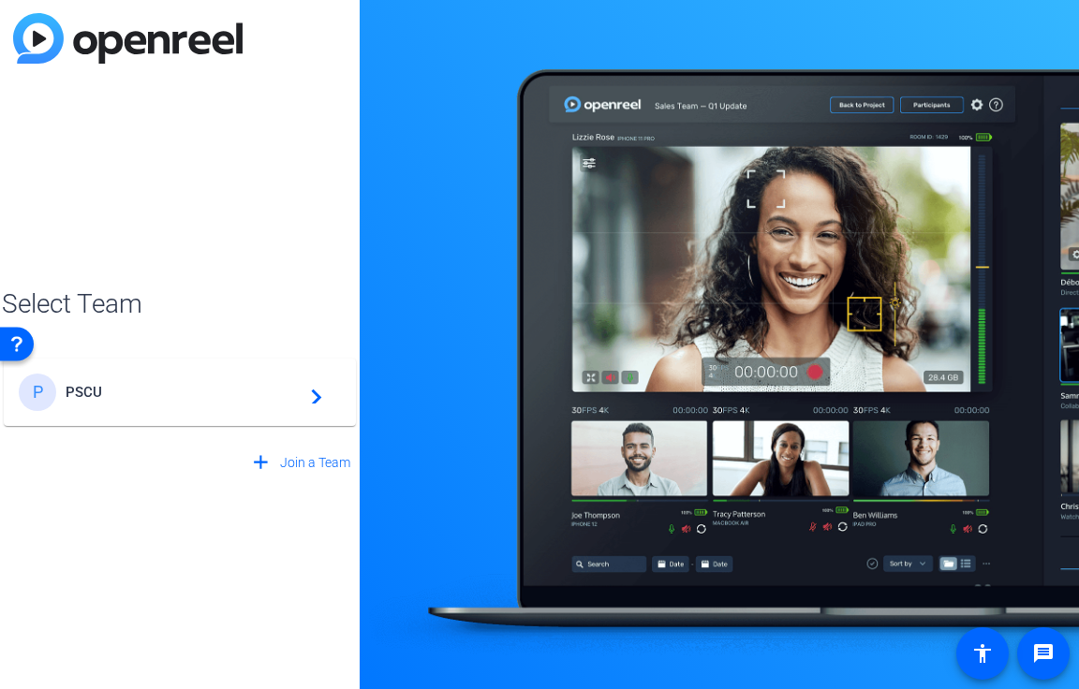
click at [277, 389] on span "PSCU" at bounding box center [183, 392] width 234 height 17
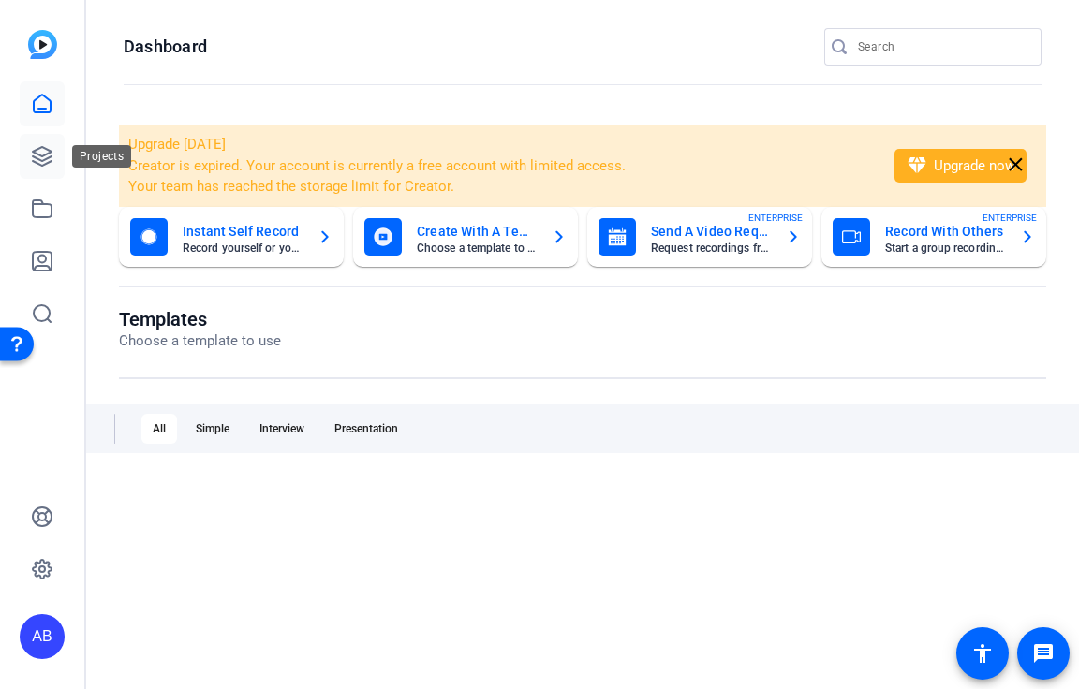
click at [37, 151] on icon at bounding box center [42, 156] width 22 height 22
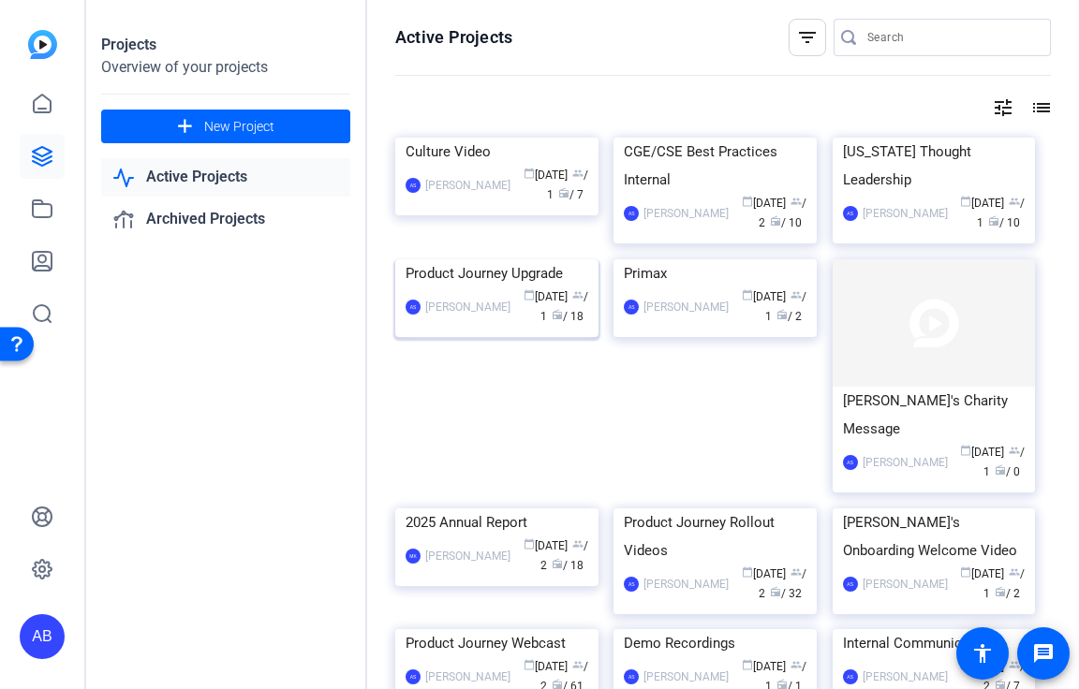
click at [492, 288] on div "Product Journey Upgrade" at bounding box center [497, 273] width 183 height 28
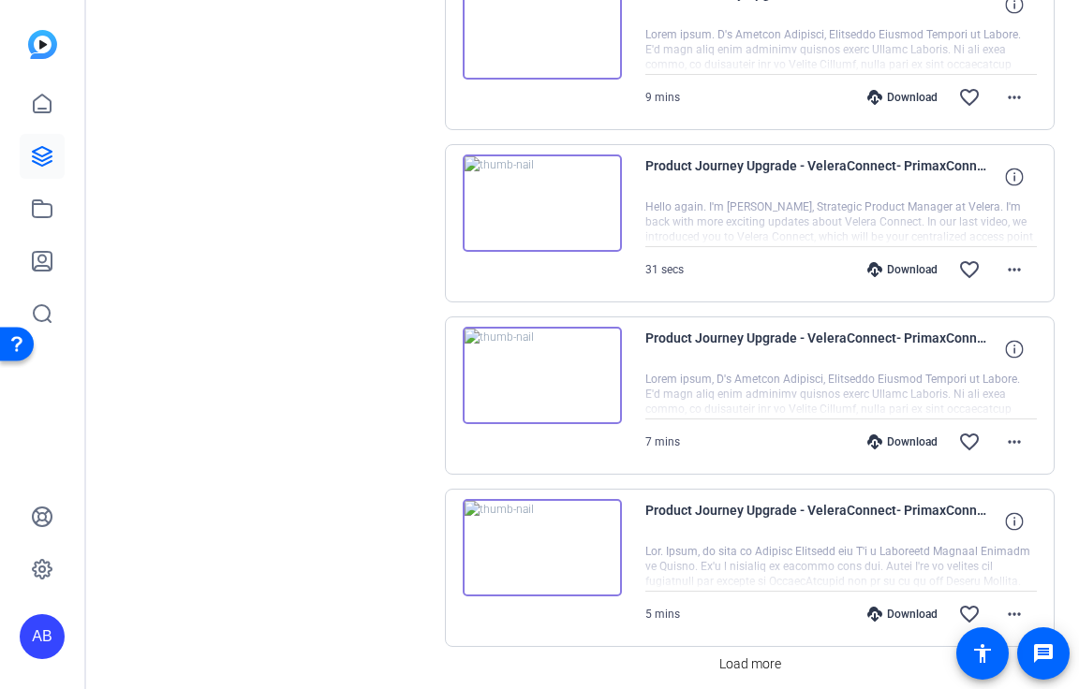
scroll to position [1549, 0]
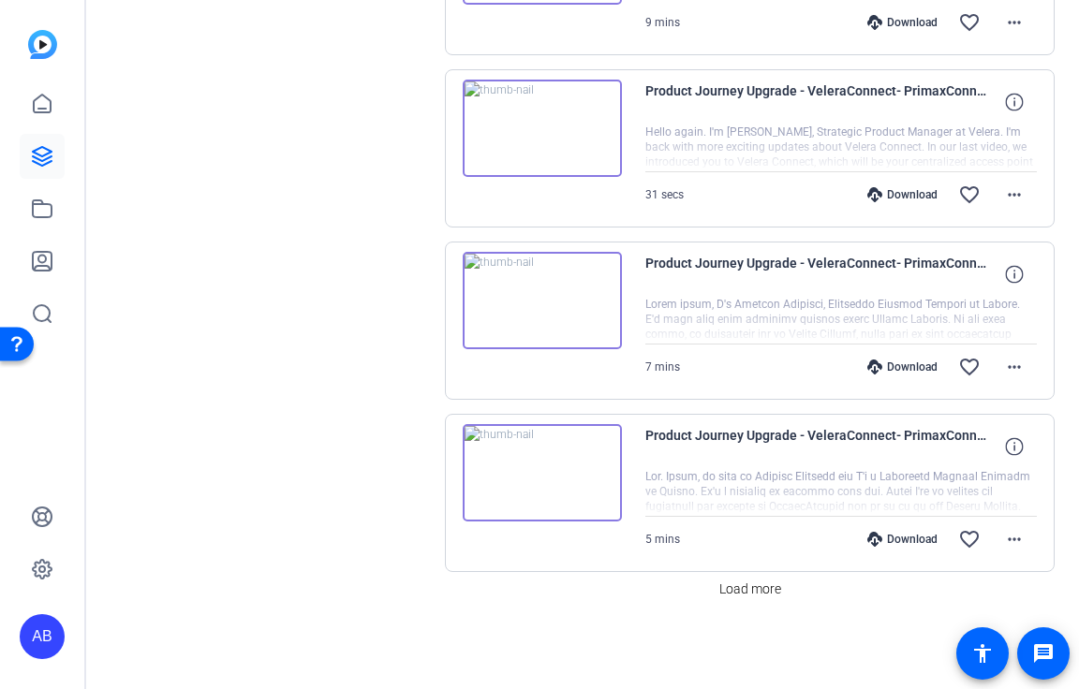
click at [887, 368] on div "Download" at bounding box center [902, 367] width 89 height 15
click at [886, 198] on div "Download" at bounding box center [902, 194] width 89 height 15
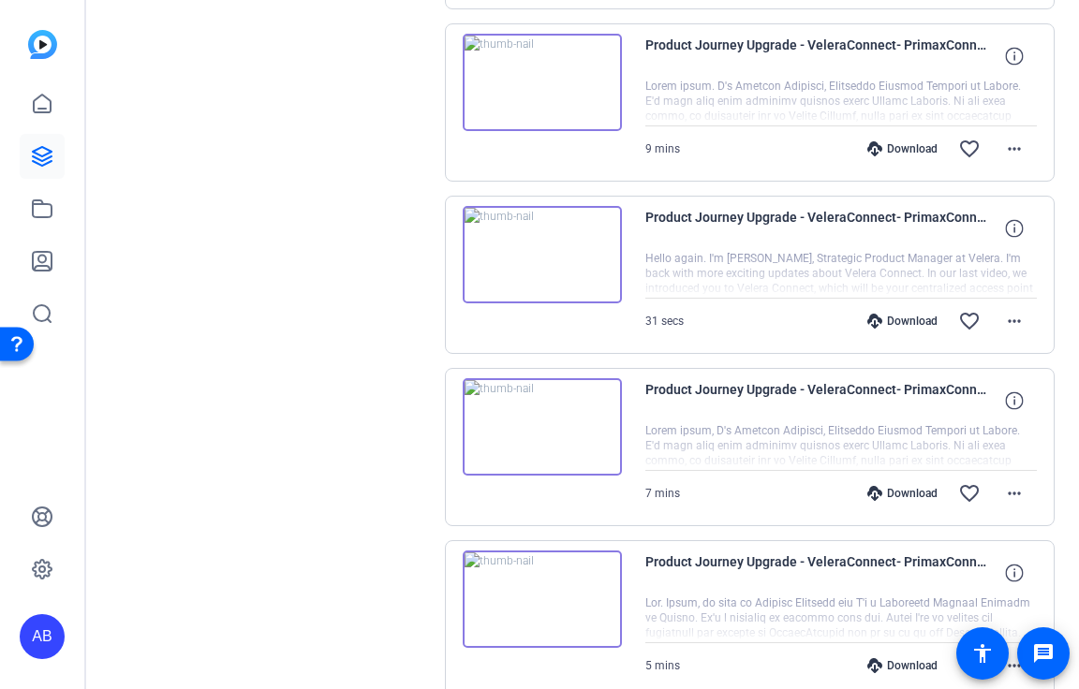
scroll to position [1378, 0]
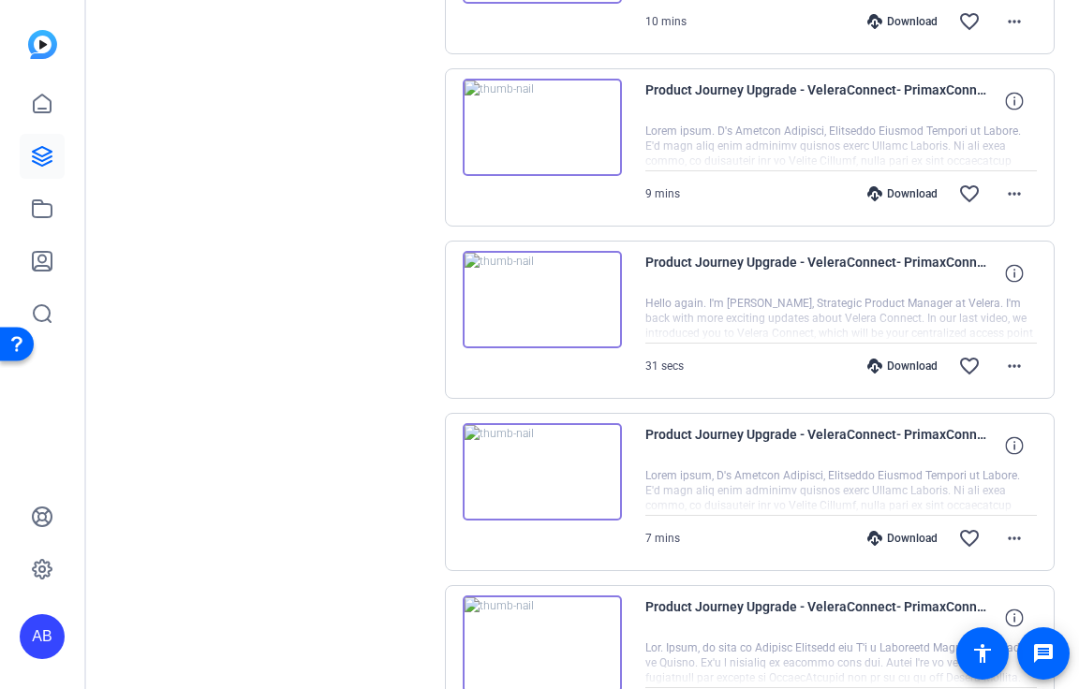
click at [882, 197] on div "Download" at bounding box center [902, 193] width 89 height 15
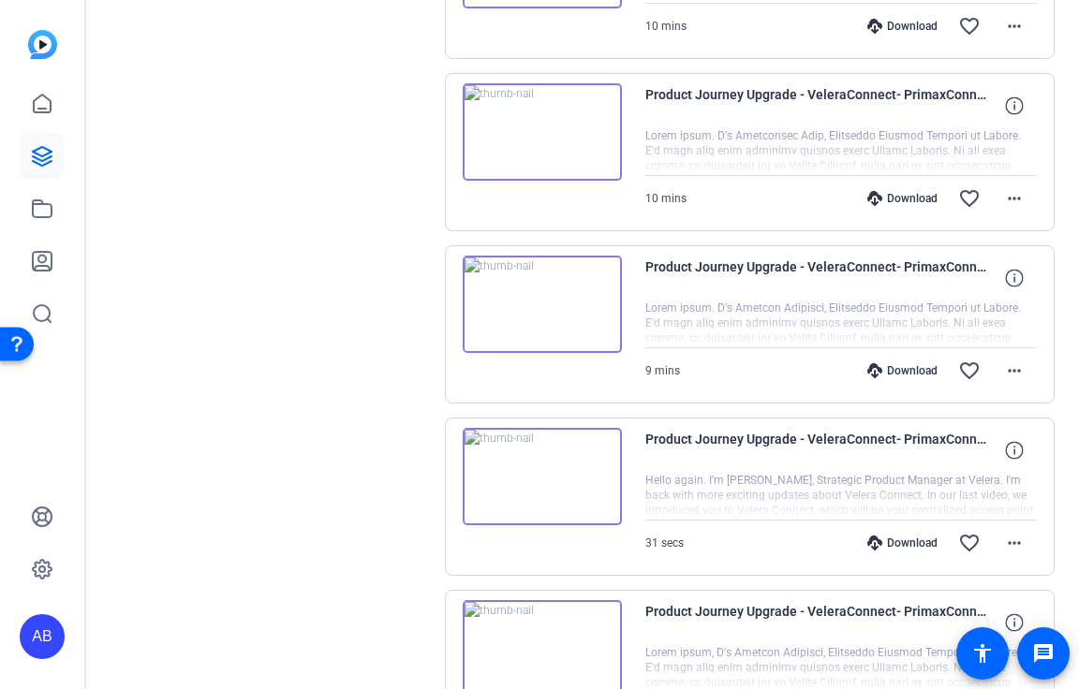
scroll to position [1151, 0]
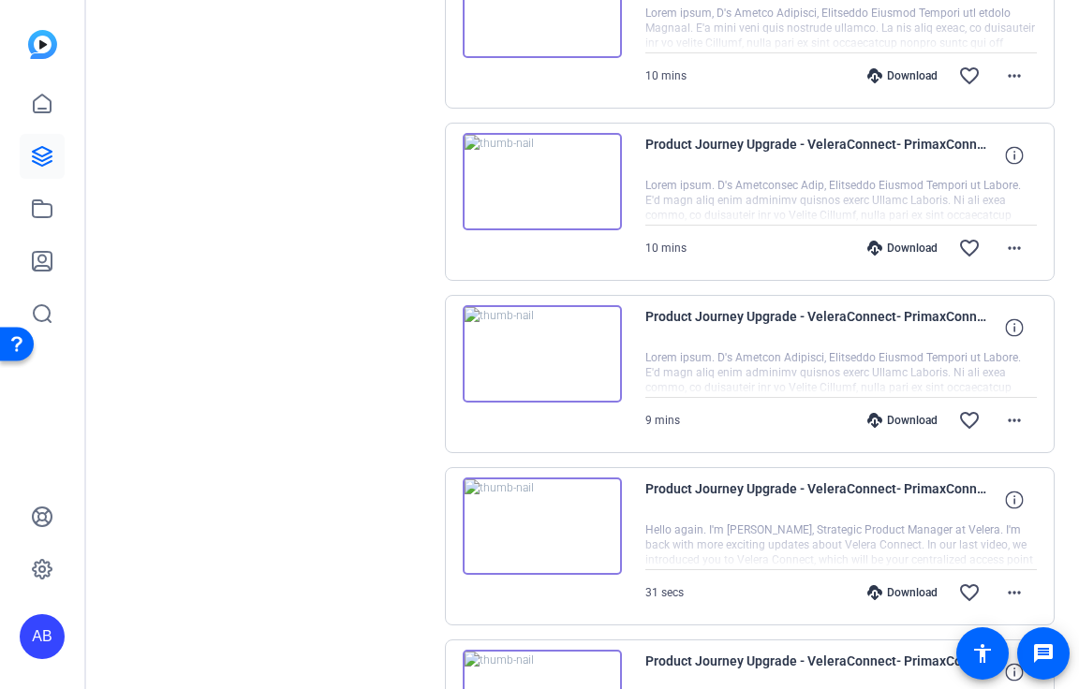
click at [887, 249] on div "Download" at bounding box center [902, 248] width 89 height 15
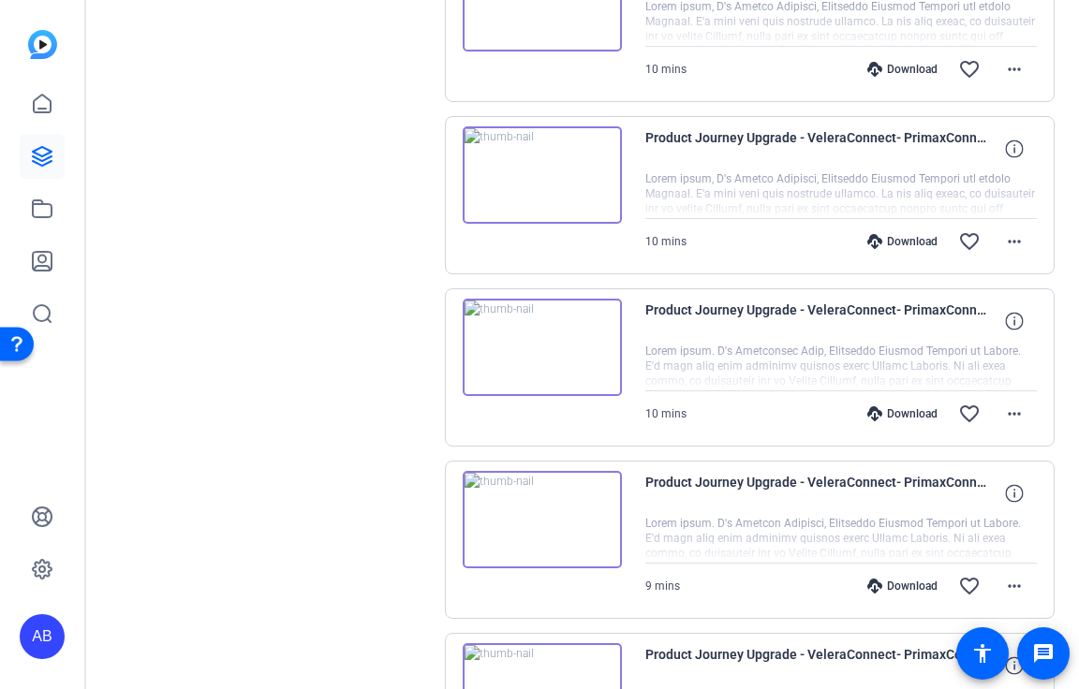
scroll to position [978, 0]
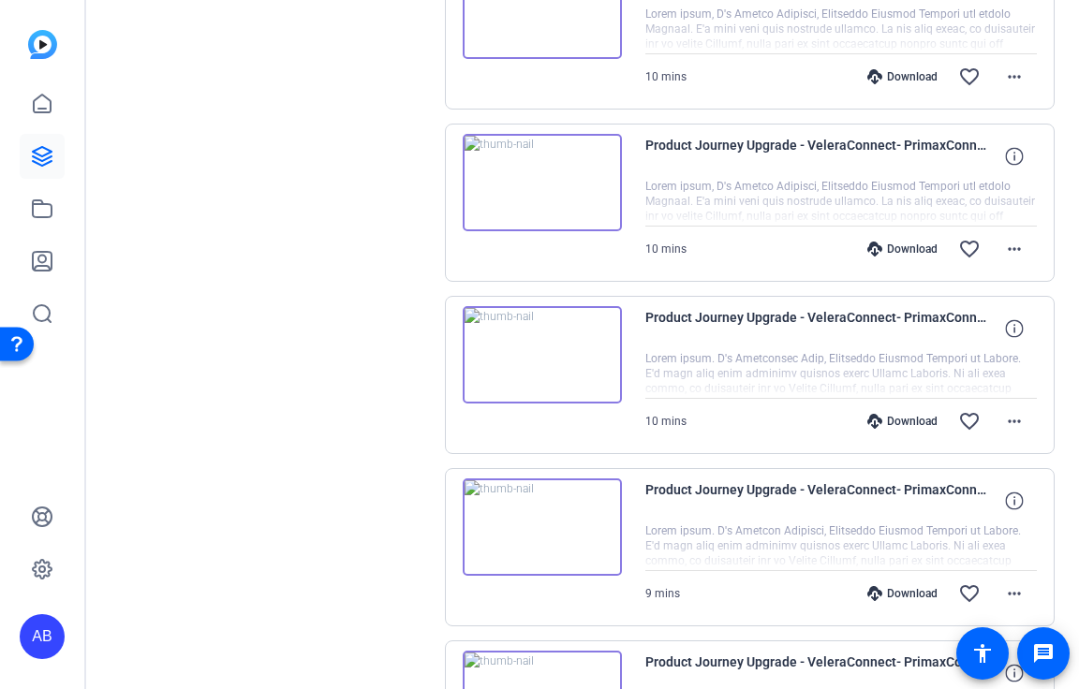
click at [885, 250] on div "Download" at bounding box center [902, 249] width 89 height 15
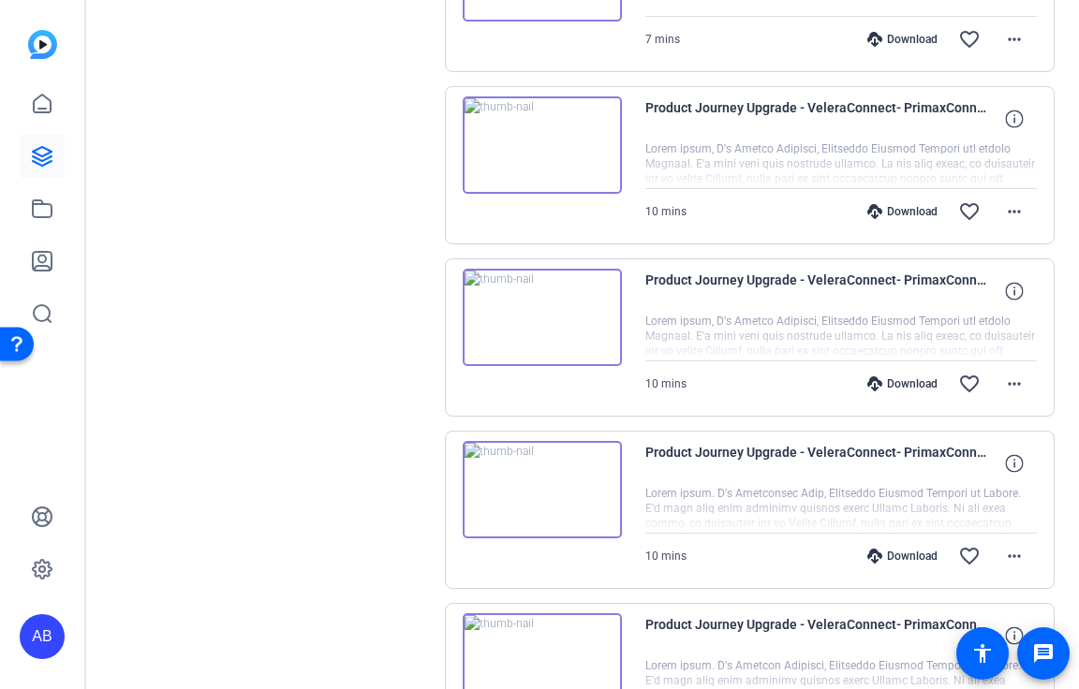
scroll to position [839, 0]
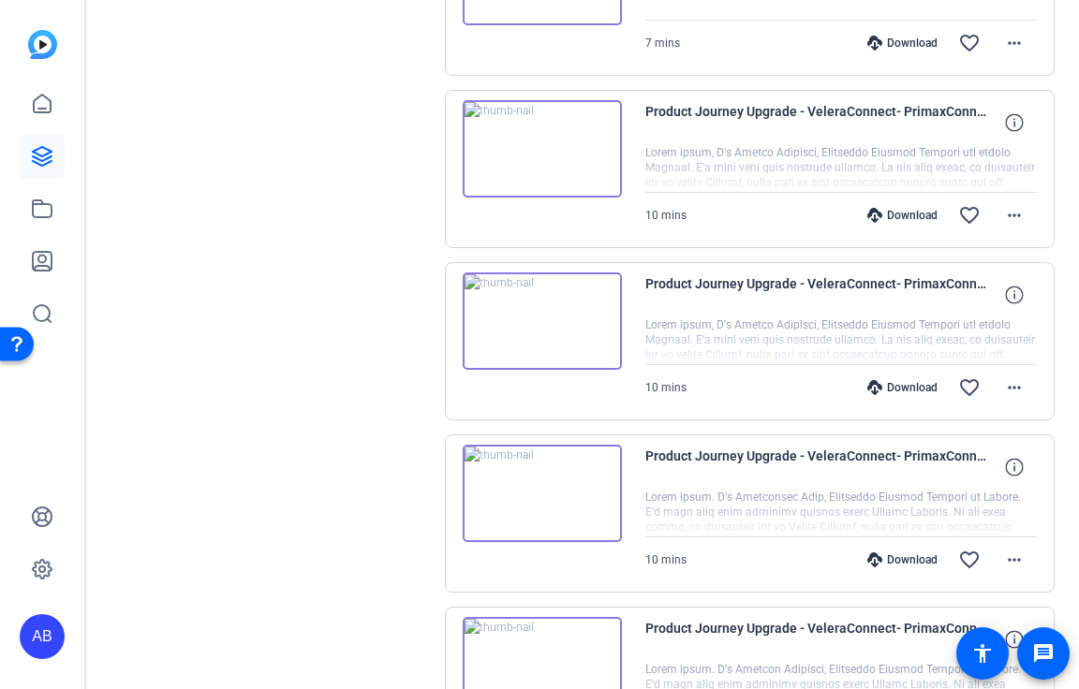
click at [885, 218] on div "Download" at bounding box center [902, 215] width 89 height 15
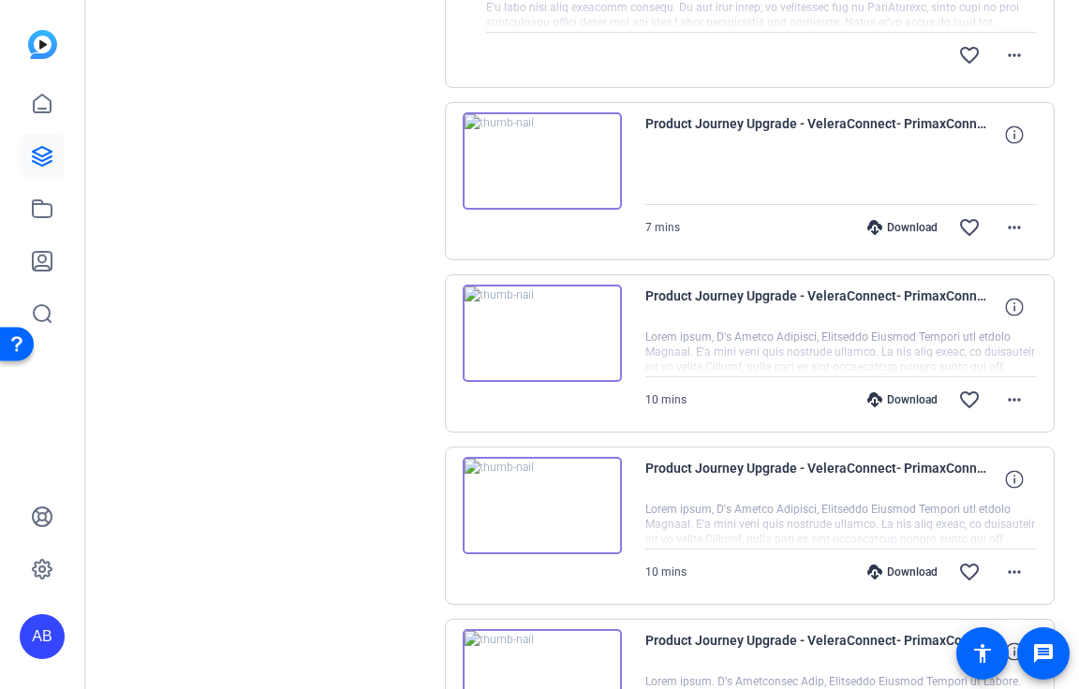
scroll to position [610, 0]
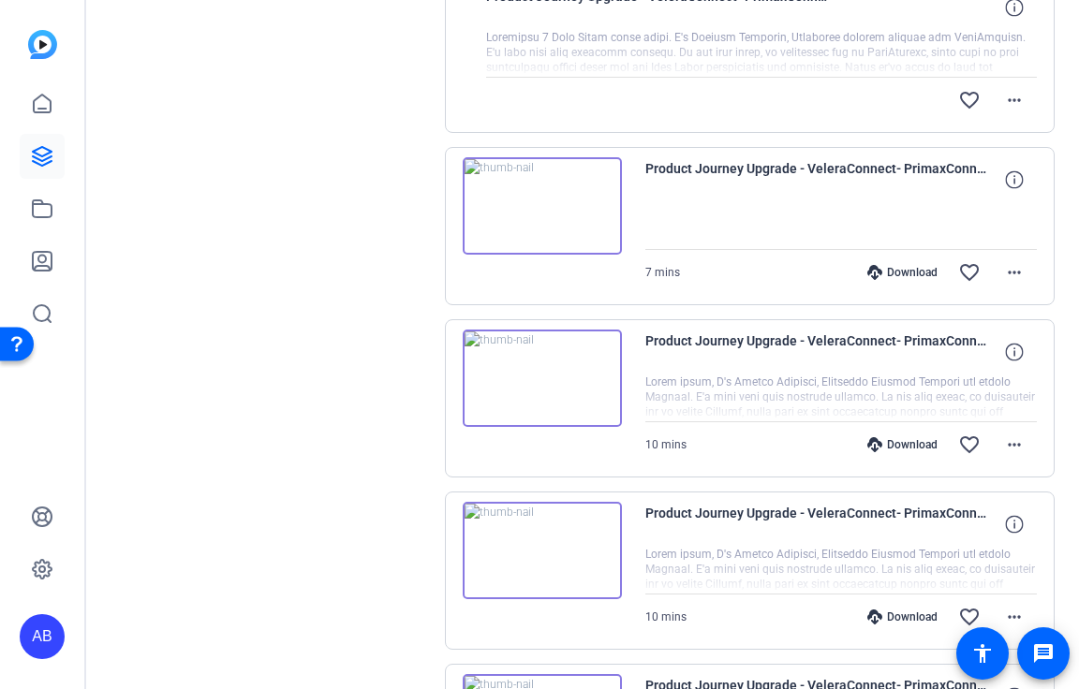
click at [881, 269] on div "Download" at bounding box center [902, 272] width 89 height 15
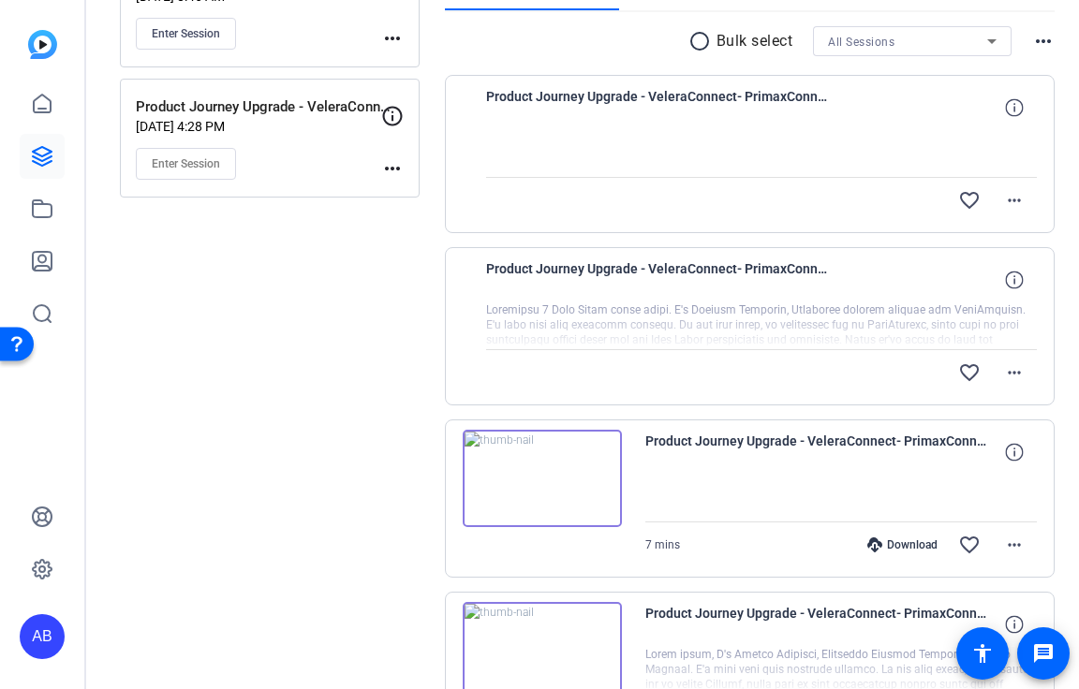
scroll to position [351, 0]
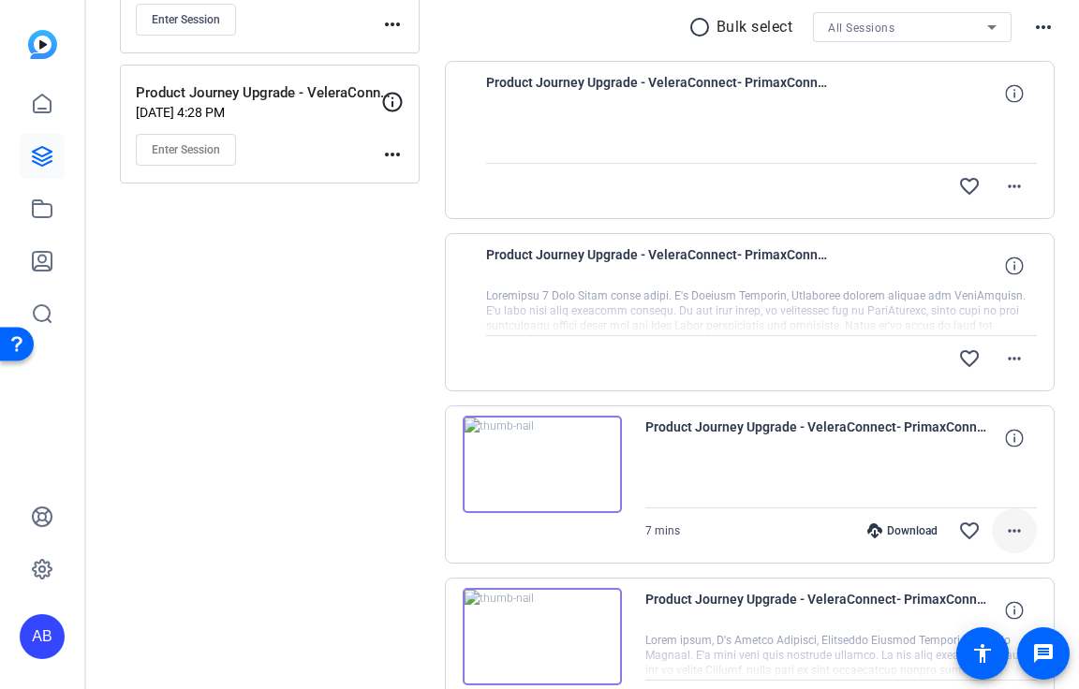
click at [1007, 528] on mat-icon "more_horiz" at bounding box center [1014, 531] width 22 height 22
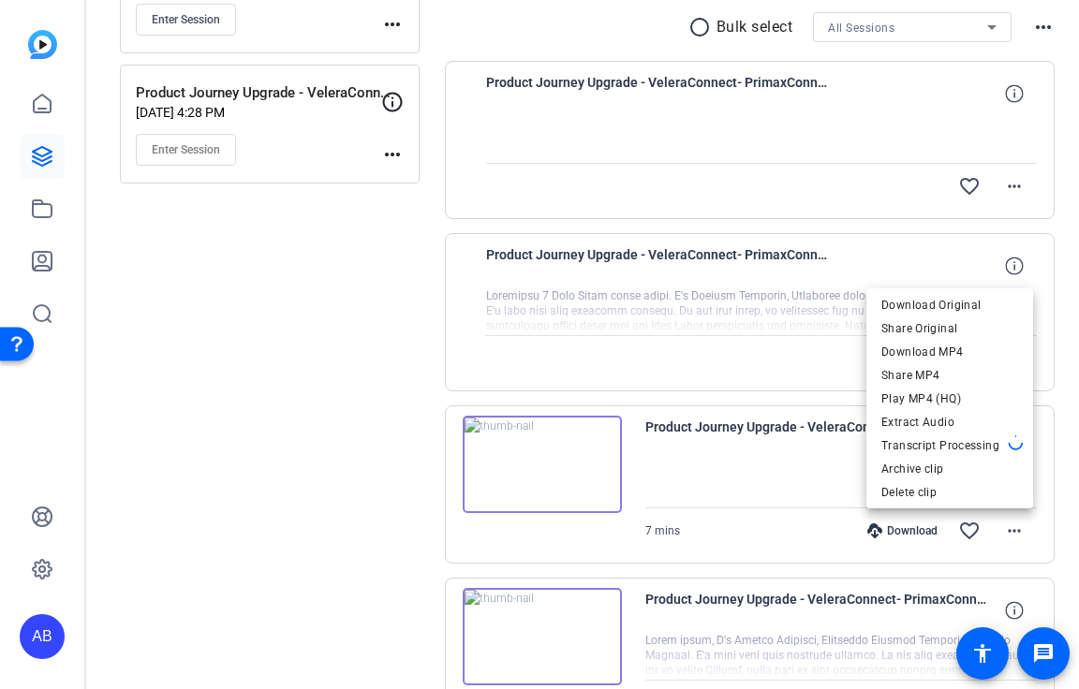
click at [293, 475] on div at bounding box center [539, 344] width 1079 height 689
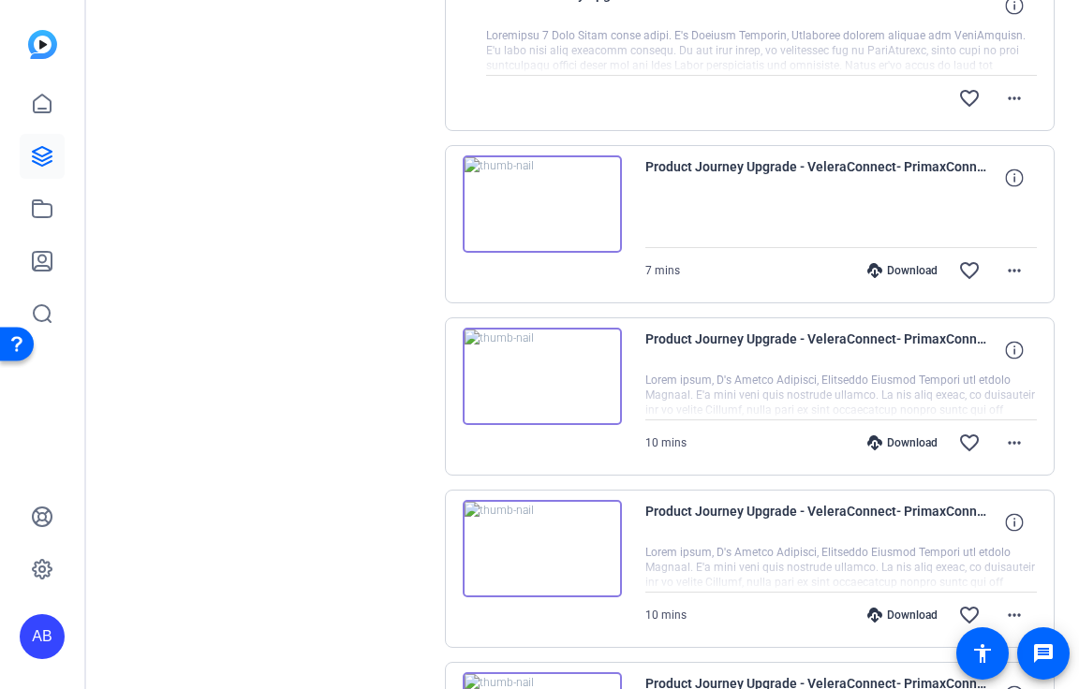
scroll to position [1549, 0]
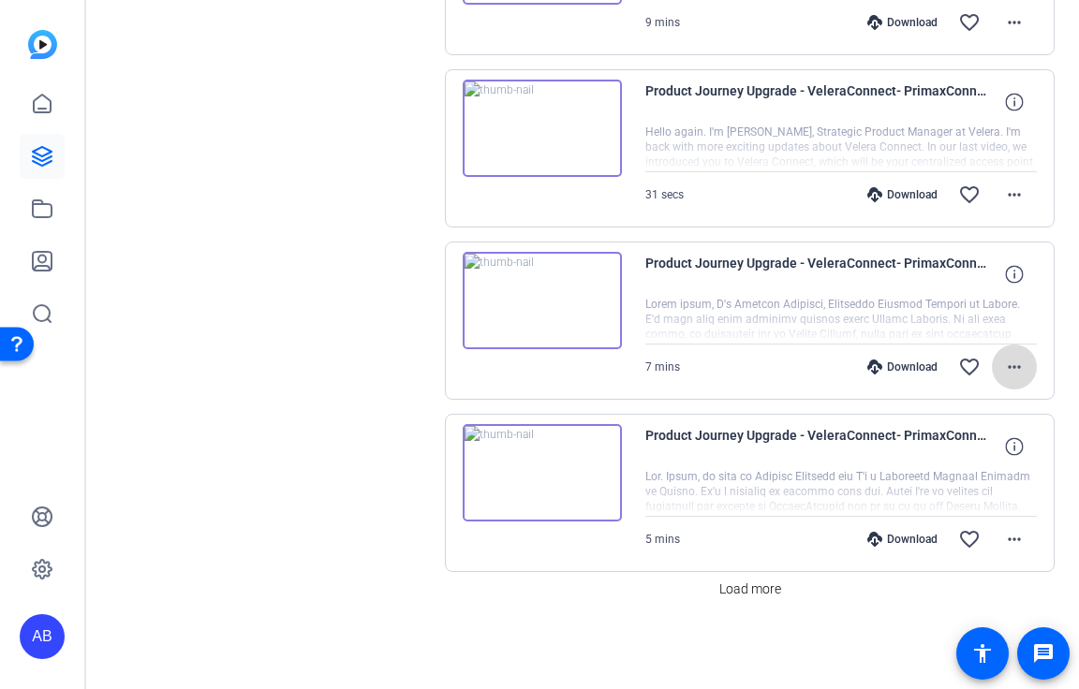
click at [1010, 378] on span at bounding box center [1014, 367] width 45 height 45
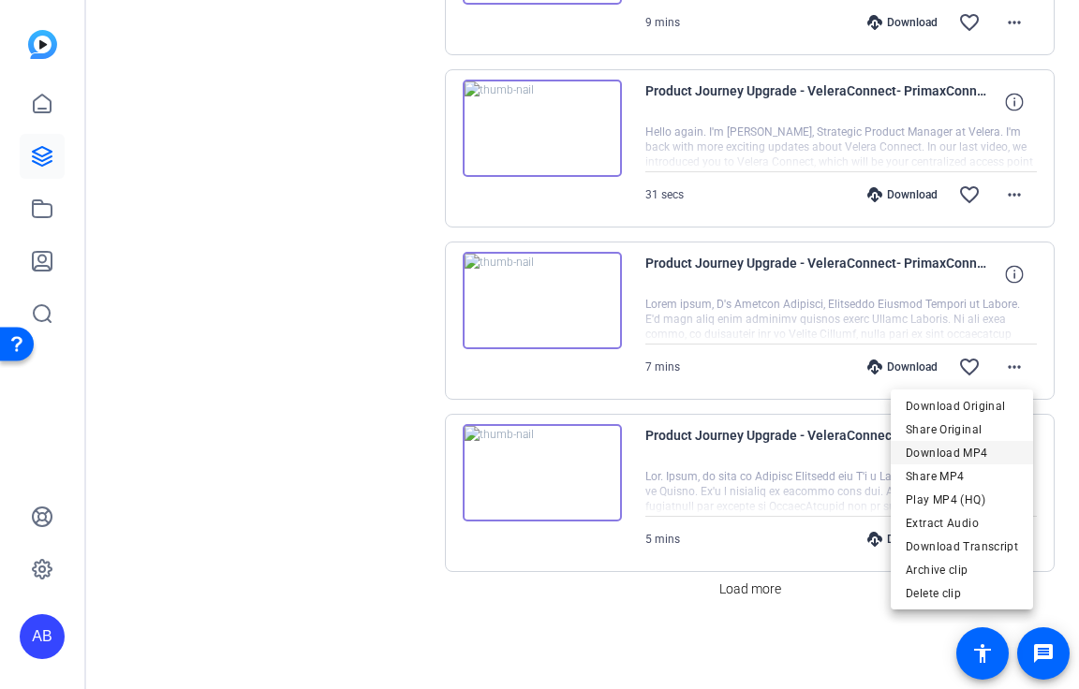
click at [957, 455] on span "Download MP4" at bounding box center [962, 453] width 112 height 22
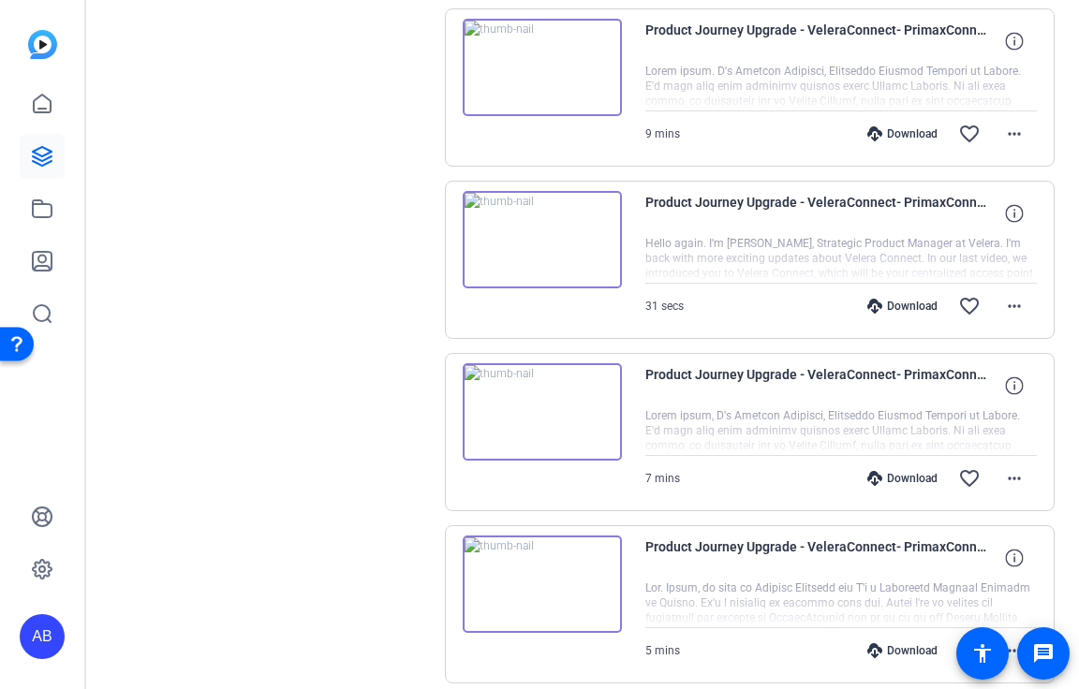
scroll to position [1439, 0]
click at [1011, 300] on mat-icon "more_horiz" at bounding box center [1014, 305] width 22 height 22
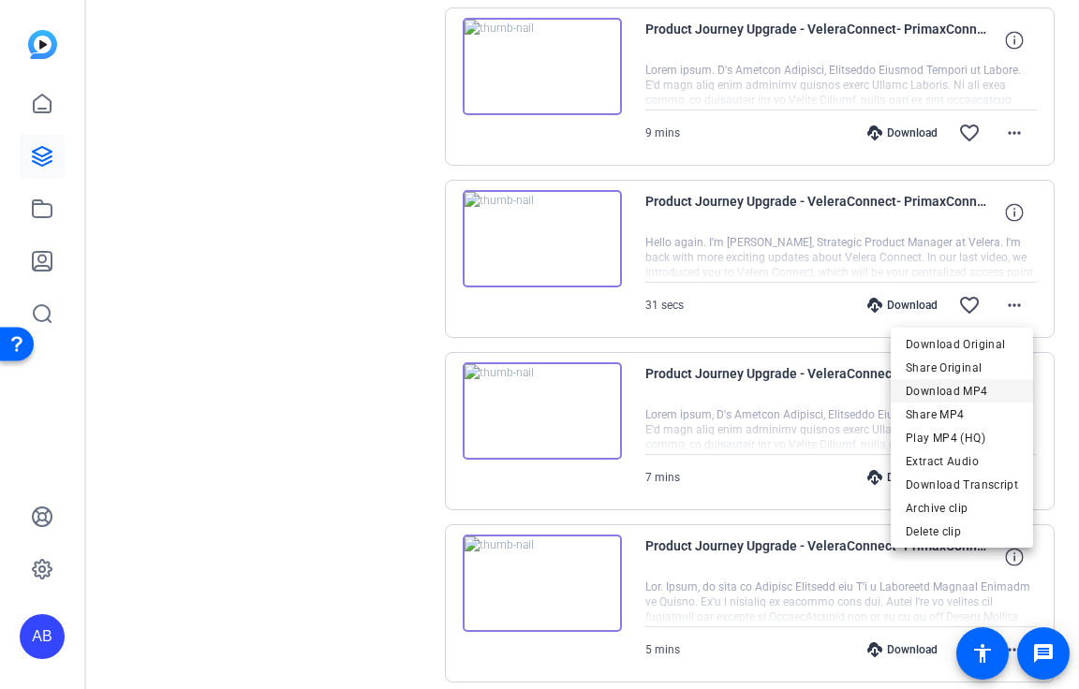
click at [978, 389] on span "Download MP4" at bounding box center [962, 391] width 112 height 22
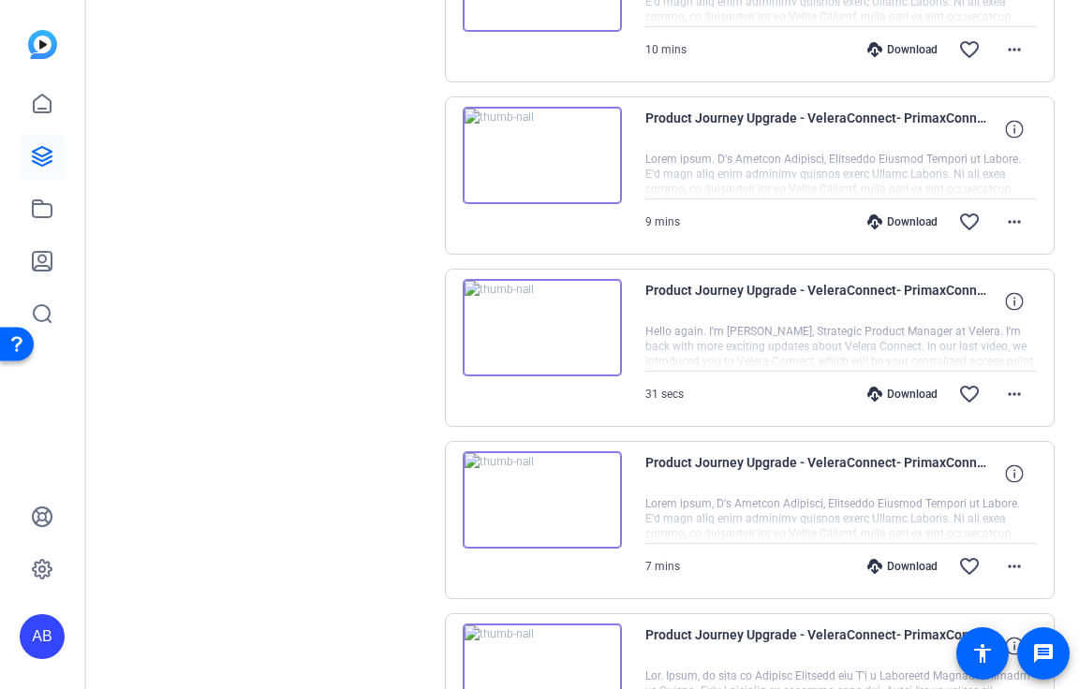
scroll to position [1329, 0]
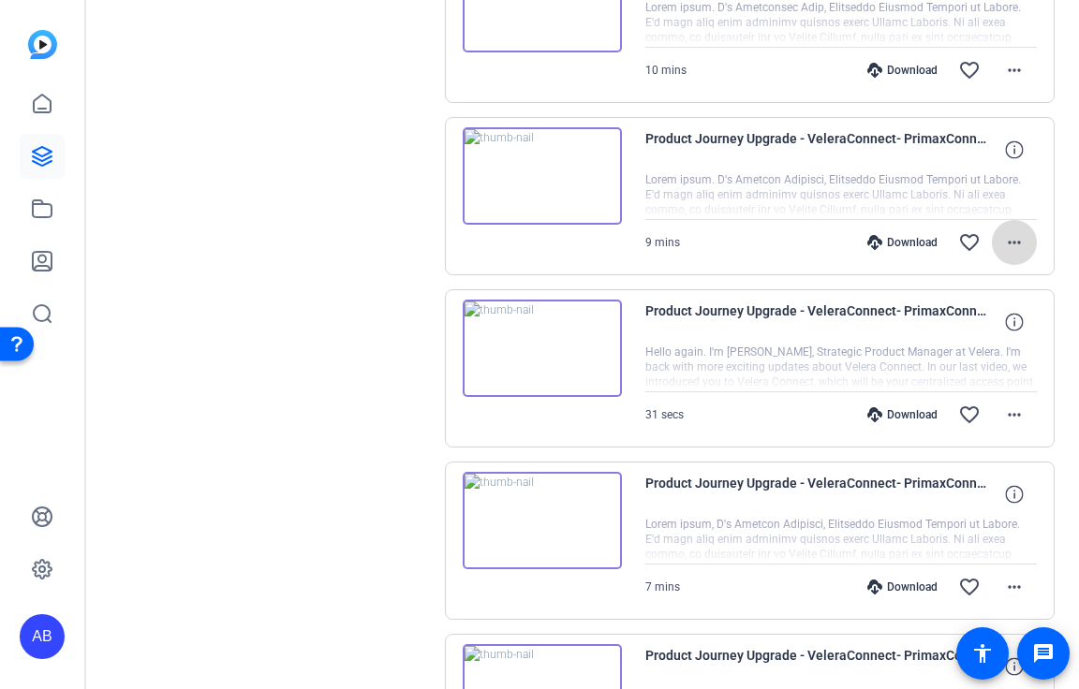
click at [1019, 247] on mat-icon "more_horiz" at bounding box center [1014, 242] width 22 height 22
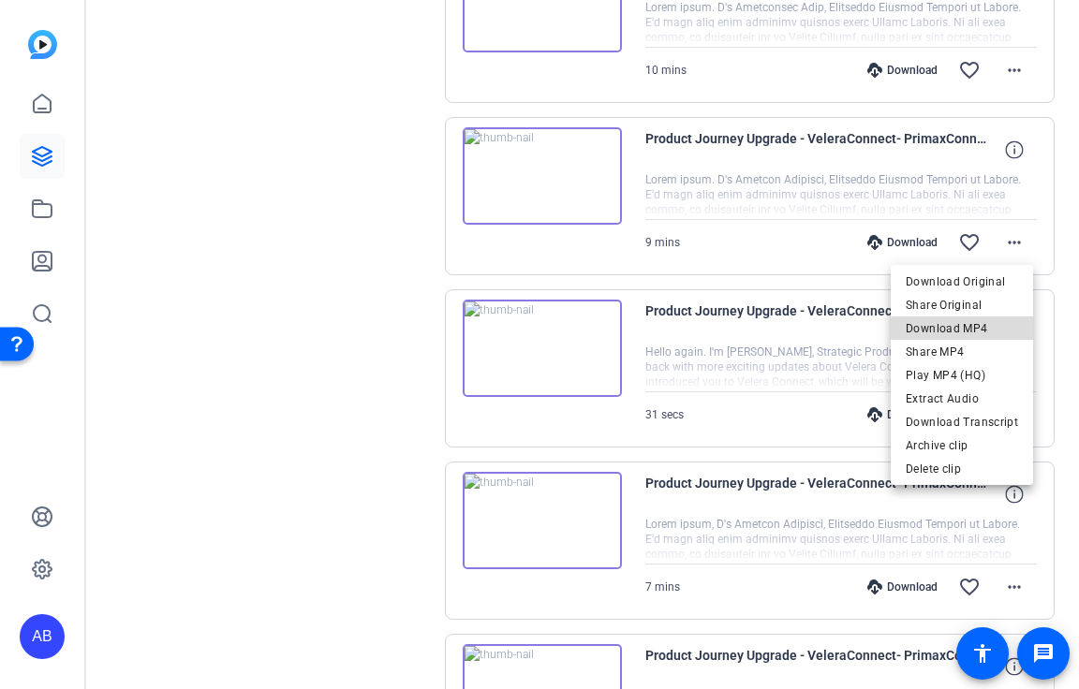
click at [986, 333] on span "Download MP4" at bounding box center [962, 329] width 112 height 22
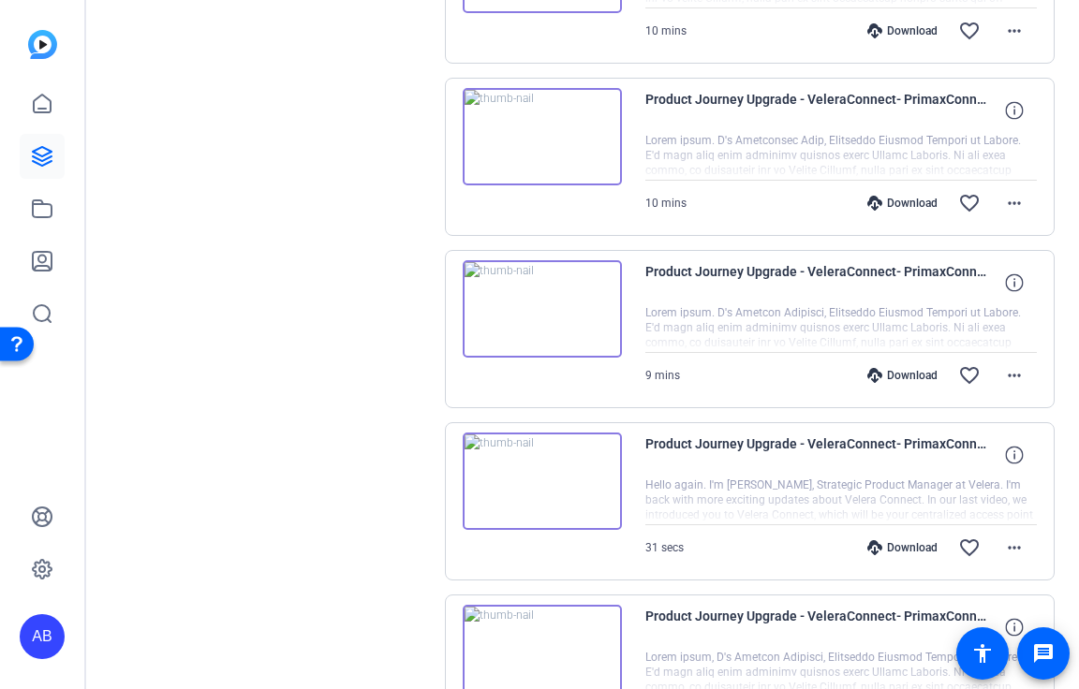
scroll to position [1174, 0]
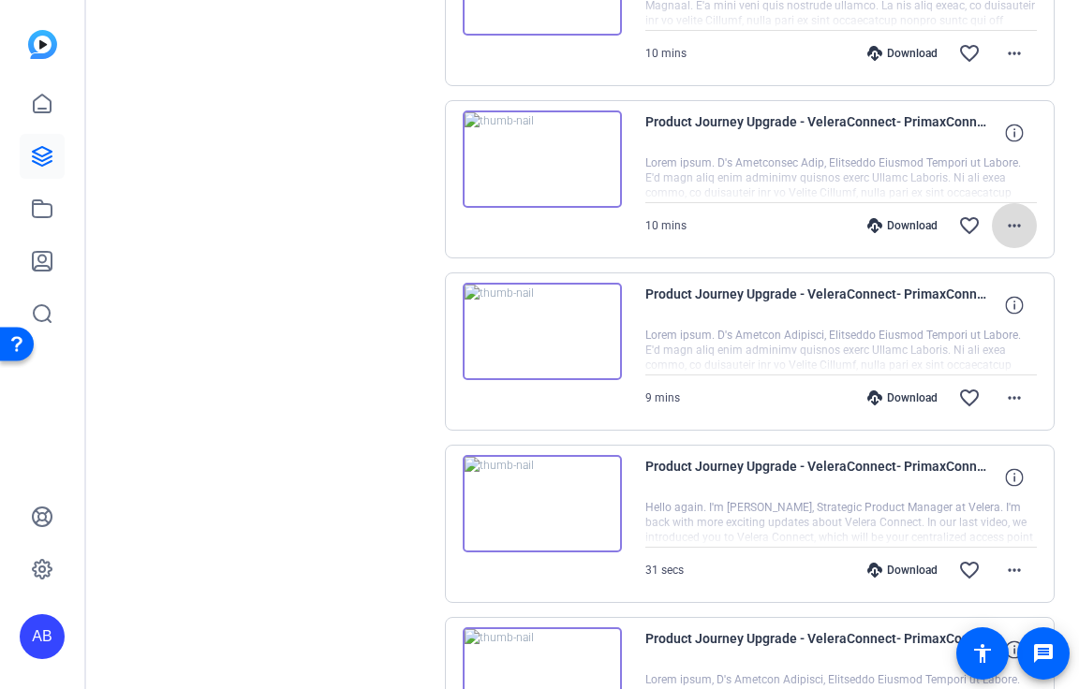
click at [1007, 220] on mat-icon "more_horiz" at bounding box center [1014, 226] width 22 height 22
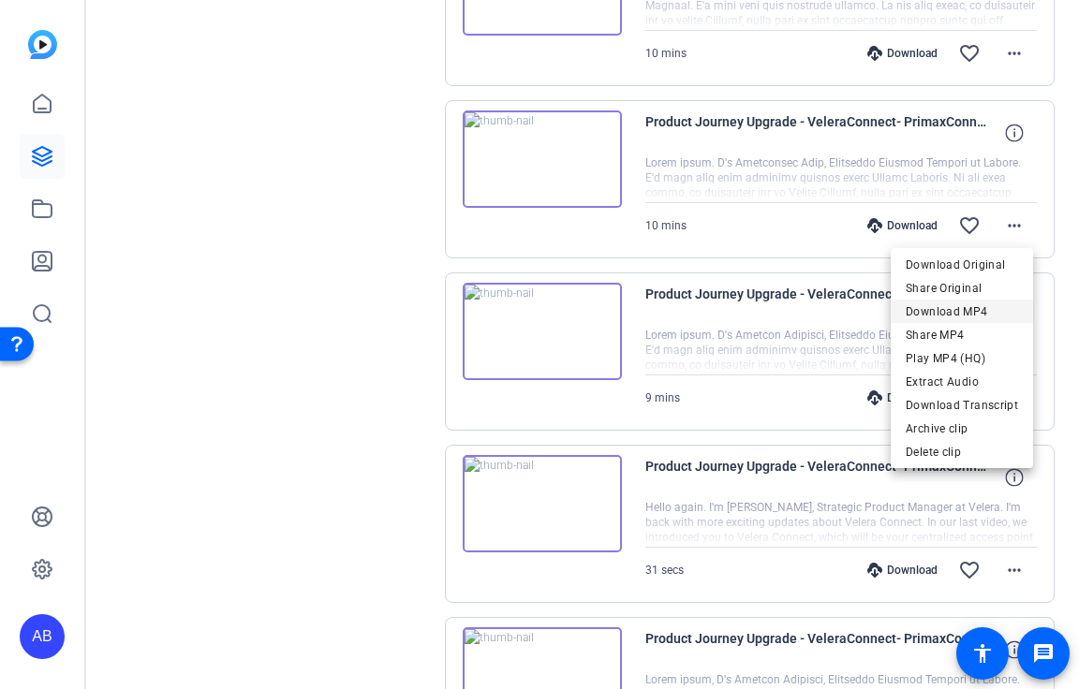
click at [944, 313] on span "Download MP4" at bounding box center [962, 312] width 112 height 22
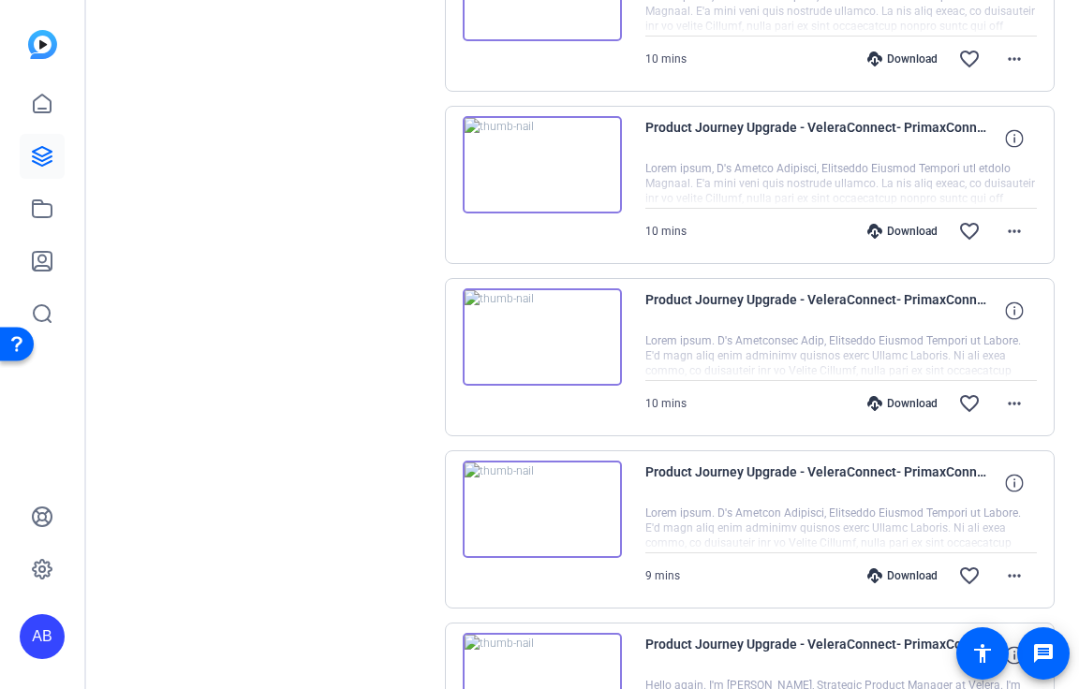
scroll to position [976, 0]
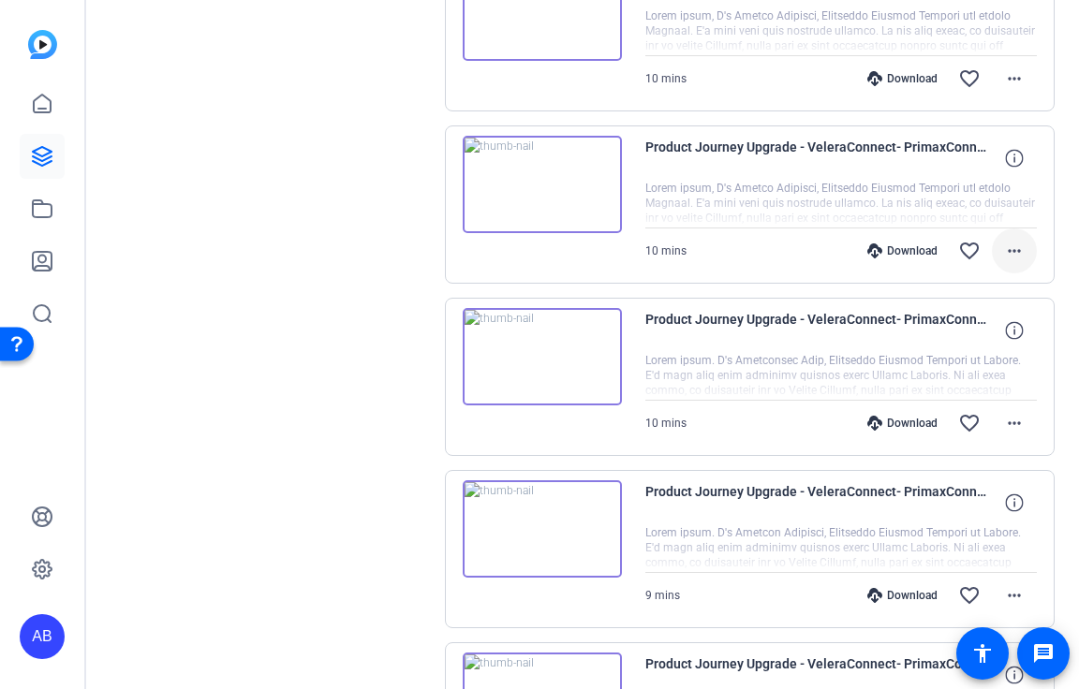
click at [1016, 256] on mat-icon "more_horiz" at bounding box center [1014, 251] width 22 height 22
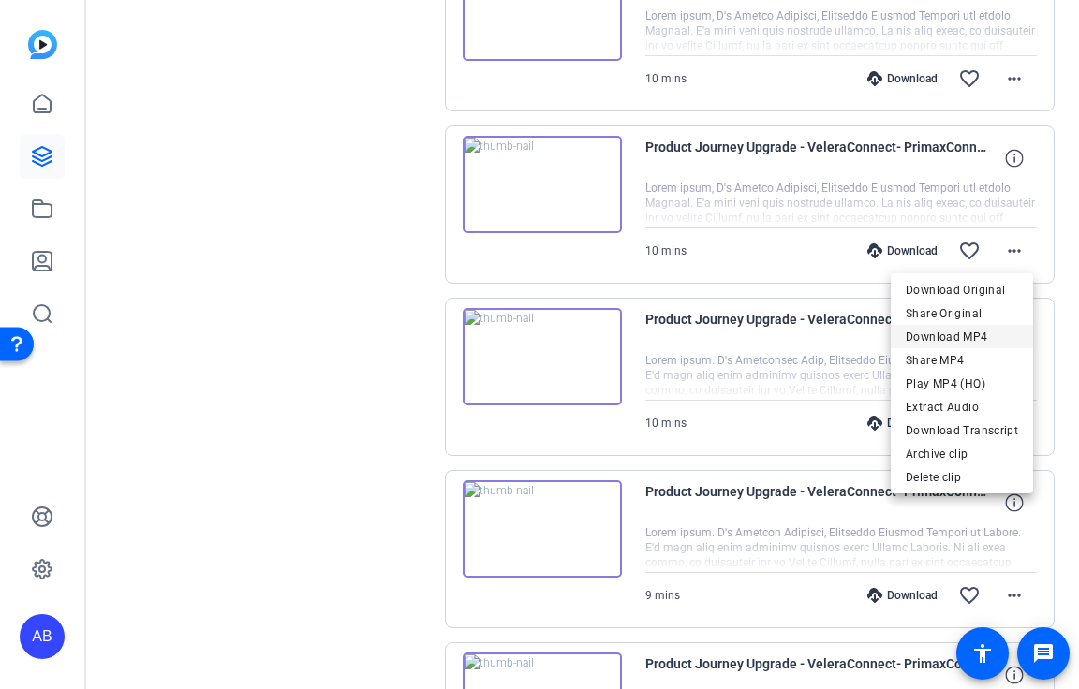
click at [975, 337] on span "Download MP4" at bounding box center [962, 337] width 112 height 22
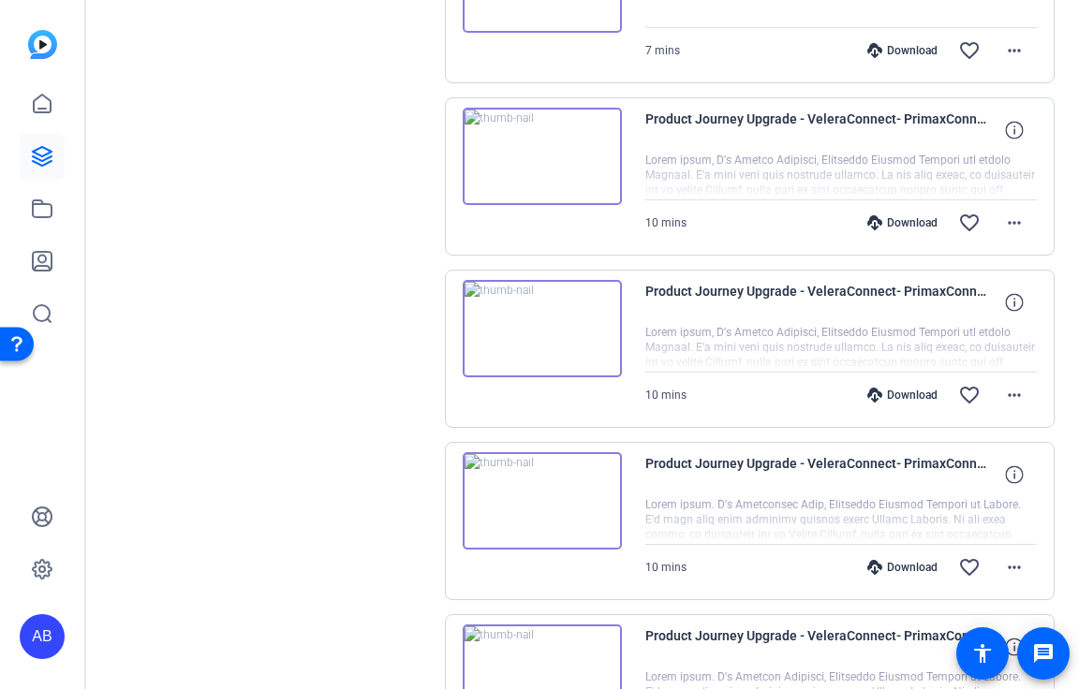
scroll to position [823, 0]
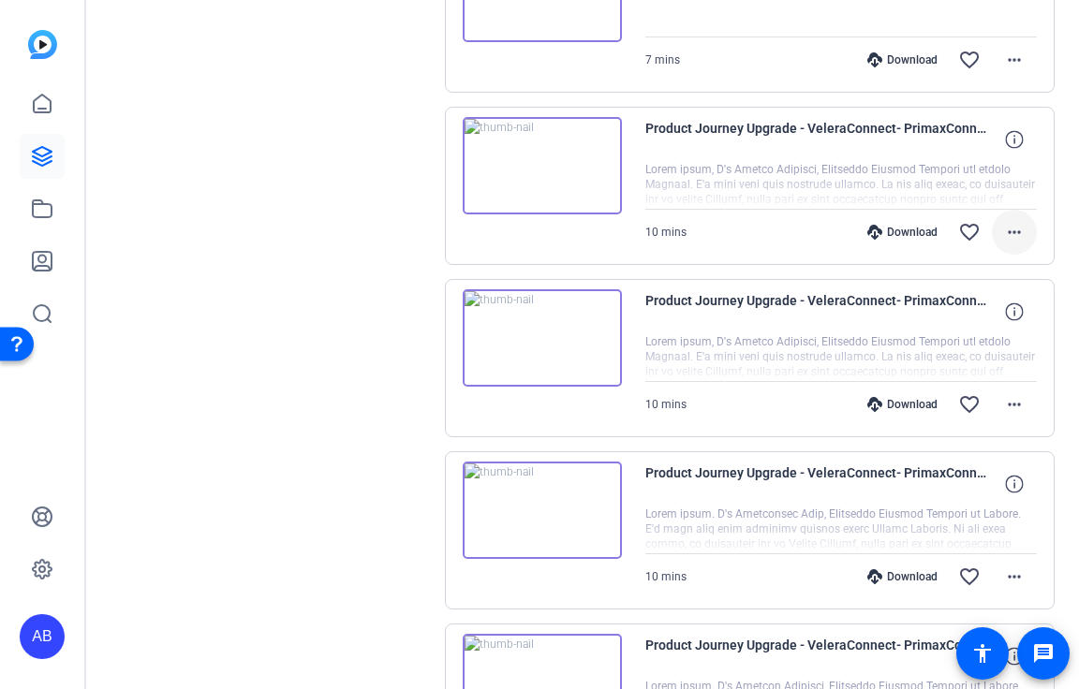
click at [1016, 235] on mat-icon "more_horiz" at bounding box center [1014, 232] width 22 height 22
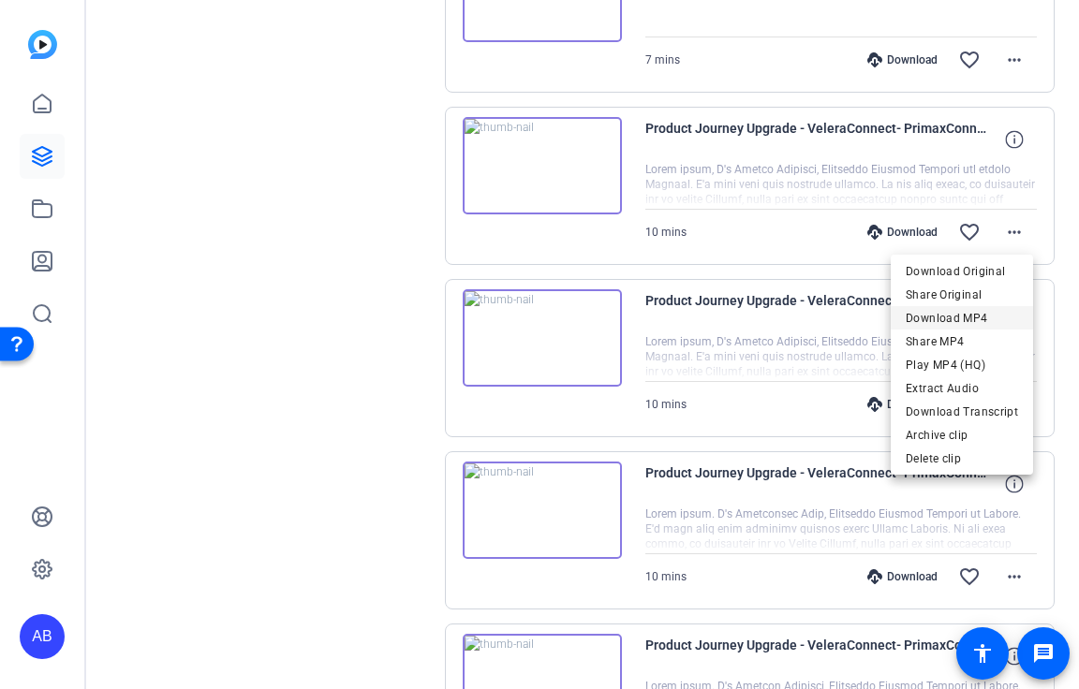
click at [990, 319] on span "Download MP4" at bounding box center [962, 318] width 112 height 22
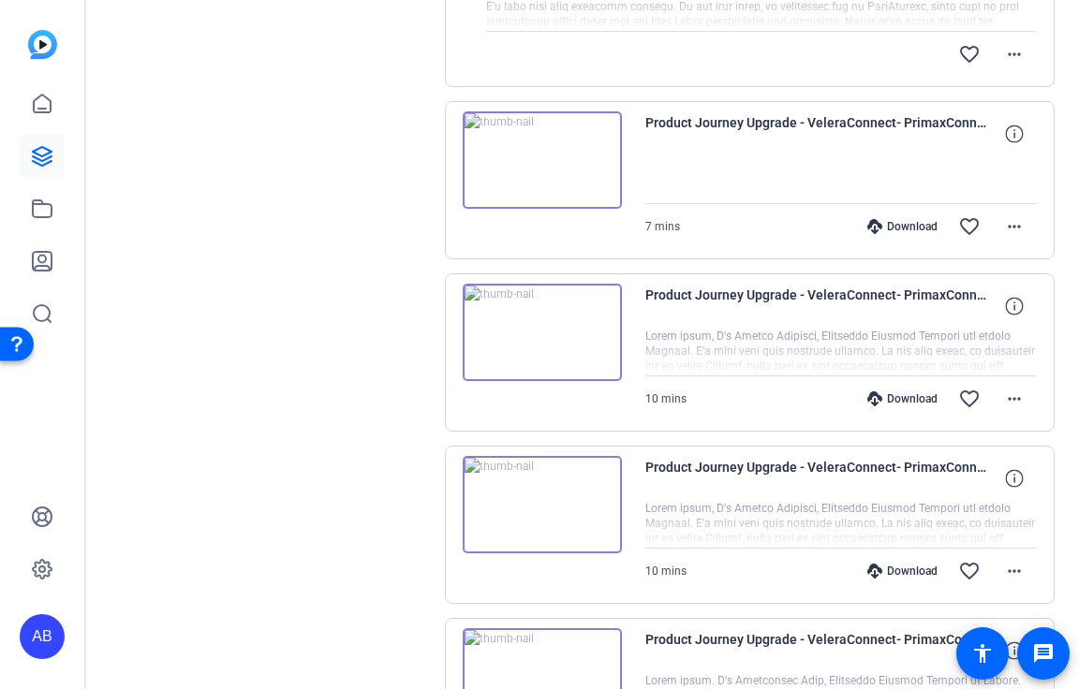
scroll to position [645, 0]
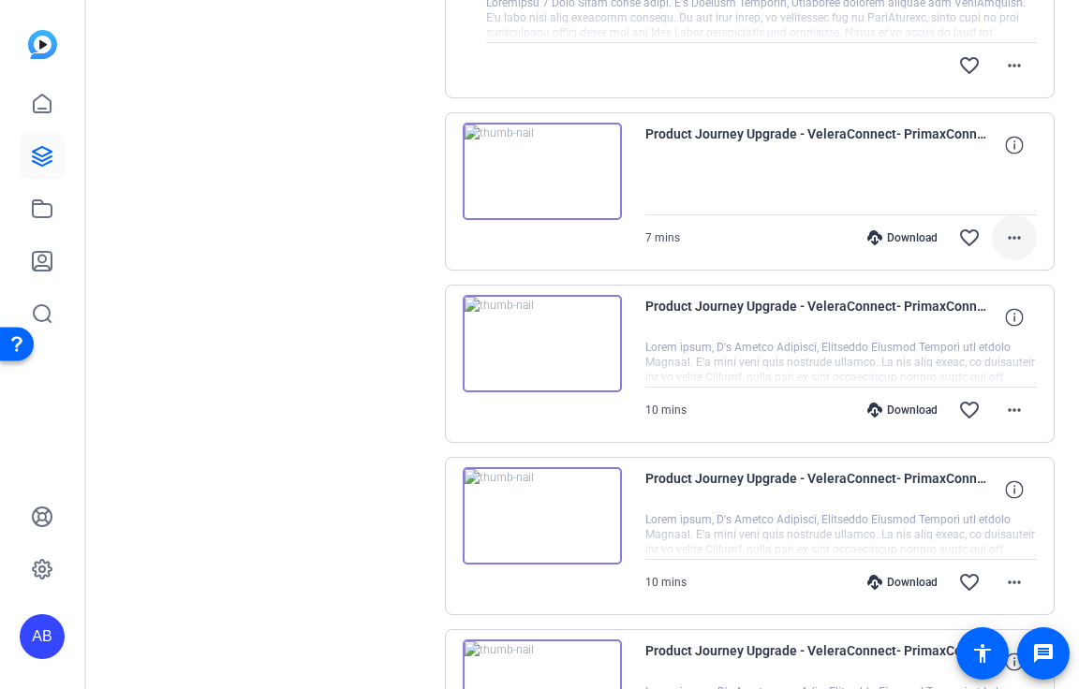
click at [1018, 248] on mat-icon "more_horiz" at bounding box center [1014, 238] width 22 height 22
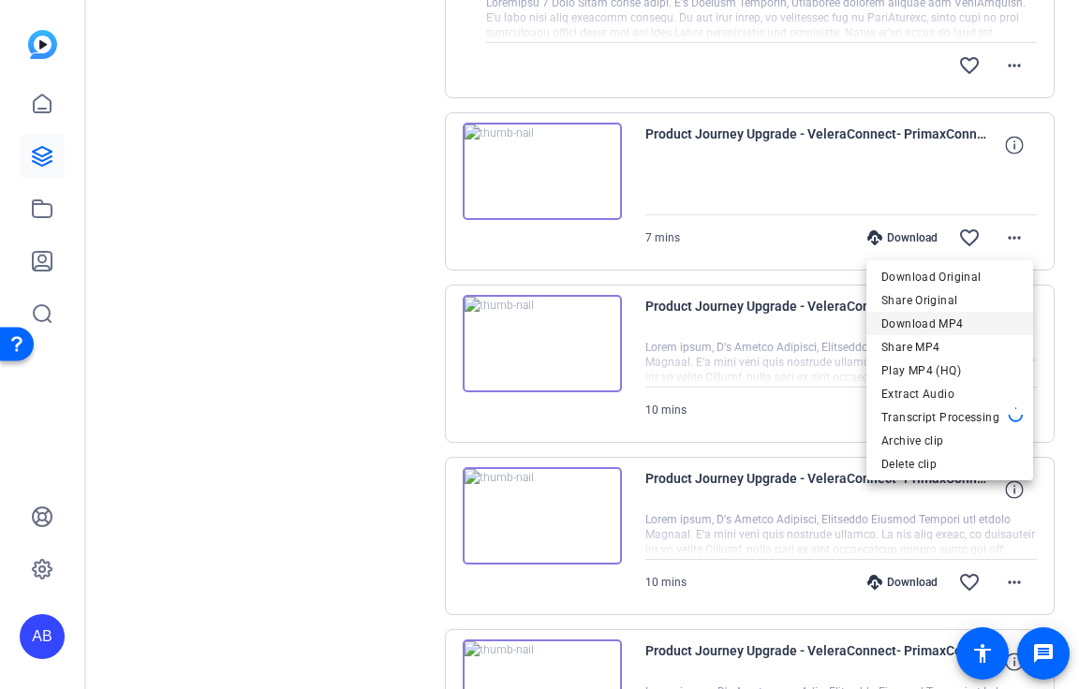
click at [958, 318] on span "Download MP4" at bounding box center [950, 324] width 137 height 22
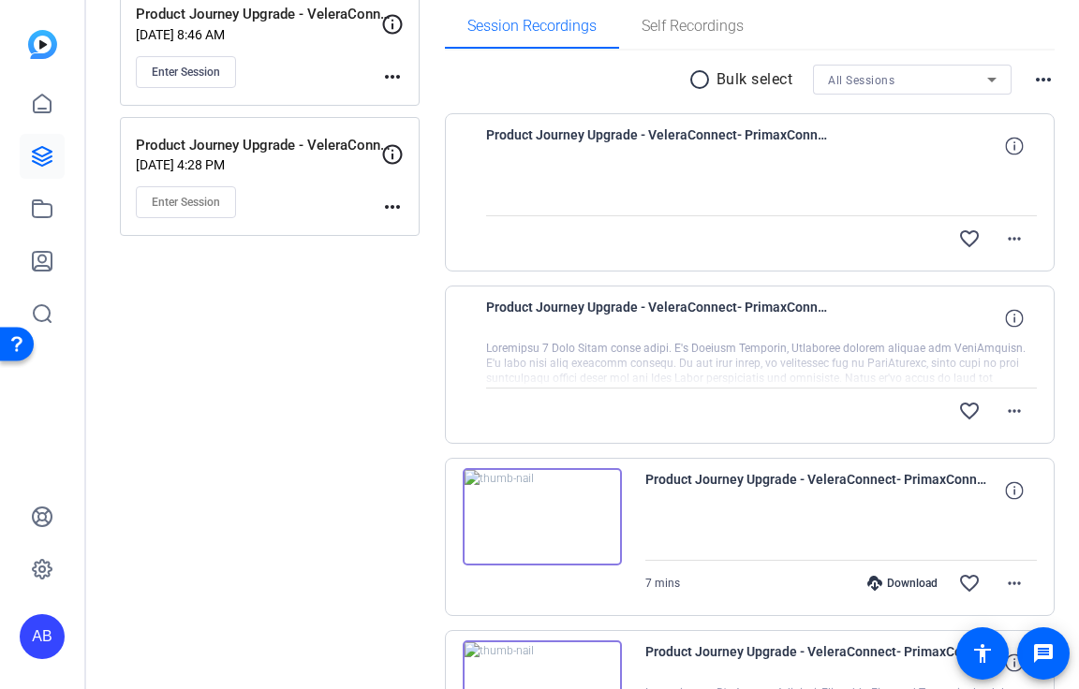
scroll to position [280, 0]
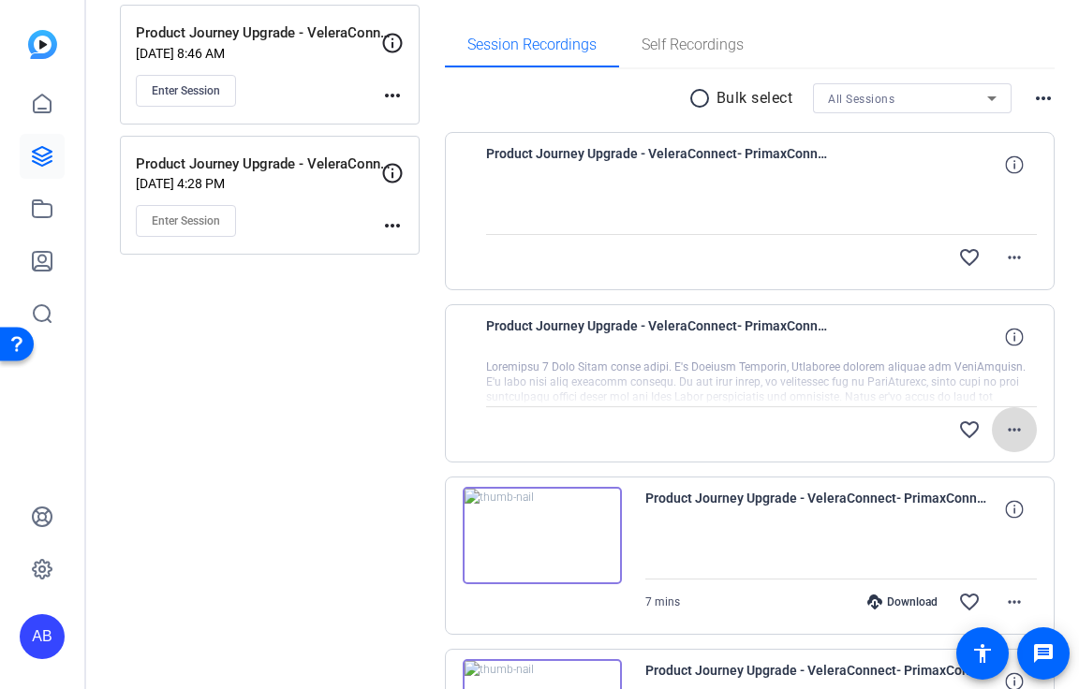
click at [1013, 443] on span at bounding box center [1014, 430] width 45 height 45
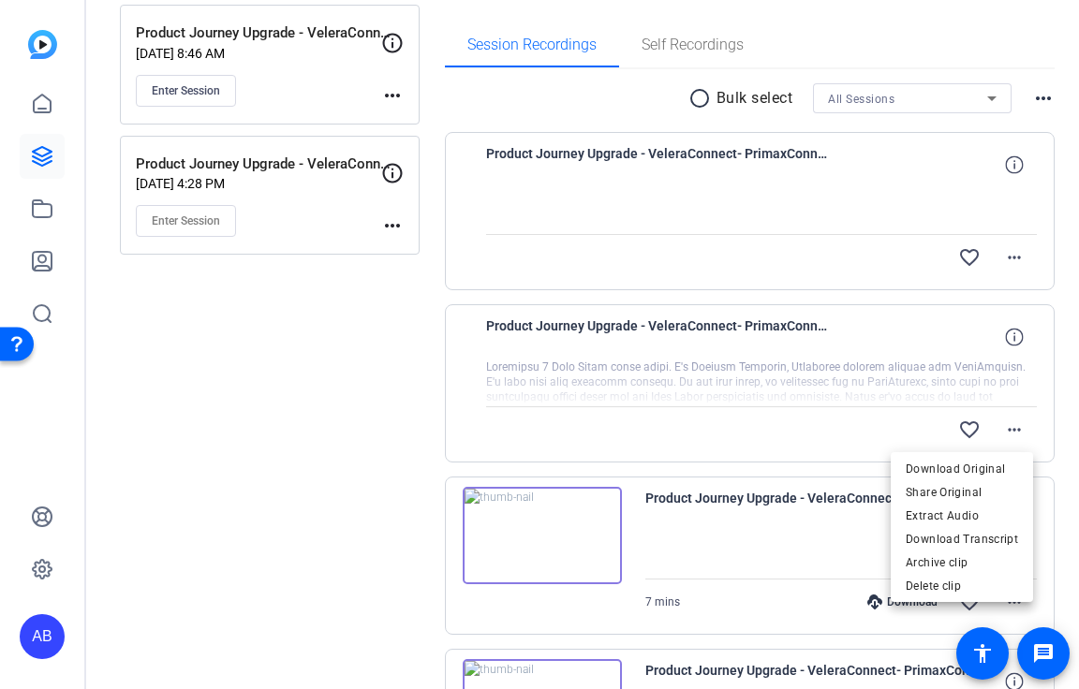
click at [769, 429] on div at bounding box center [539, 344] width 1079 height 689
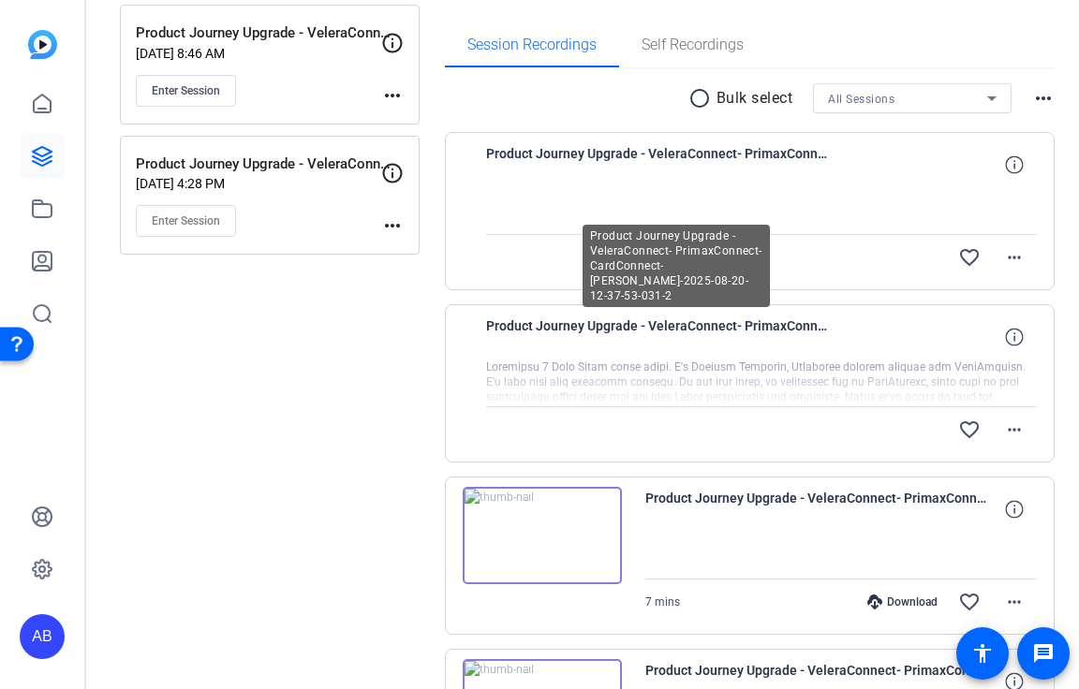
scroll to position [0, 0]
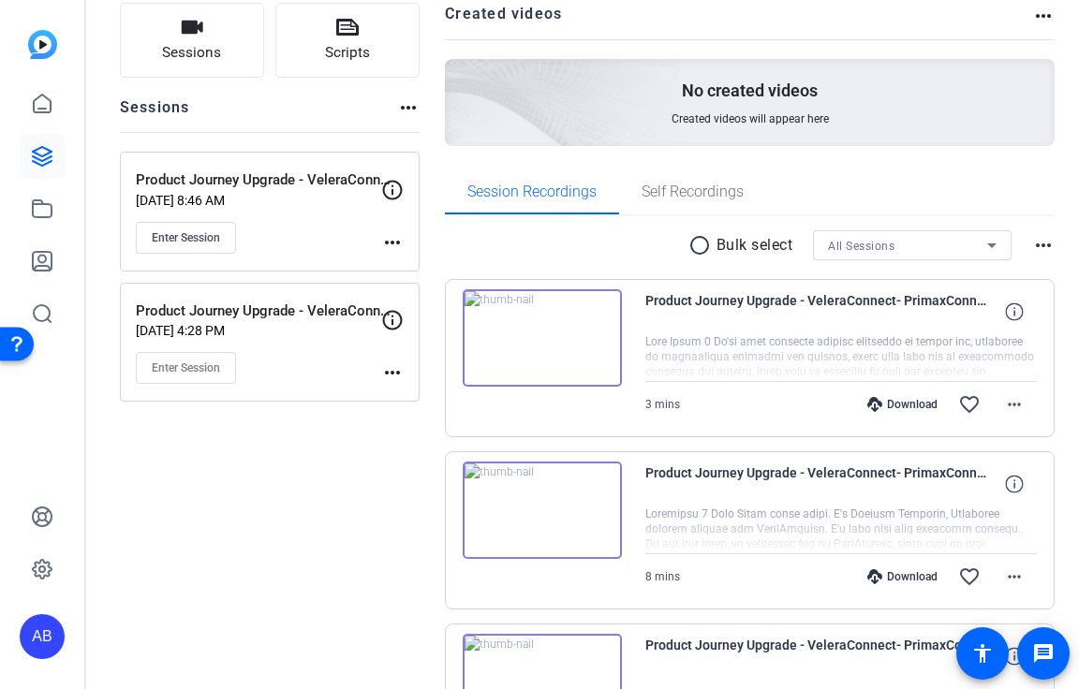
scroll to position [239, 0]
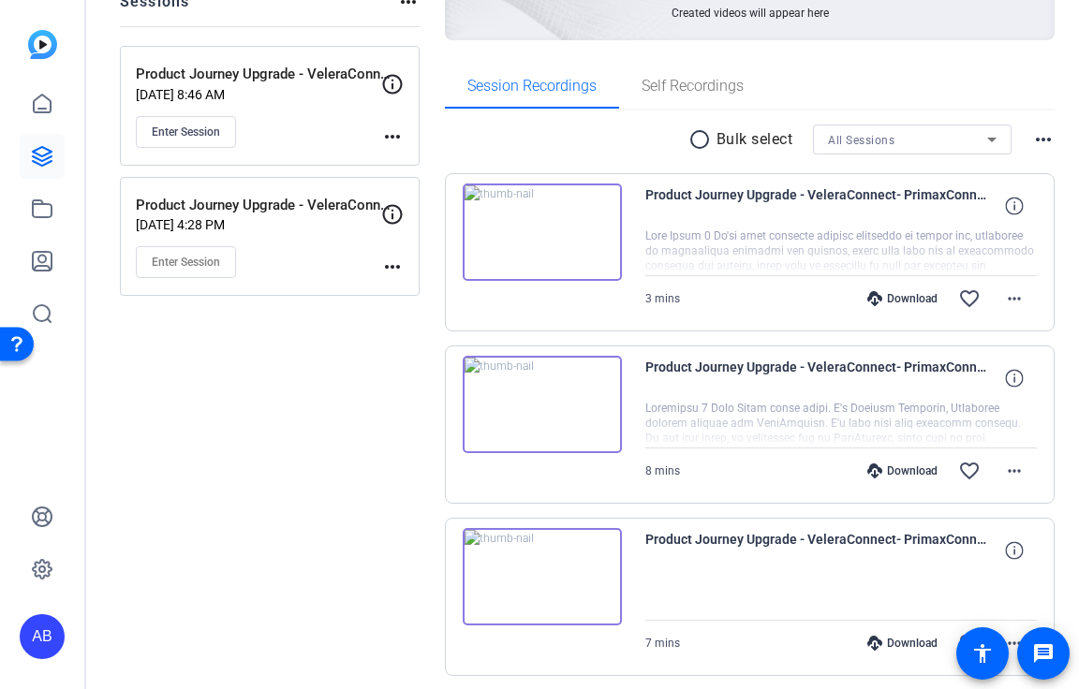
click at [897, 468] on div "Download" at bounding box center [902, 471] width 89 height 15
click at [1015, 469] on mat-icon "more_horiz" at bounding box center [1014, 471] width 22 height 22
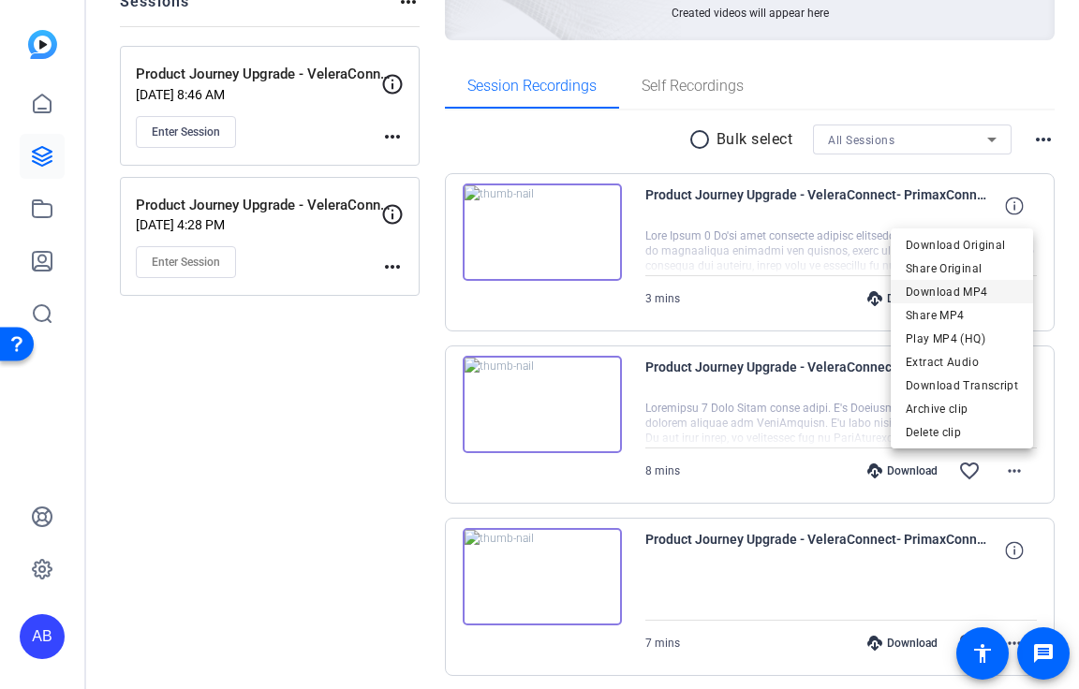
click at [994, 291] on span "Download MP4" at bounding box center [962, 292] width 112 height 22
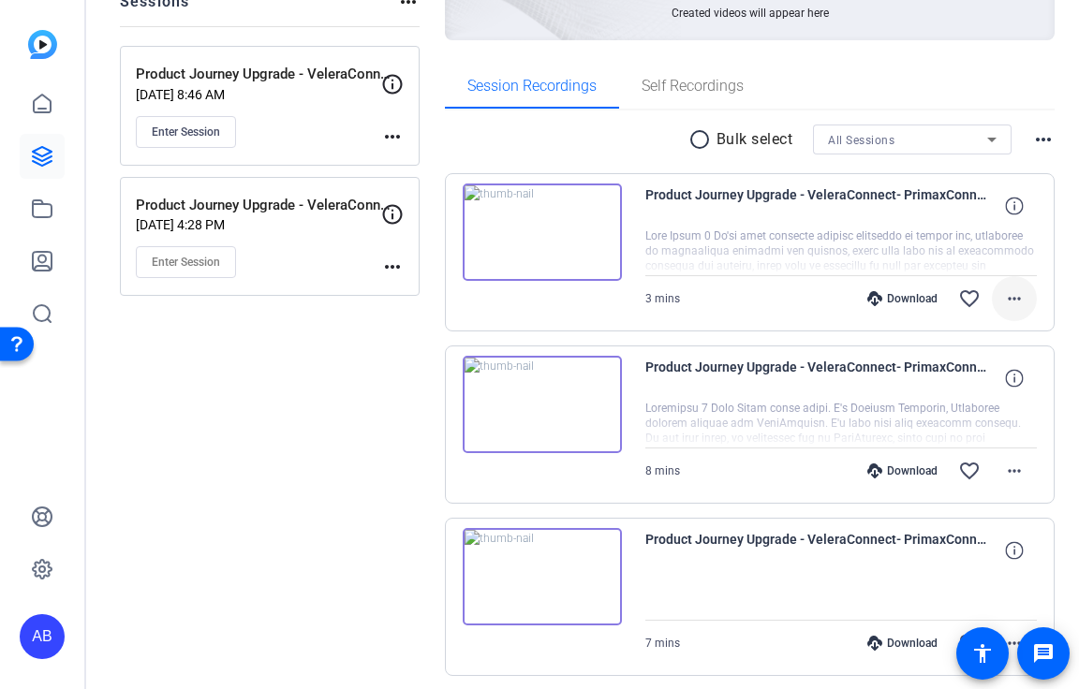
click at [1003, 304] on mat-icon "more_horiz" at bounding box center [1014, 299] width 22 height 22
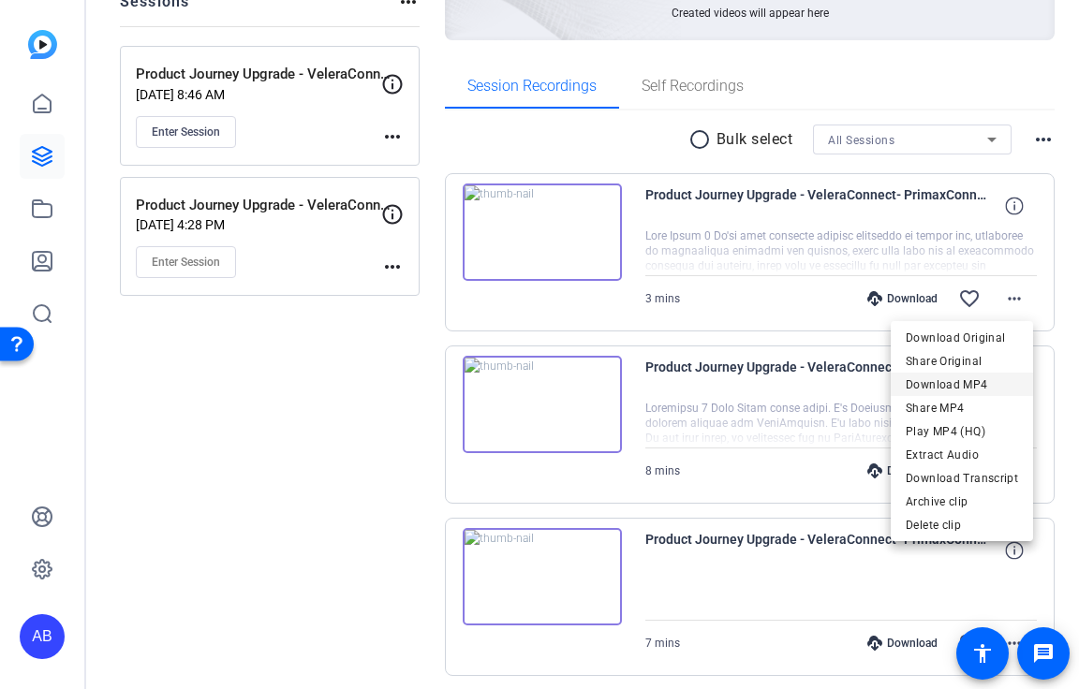
click at [978, 391] on span "Download MP4" at bounding box center [962, 385] width 112 height 22
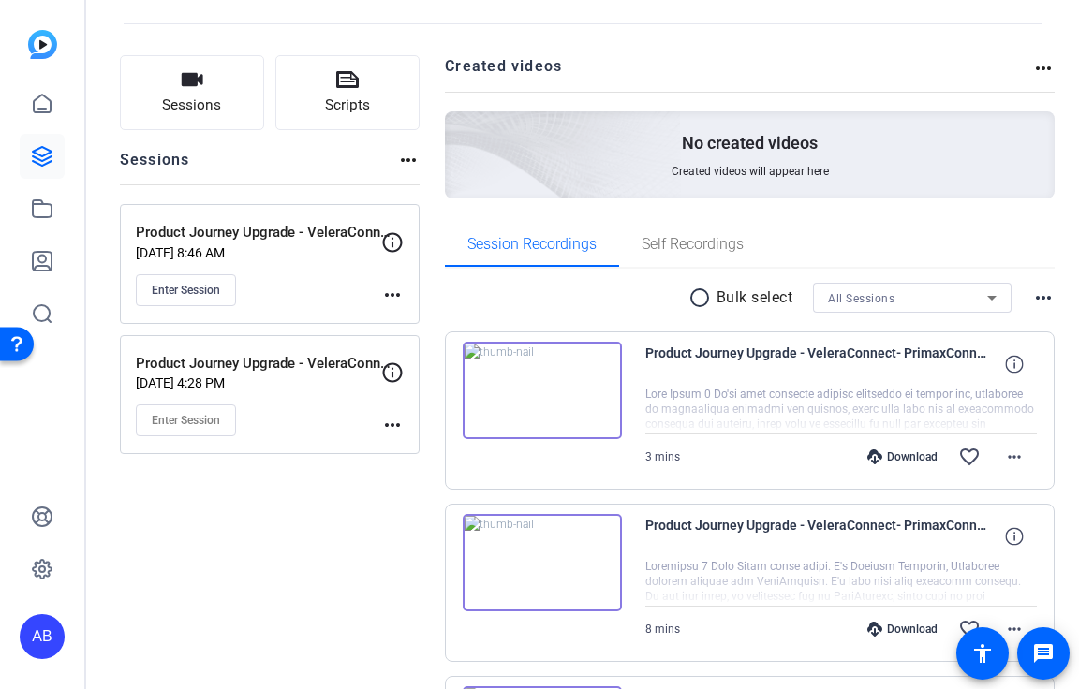
scroll to position [30, 0]
